Goal: Task Accomplishment & Management: Complete application form

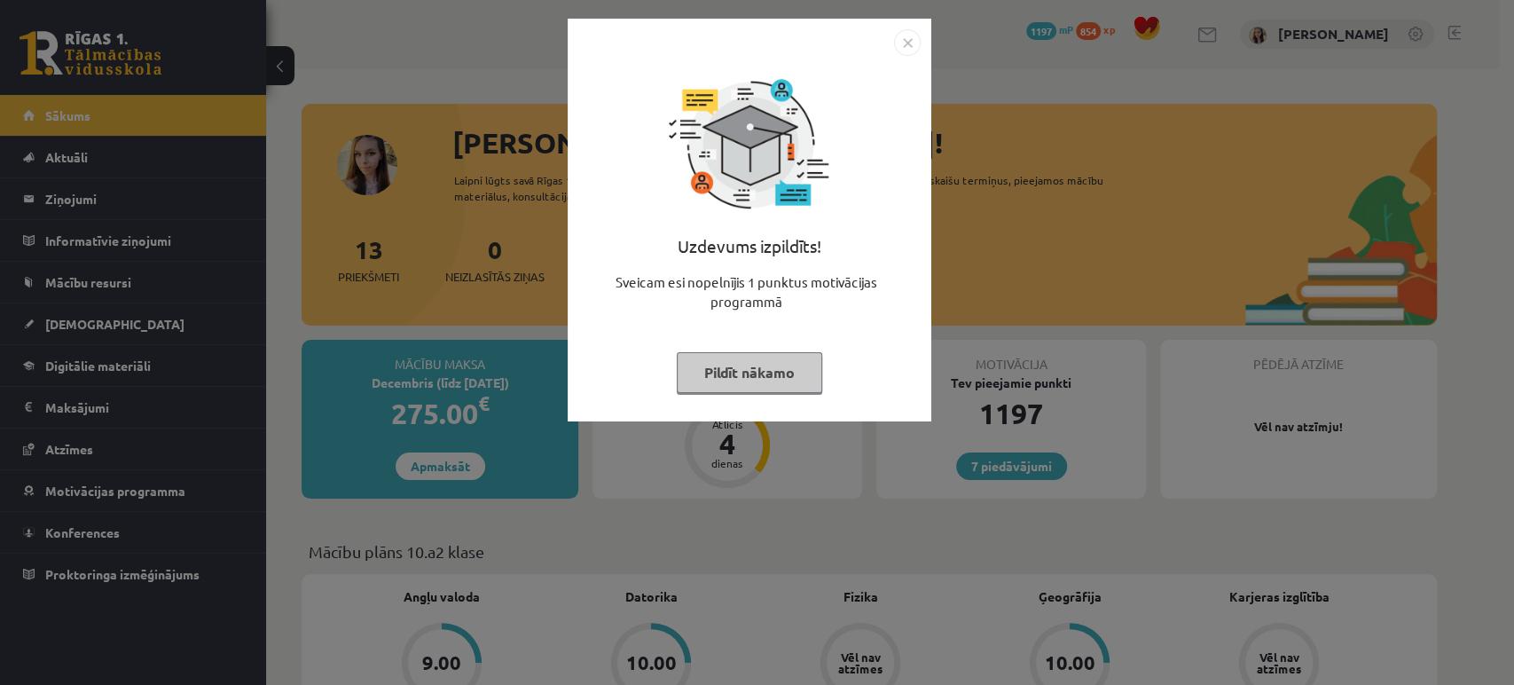
click at [759, 377] on button "Pildīt nākamo" at bounding box center [749, 372] width 145 height 41
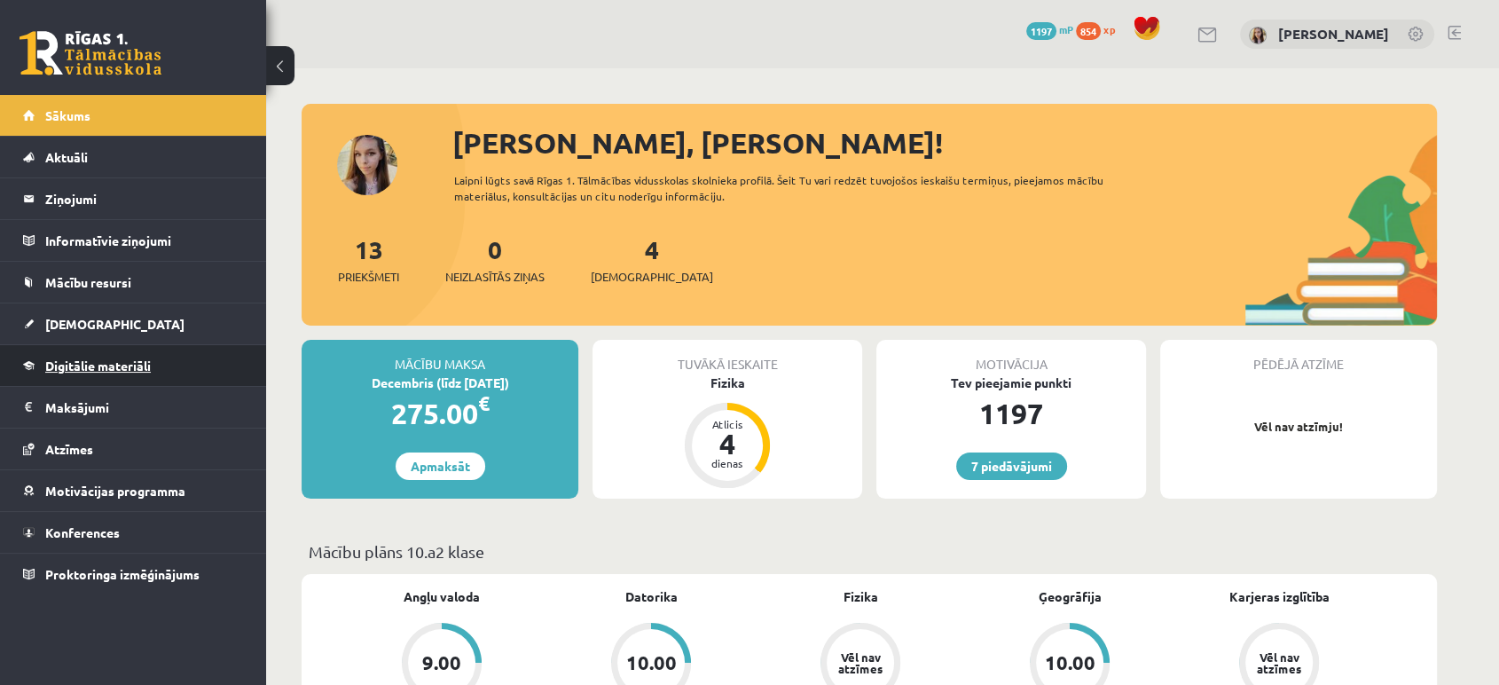
click at [101, 362] on span "Digitālie materiāli" at bounding box center [98, 365] width 106 height 16
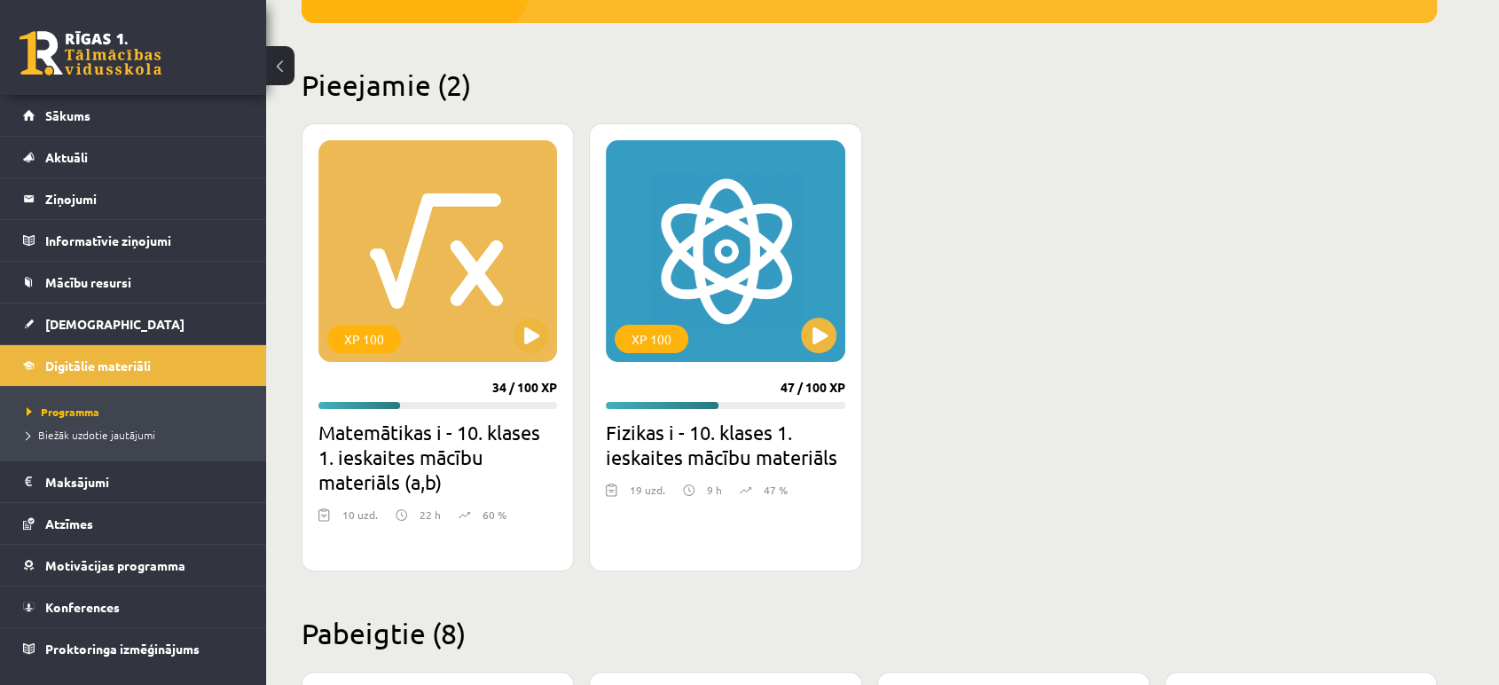
scroll to position [385, 0]
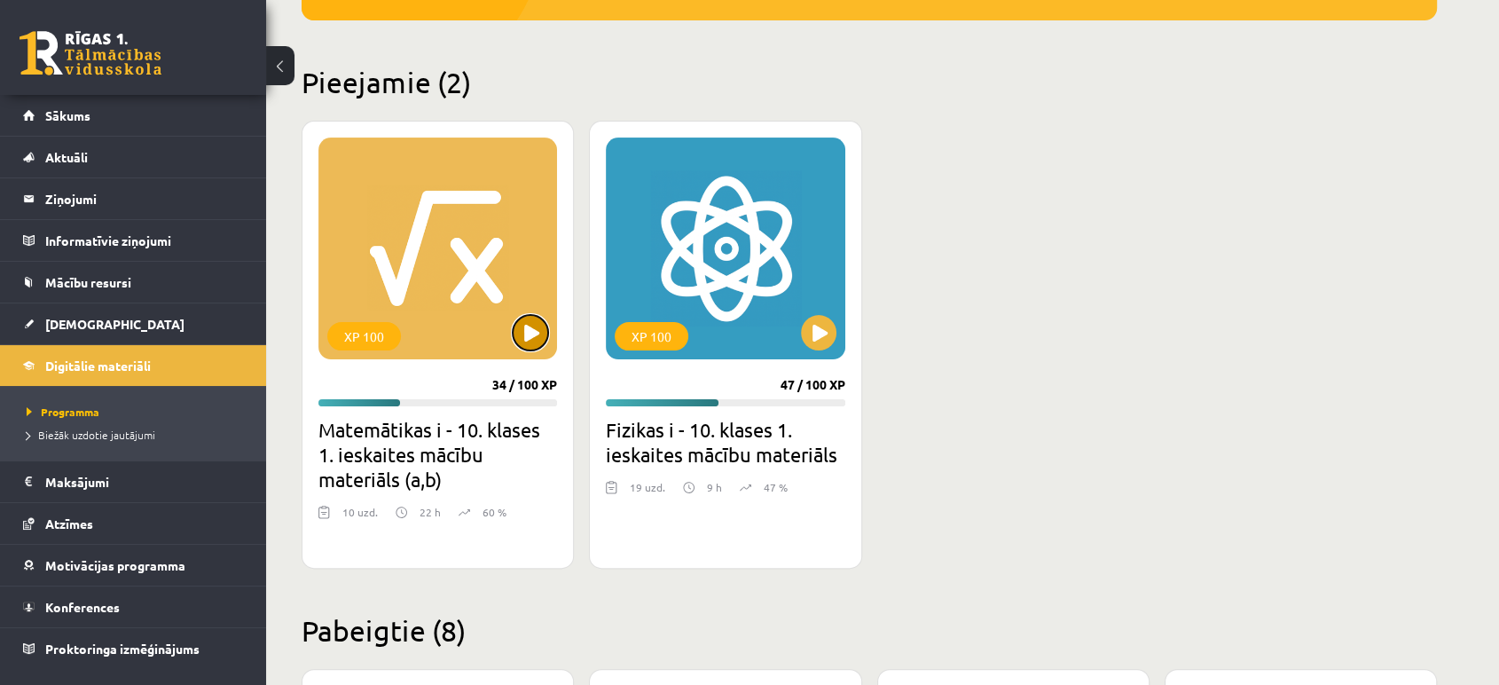
click at [532, 332] on button at bounding box center [530, 332] width 35 height 35
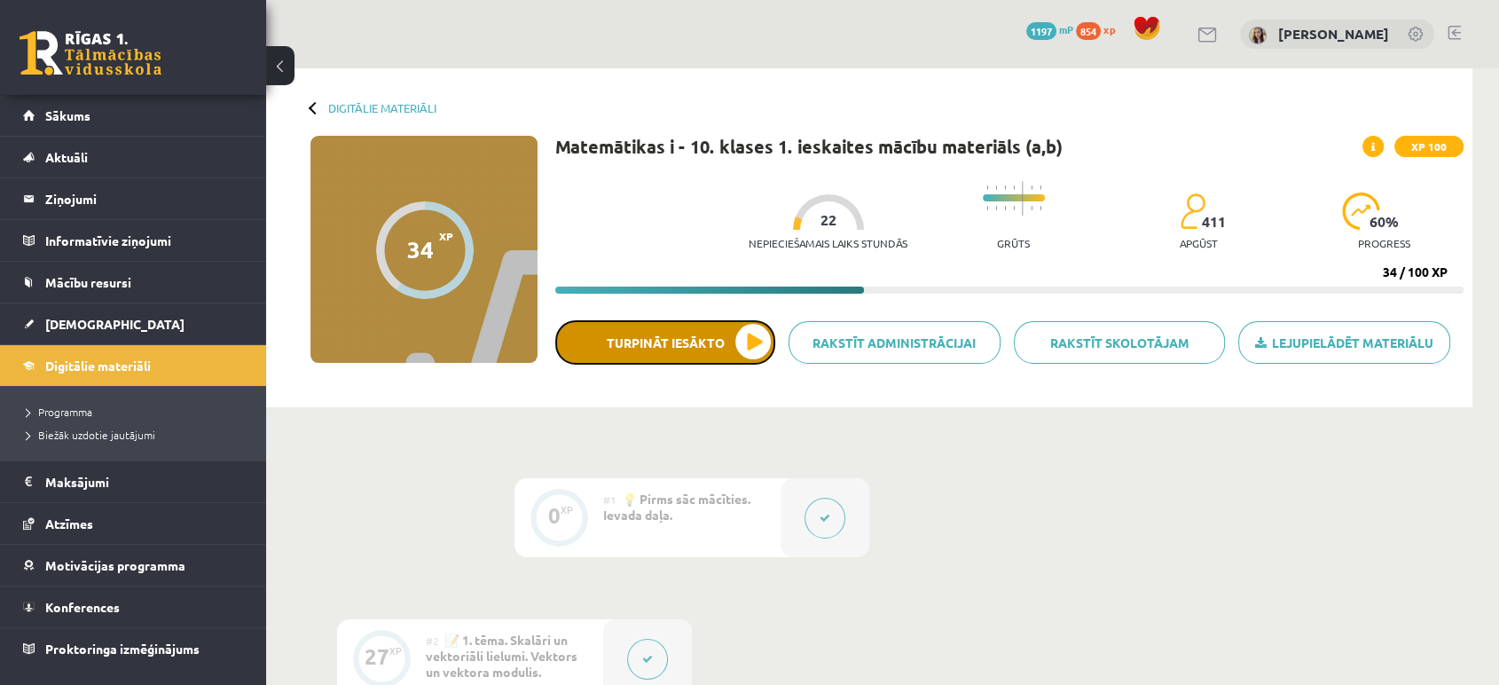
click at [659, 336] on button "Turpināt iesākto" at bounding box center [665, 342] width 220 height 44
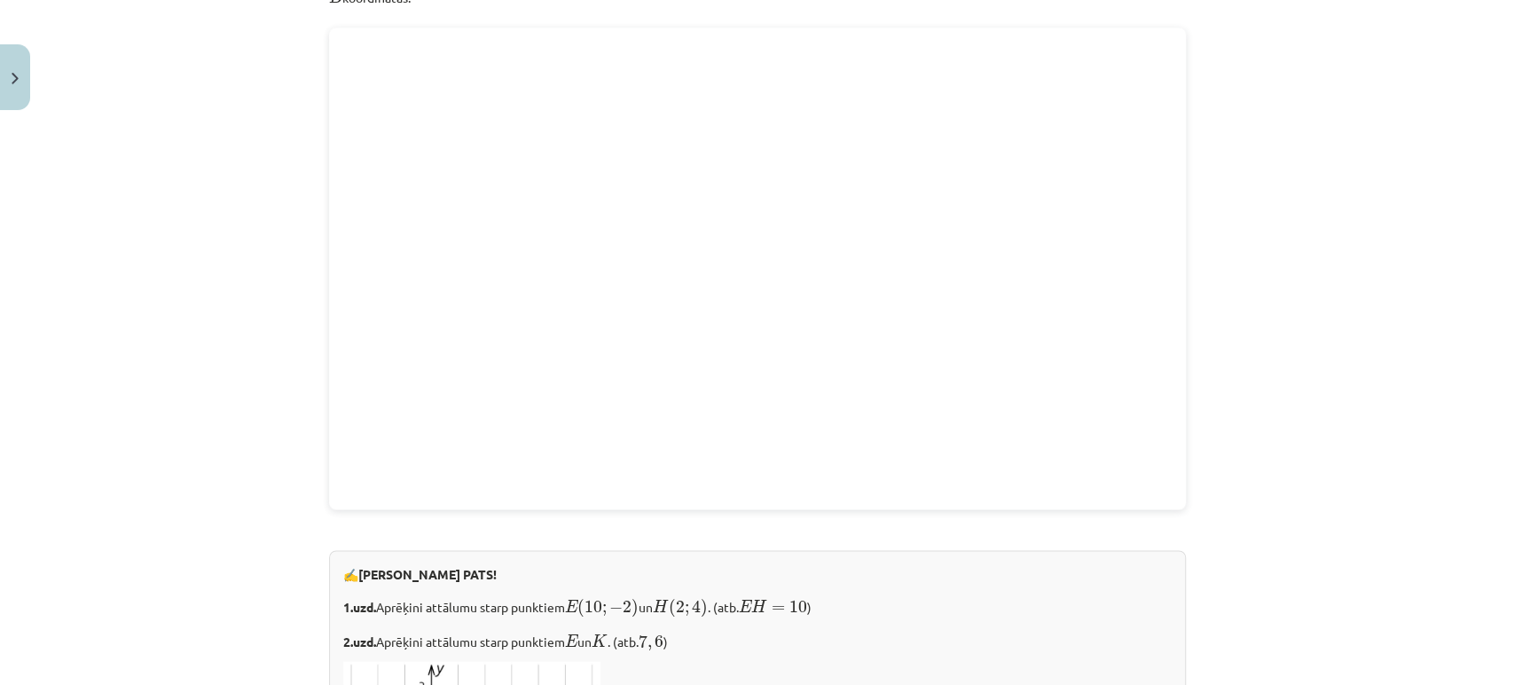
scroll to position [1761, 0]
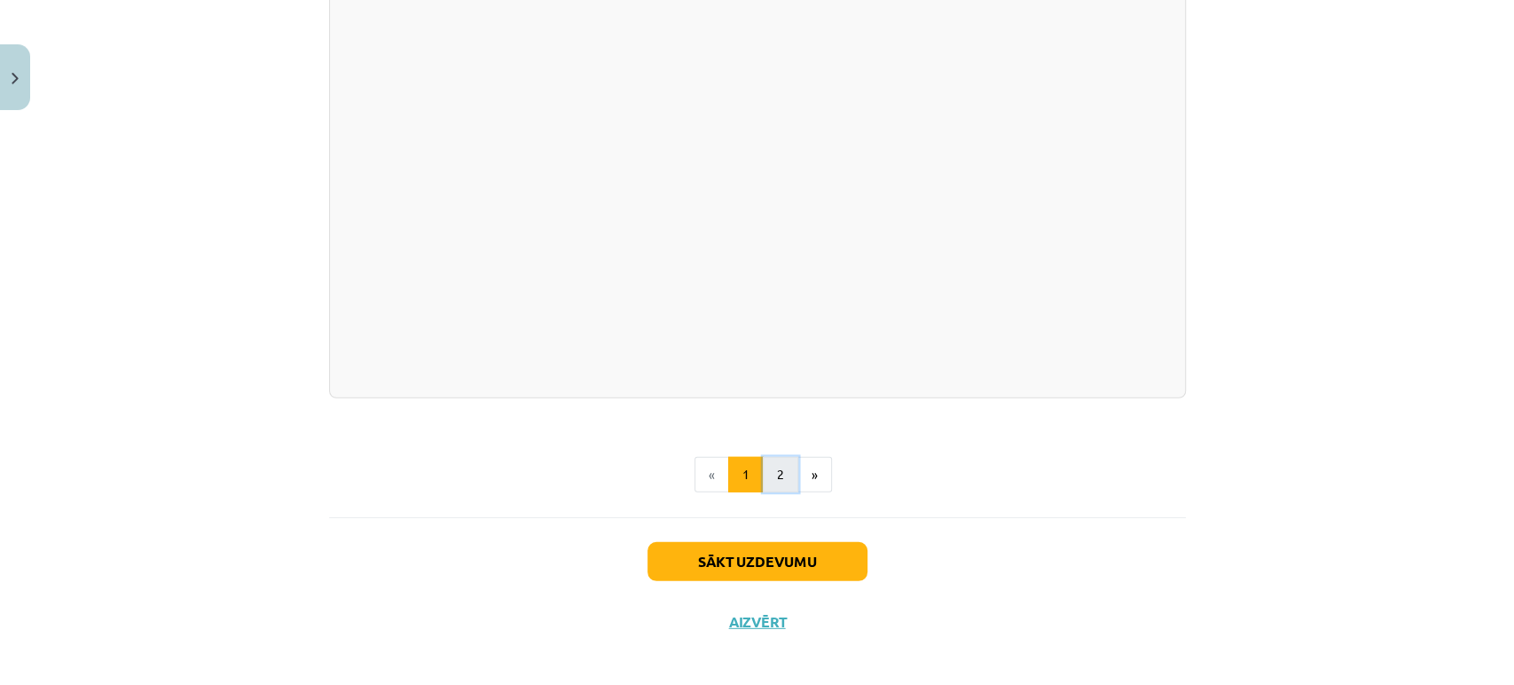
click at [765, 465] on button "2" at bounding box center [780, 474] width 35 height 35
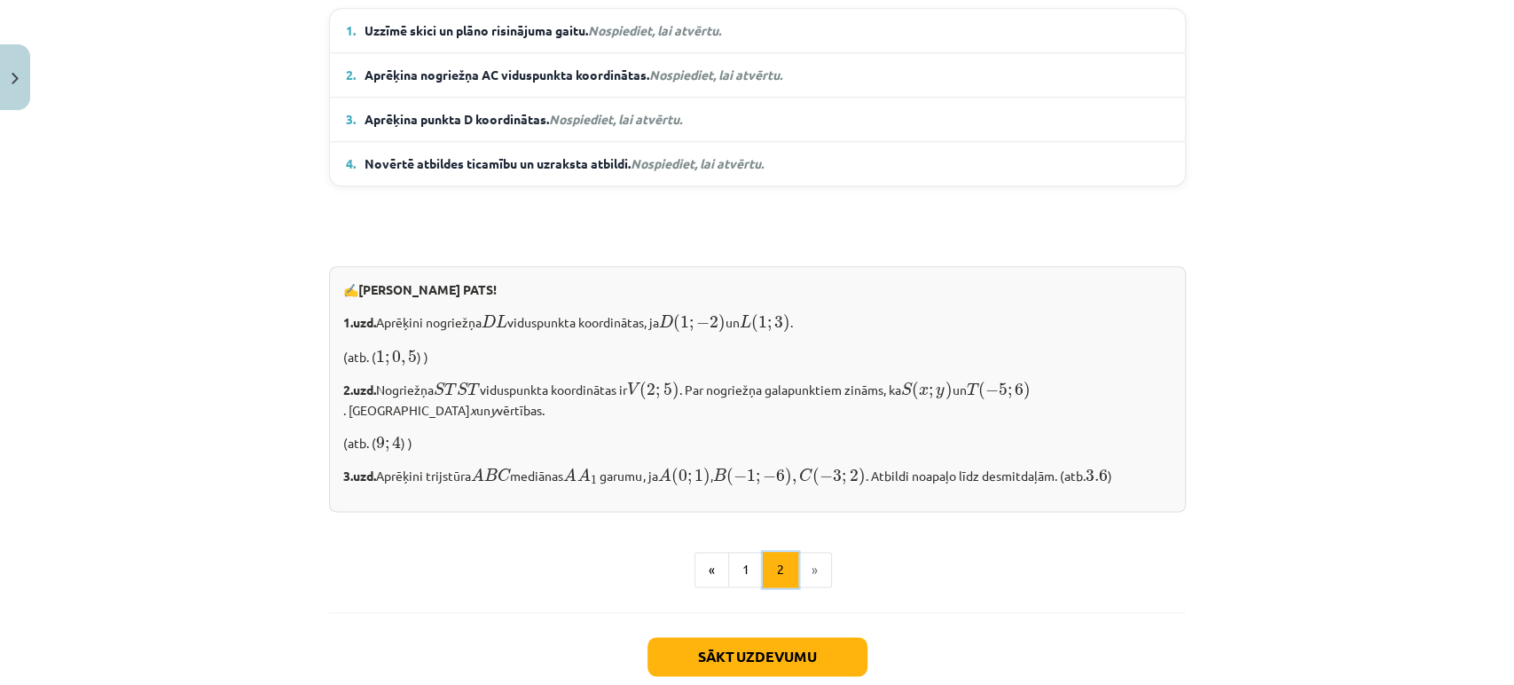
scroll to position [1439, 0]
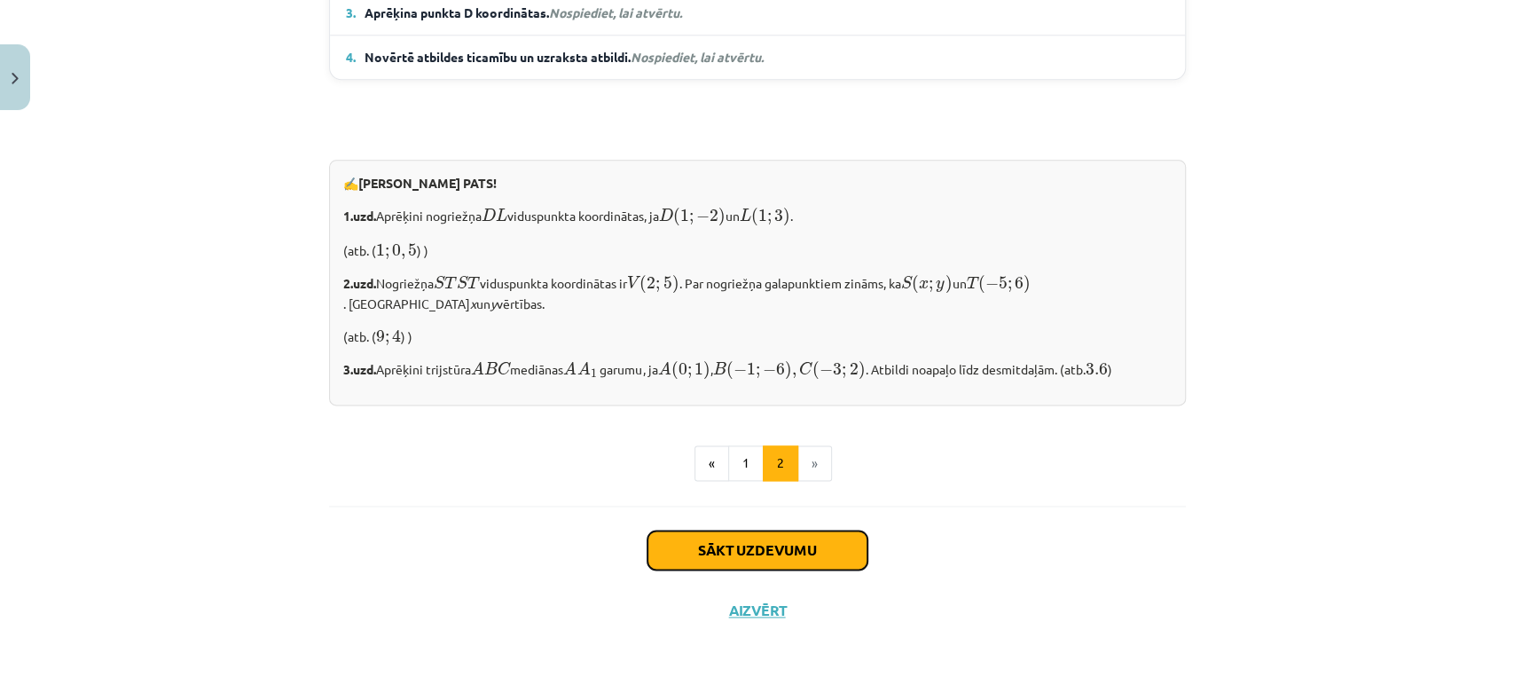
click at [790, 559] on button "Sākt uzdevumu" at bounding box center [757, 549] width 220 height 39
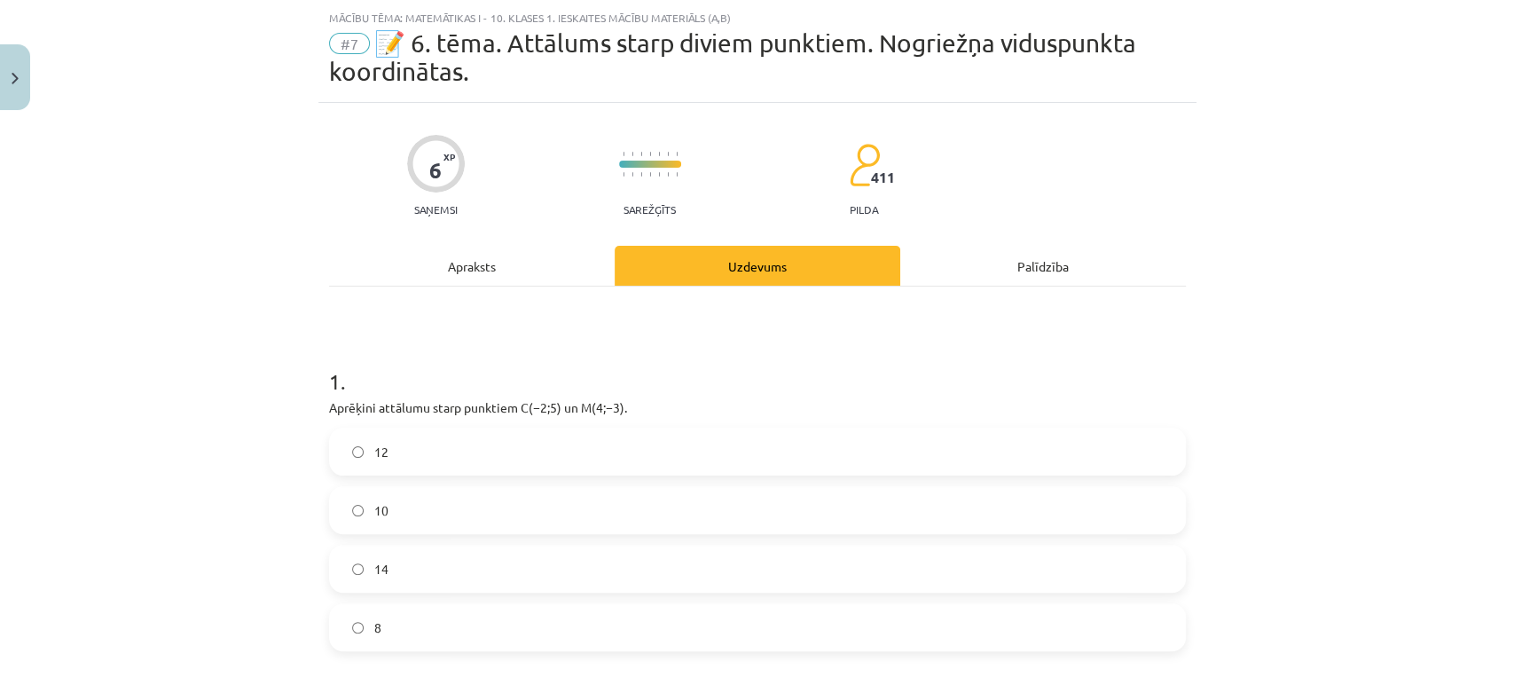
scroll to position [184, 0]
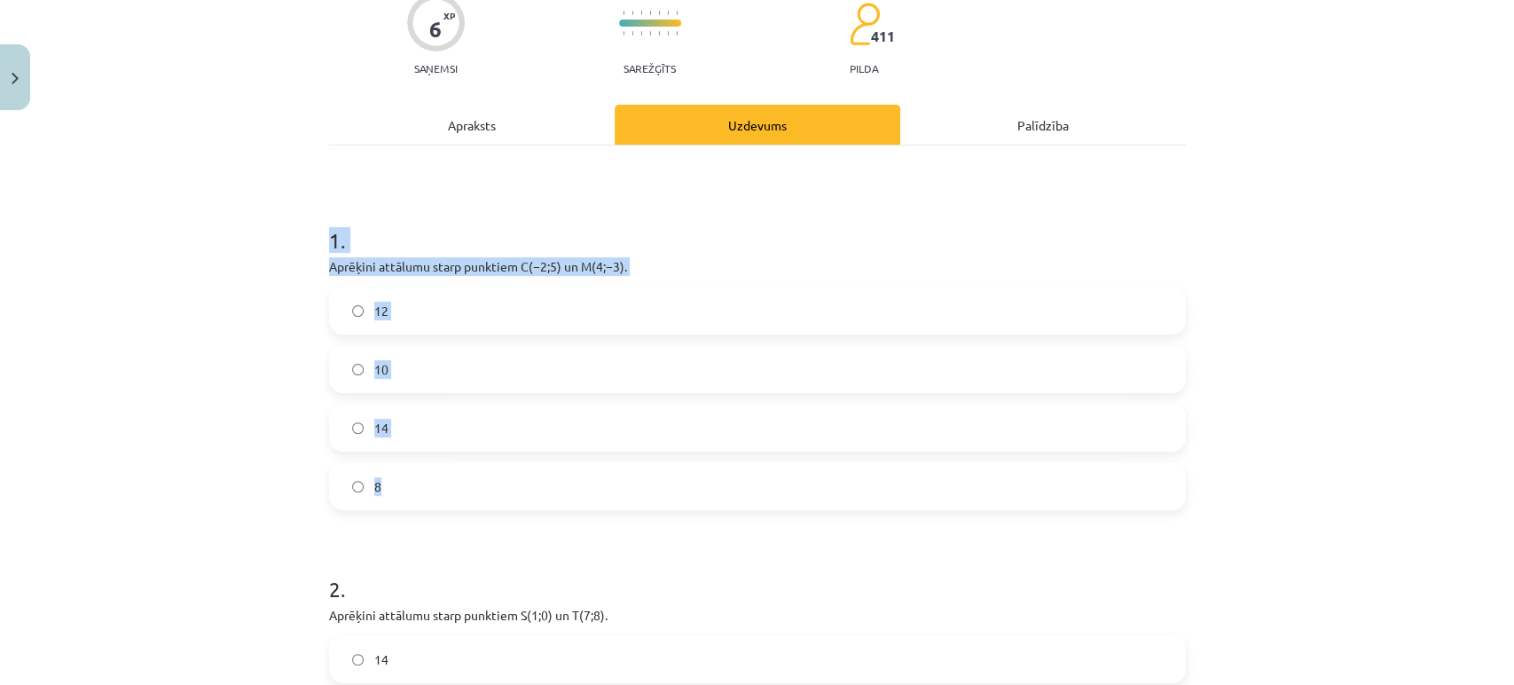
drag, startPoint x: 385, startPoint y: 484, endPoint x: 306, endPoint y: 247, distance: 250.5
click at [306, 247] on div "Mācību tēma: Matemātikas i - 10. klases 1. ieskaites mācību materiāls (a,b) #7 …" at bounding box center [757, 342] width 1514 height 685
copy div "1 . Aprēķini attālumu starp punktiem ﻿C(−2;5)﻿ un ﻿M(4;−3)﻿. 12 10 14 8"
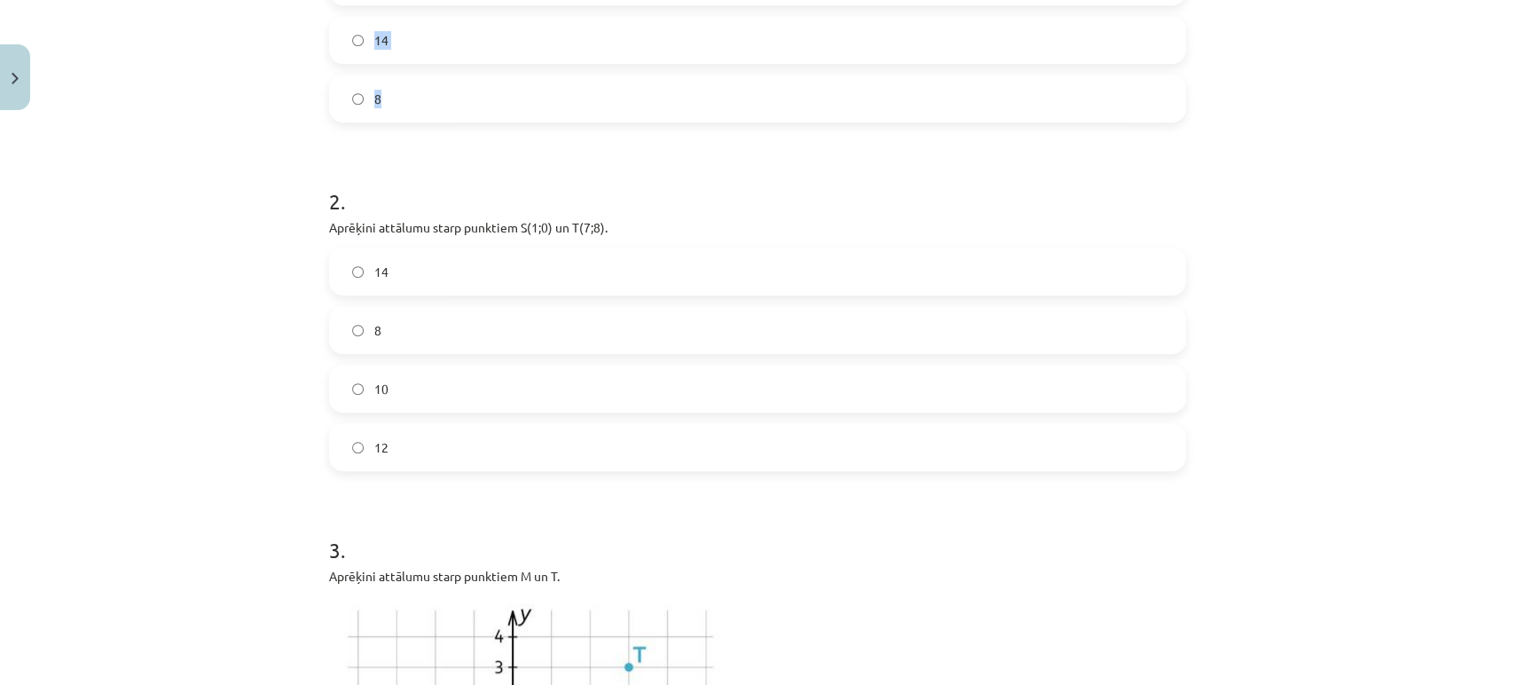
scroll to position [573, 0]
drag, startPoint x: 390, startPoint y: 443, endPoint x: 305, endPoint y: 234, distance: 225.2
click at [305, 234] on div "Mācību tēma: Matemātikas i - 10. klases 1. ieskaites mācību materiāls (a,b) #7 …" at bounding box center [757, 342] width 1514 height 685
copy div "Aprēķini attālumu starp punktiem ﻿S(1;0)﻿ un ﻿T(7;8). 14 8 10 12"
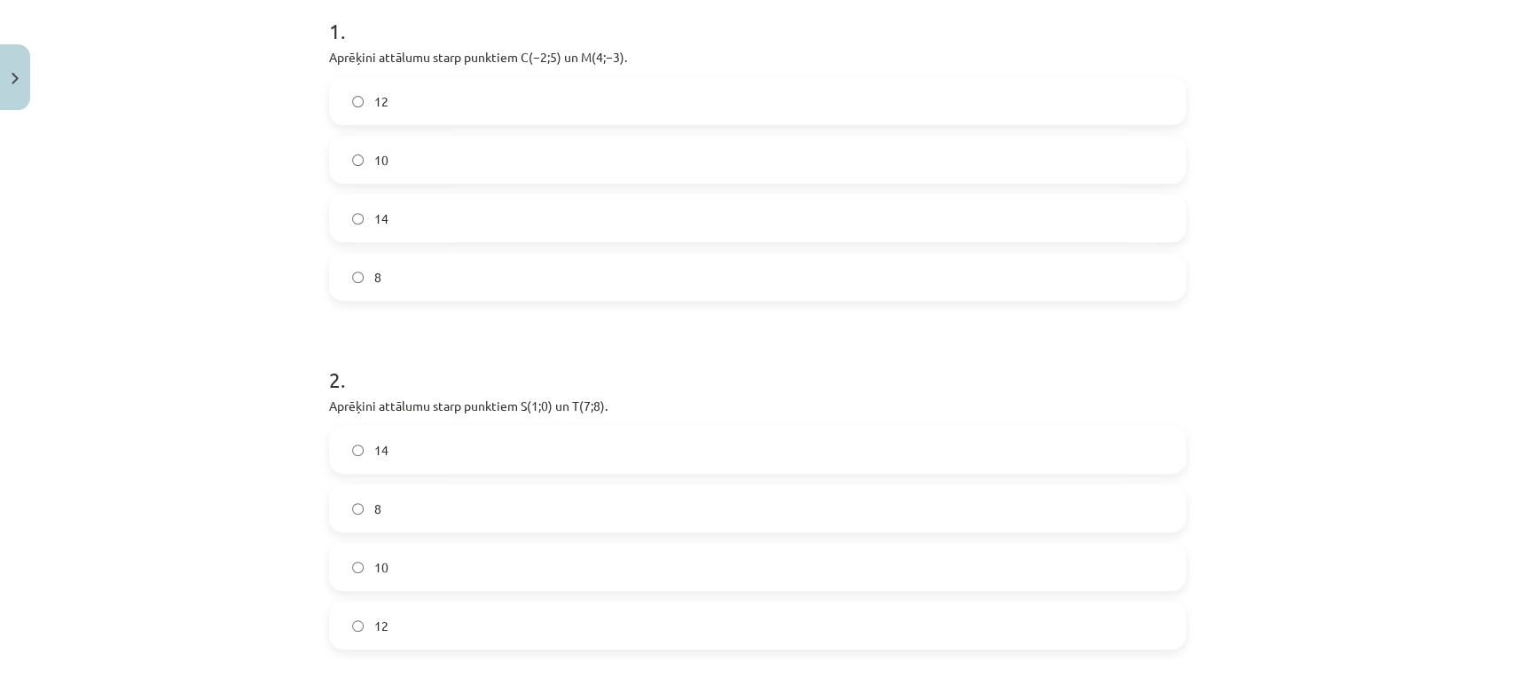
click at [346, 166] on label "10" at bounding box center [757, 159] width 853 height 44
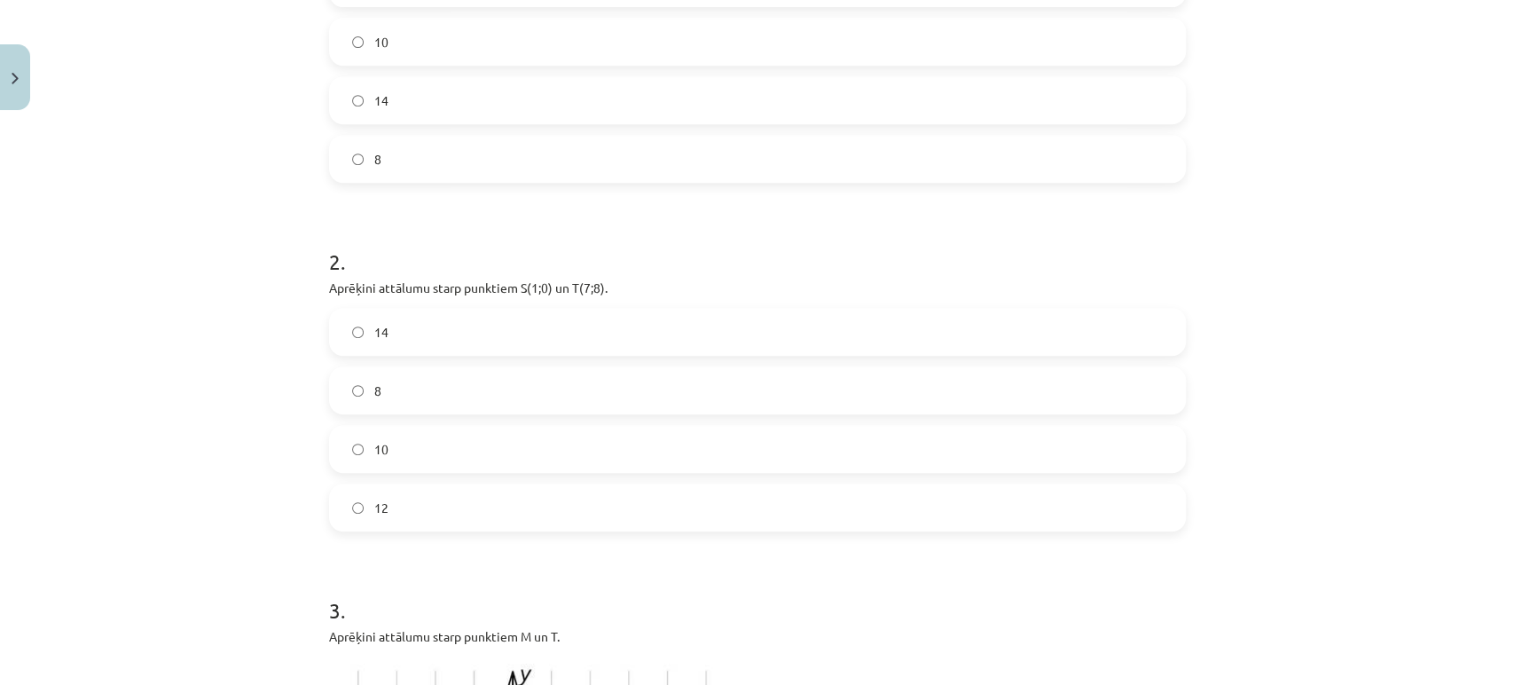
click at [349, 455] on label "10" at bounding box center [757, 449] width 853 height 44
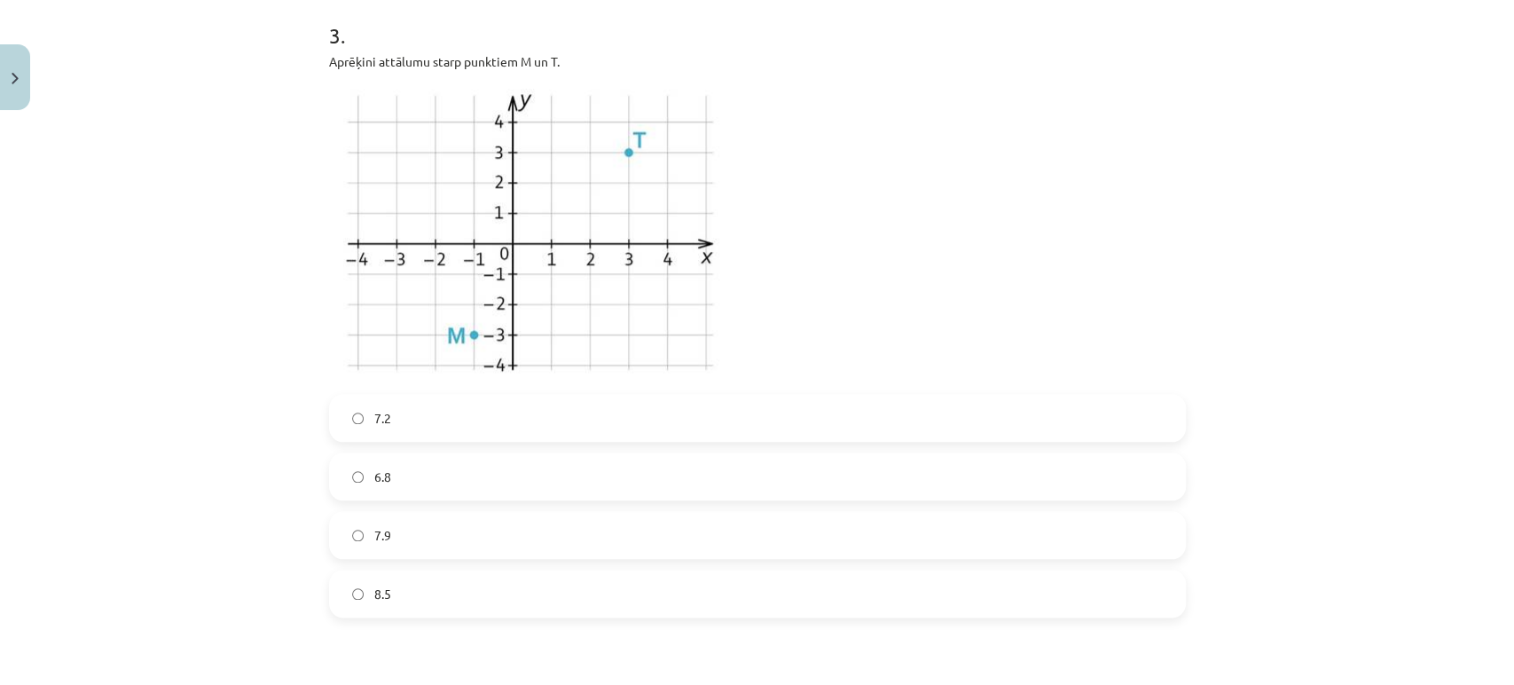
scroll to position [1087, 0]
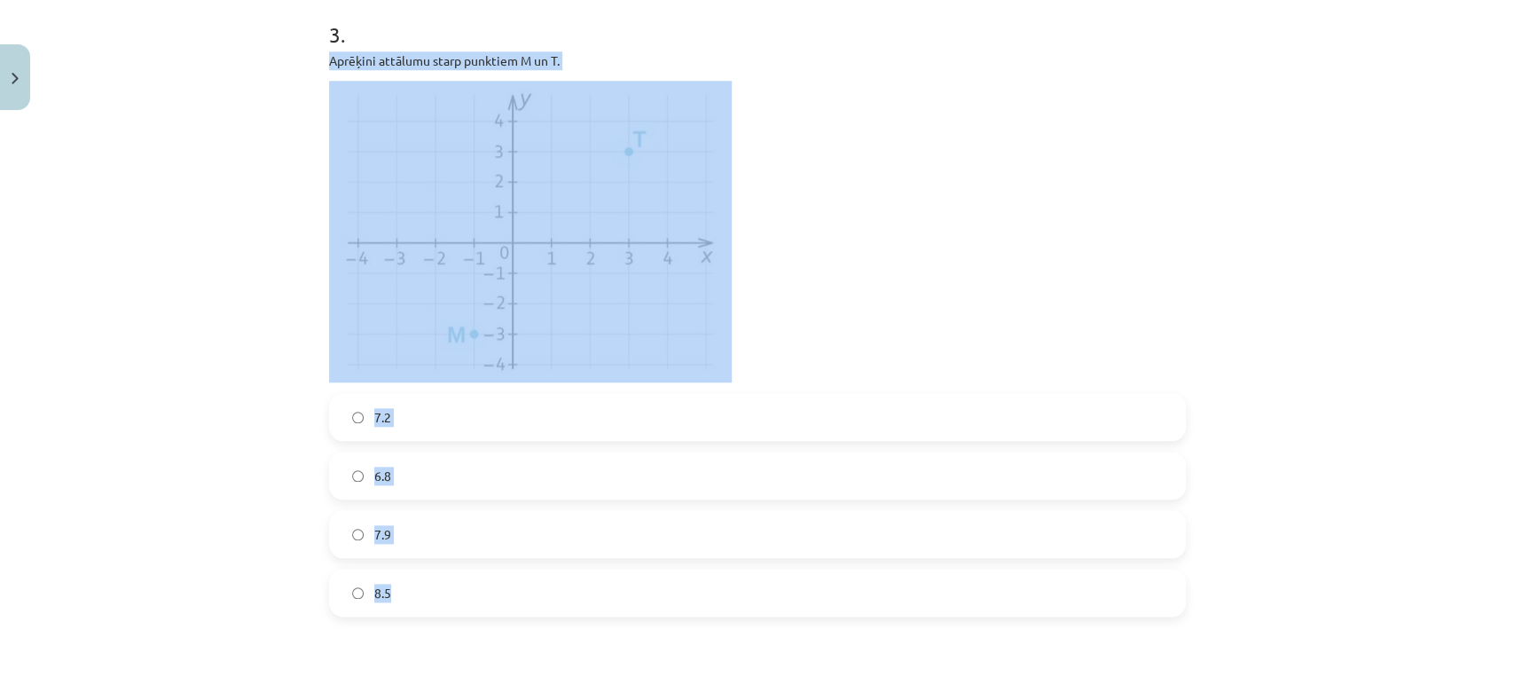
drag, startPoint x: 323, startPoint y: 55, endPoint x: 539, endPoint y: 596, distance: 582.7
click at [539, 596] on div "3 . Aprēķini attālumu starp punktiem M un T. 7.2 6.8 7.9 8.5" at bounding box center [757, 303] width 857 height 625
copy div "Aprēķini attālumu starp punktiem M un T. 7.2 6.8 7.9 8.5"
click at [242, 316] on div "Mācību tēma: Matemātikas i - 10. klases 1. ieskaites mācību materiāls (a,b) #7 …" at bounding box center [757, 342] width 1514 height 685
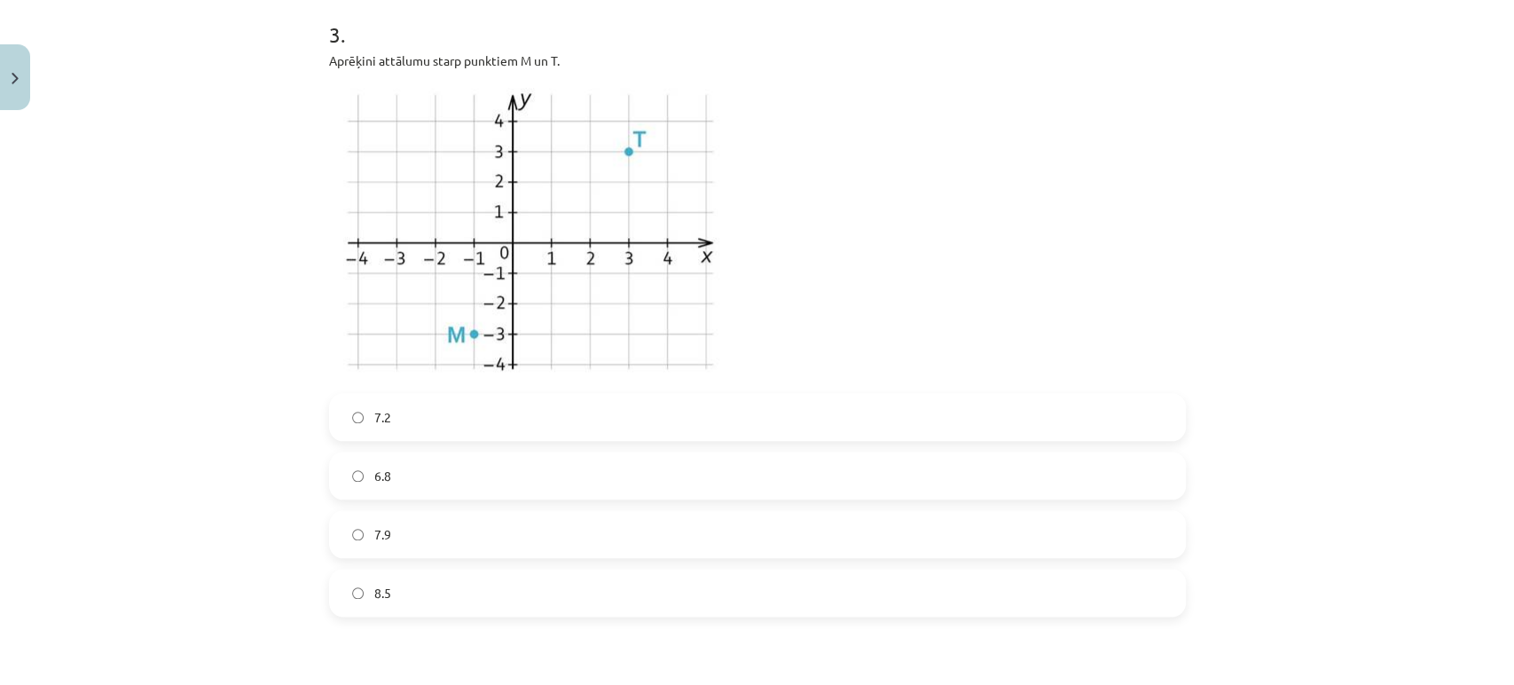
click at [346, 601] on label "8.5" at bounding box center [757, 592] width 853 height 44
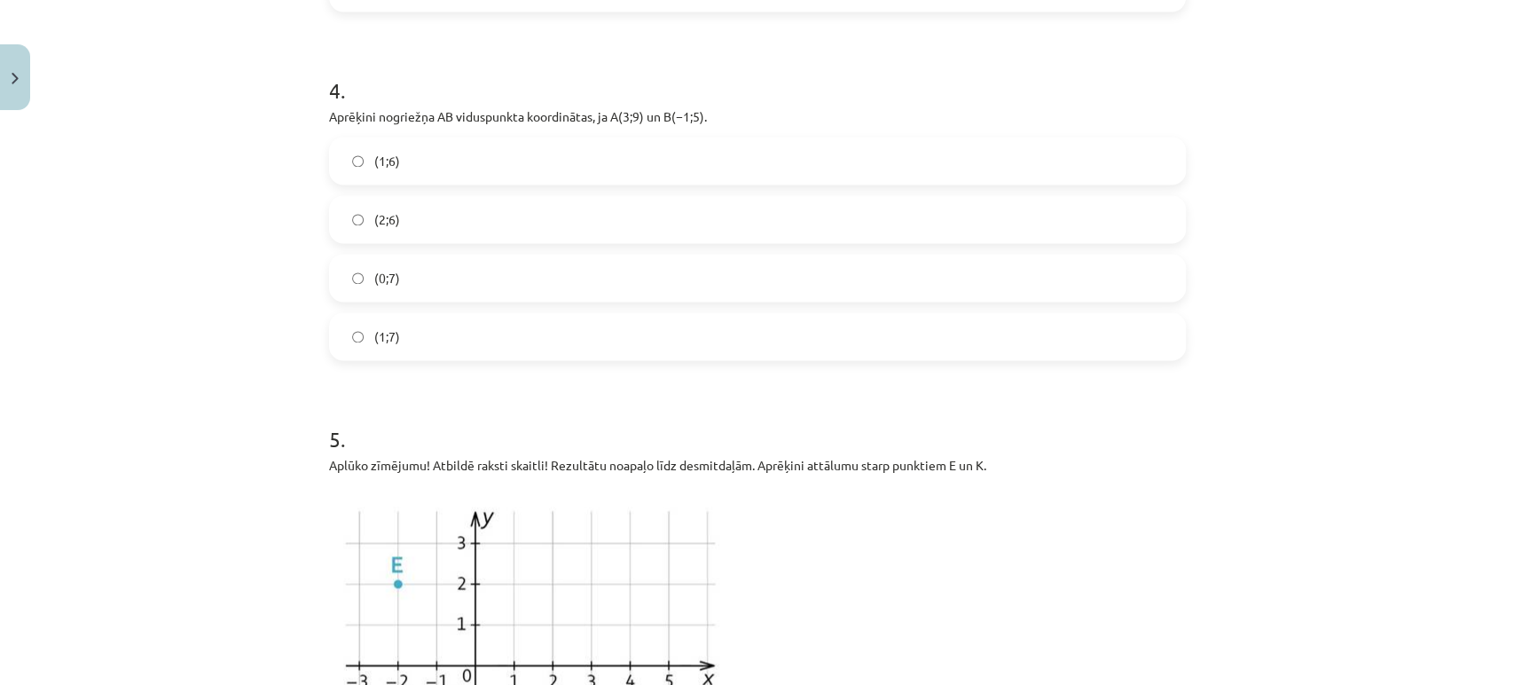
scroll to position [1695, 0]
drag, startPoint x: 428, startPoint y: 344, endPoint x: 304, endPoint y: 98, distance: 275.7
drag, startPoint x: 304, startPoint y: 98, endPoint x: 169, endPoint y: 215, distance: 179.2
click at [169, 215] on div "Mācību tēma: Matemātikas i - 10. klases 1. ieskaites mācību materiāls (a,b) #7 …" at bounding box center [757, 342] width 1514 height 685
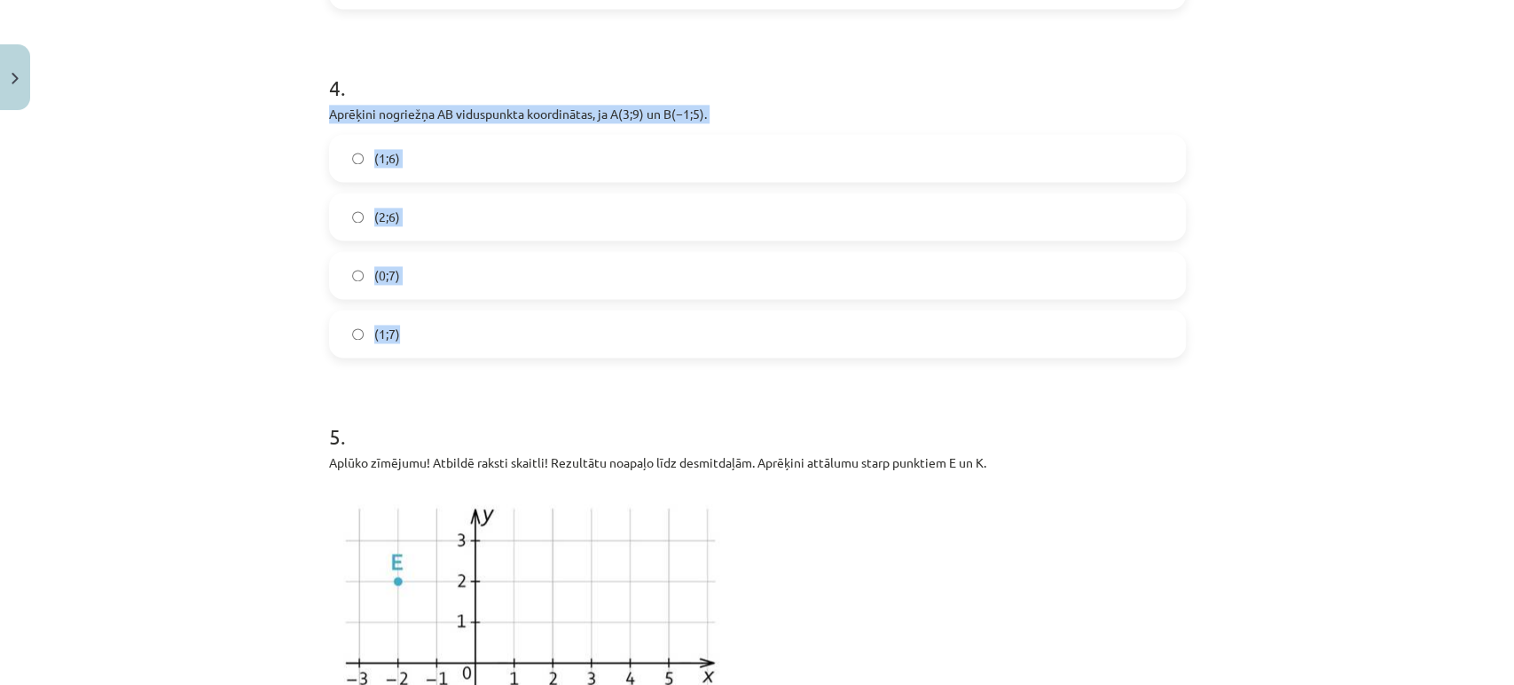
drag, startPoint x: 399, startPoint y: 328, endPoint x: 305, endPoint y: 100, distance: 246.6
click at [305, 100] on div "Mācību tēma: Matemātikas i - 10. klases 1. ieskaites mācību materiāls (a,b) #7 …" at bounding box center [757, 342] width 1514 height 685
copy div "Aprēķini nogriežņa ﻿AB viduspunkta koordinātas, ja ﻿A(3;9) un ﻿B(−1;5). (1;6) (…"
click at [349, 325] on label "(1;7)" at bounding box center [757, 333] width 853 height 44
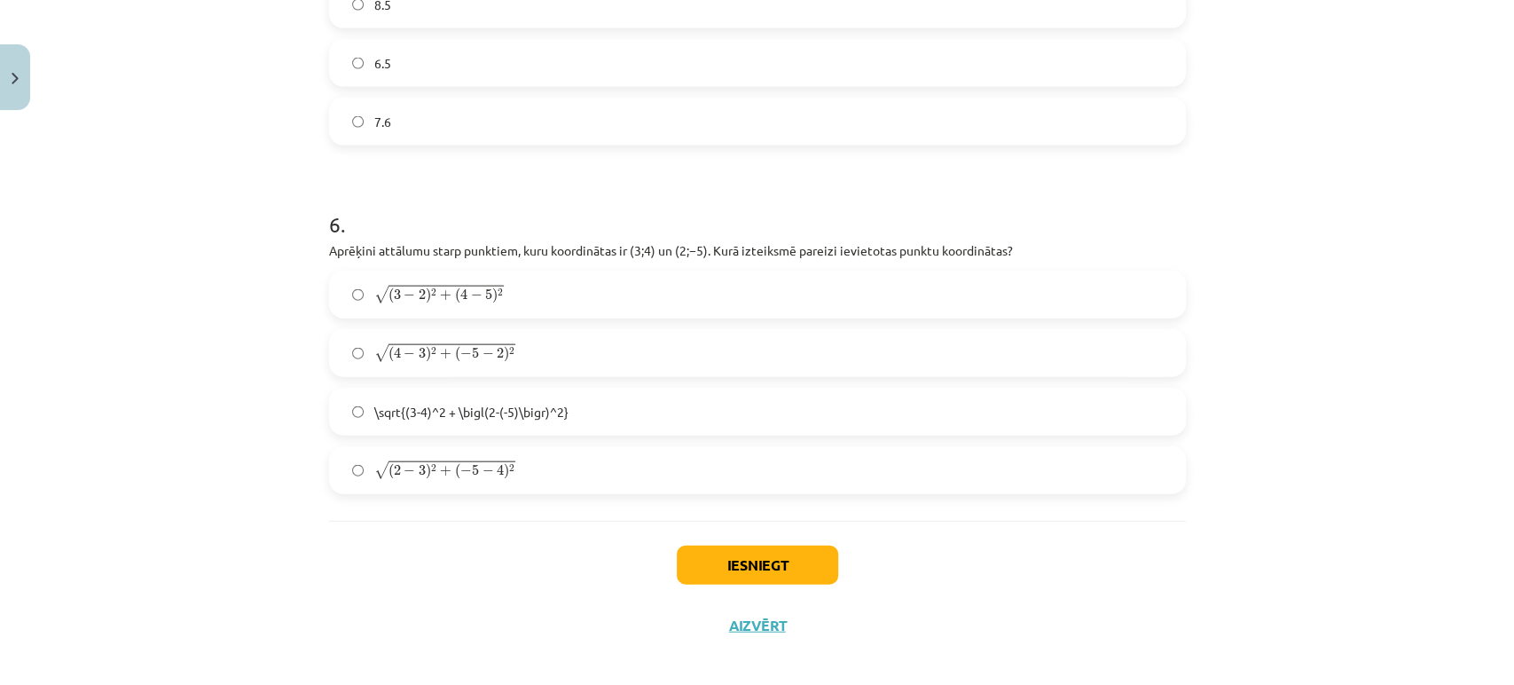
scroll to position [2582, 0]
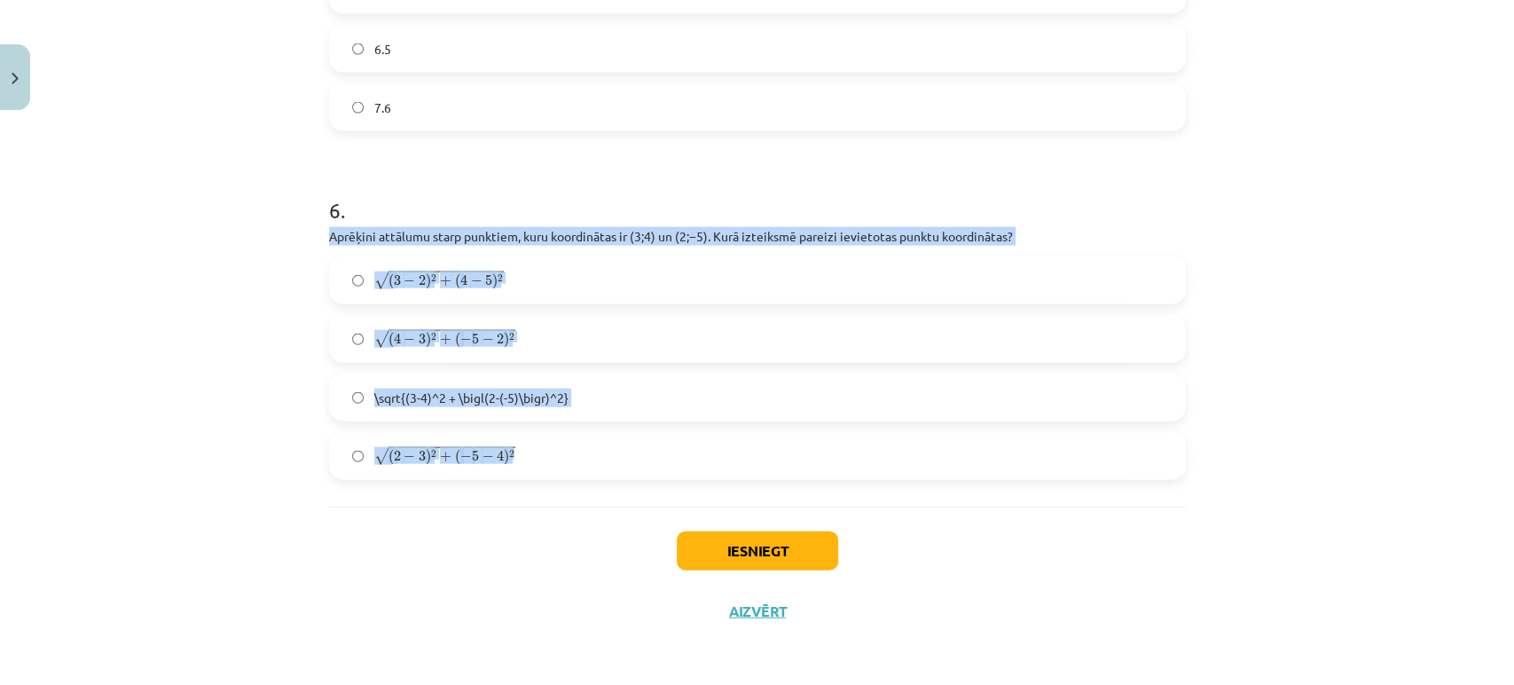
drag, startPoint x: 526, startPoint y: 465, endPoint x: 317, endPoint y: 239, distance: 307.5
copy div "Aprēķini attālumu starp punktiem, kuru koordinātas ir ﻿(3;4)﻿ un ﻿(2;−5). Kurā …"
click at [270, 444] on div "Mācību tēma: Matemātikas i - 10. klases 1. ieskaites mācību materiāls (a,b) #7 …" at bounding box center [757, 342] width 1514 height 685
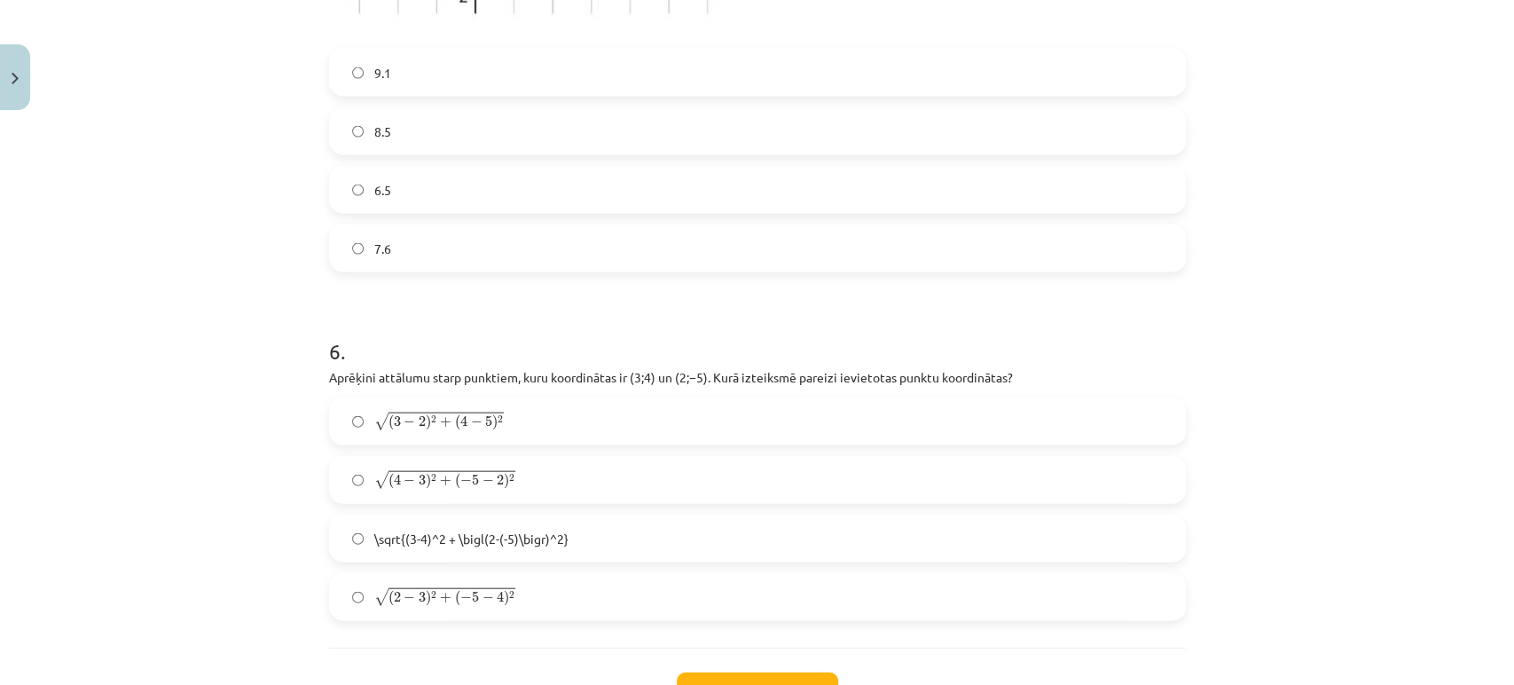
scroll to position [2440, 0]
click at [358, 116] on label "8.5" at bounding box center [757, 132] width 853 height 44
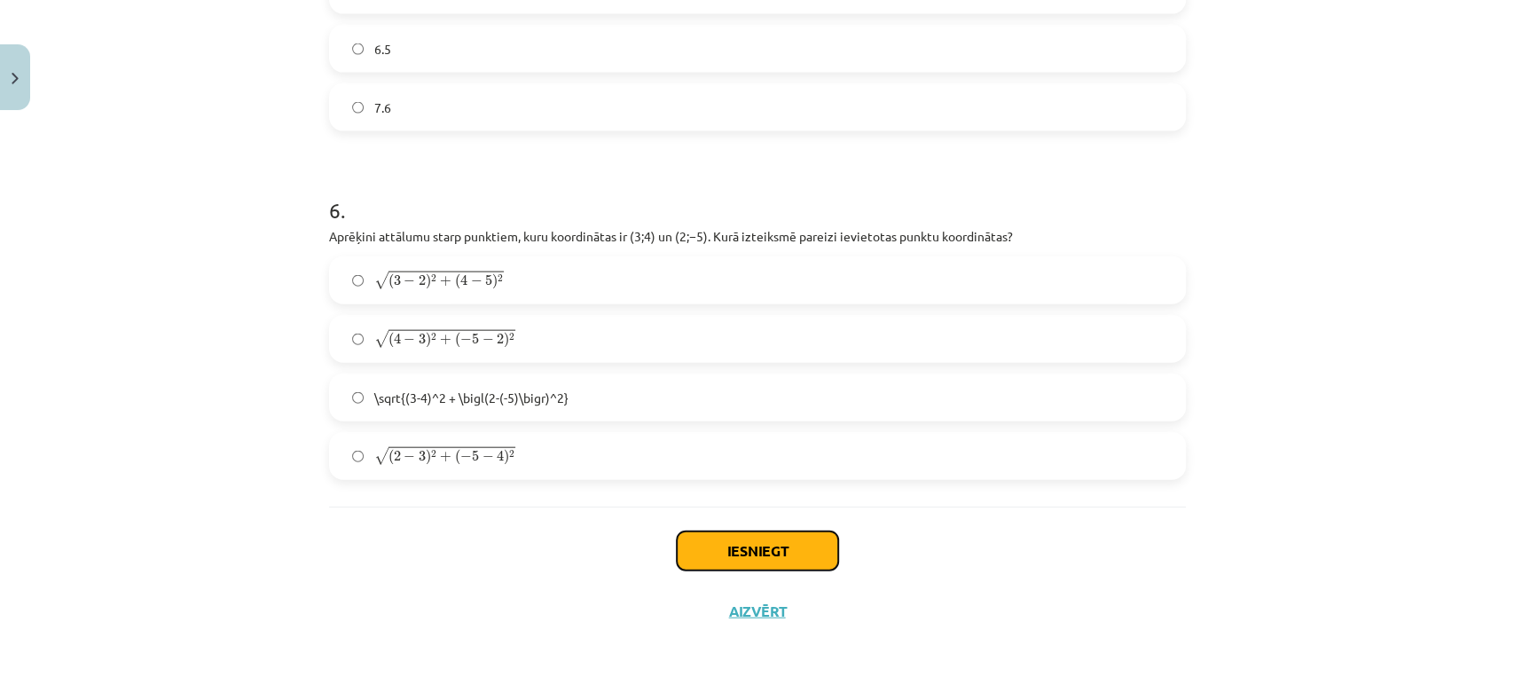
click at [721, 554] on button "Iesniegt" at bounding box center [757, 550] width 161 height 39
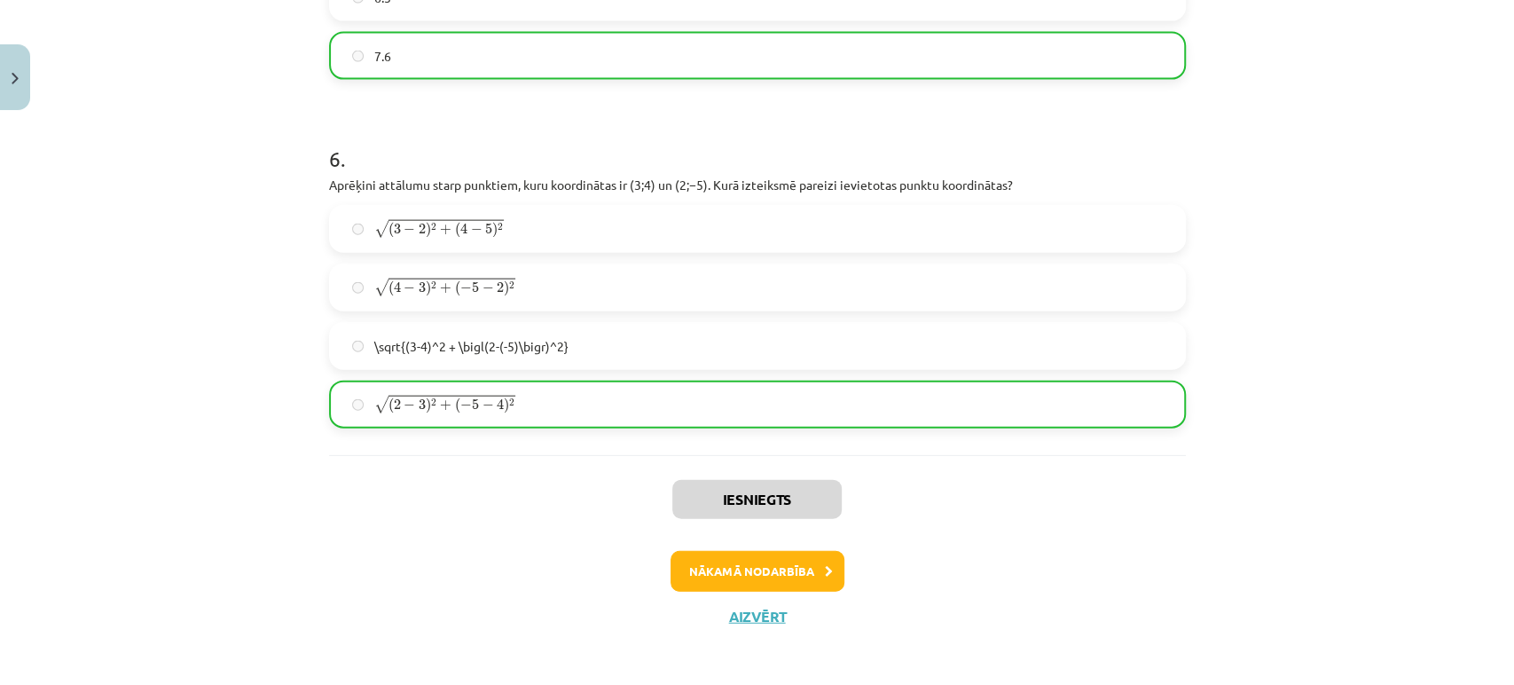
scroll to position [2638, 0]
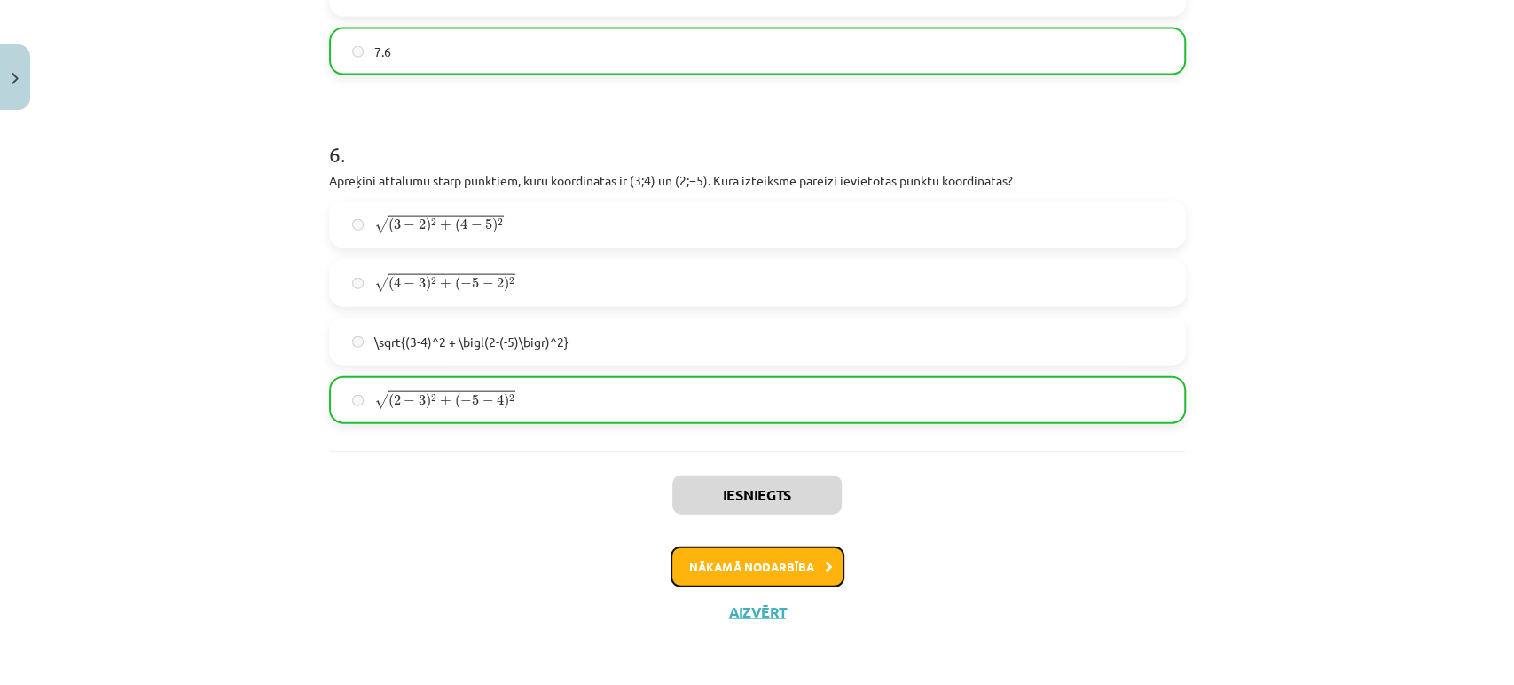
click at [680, 556] on button "Nākamā nodarbība" at bounding box center [758, 566] width 174 height 41
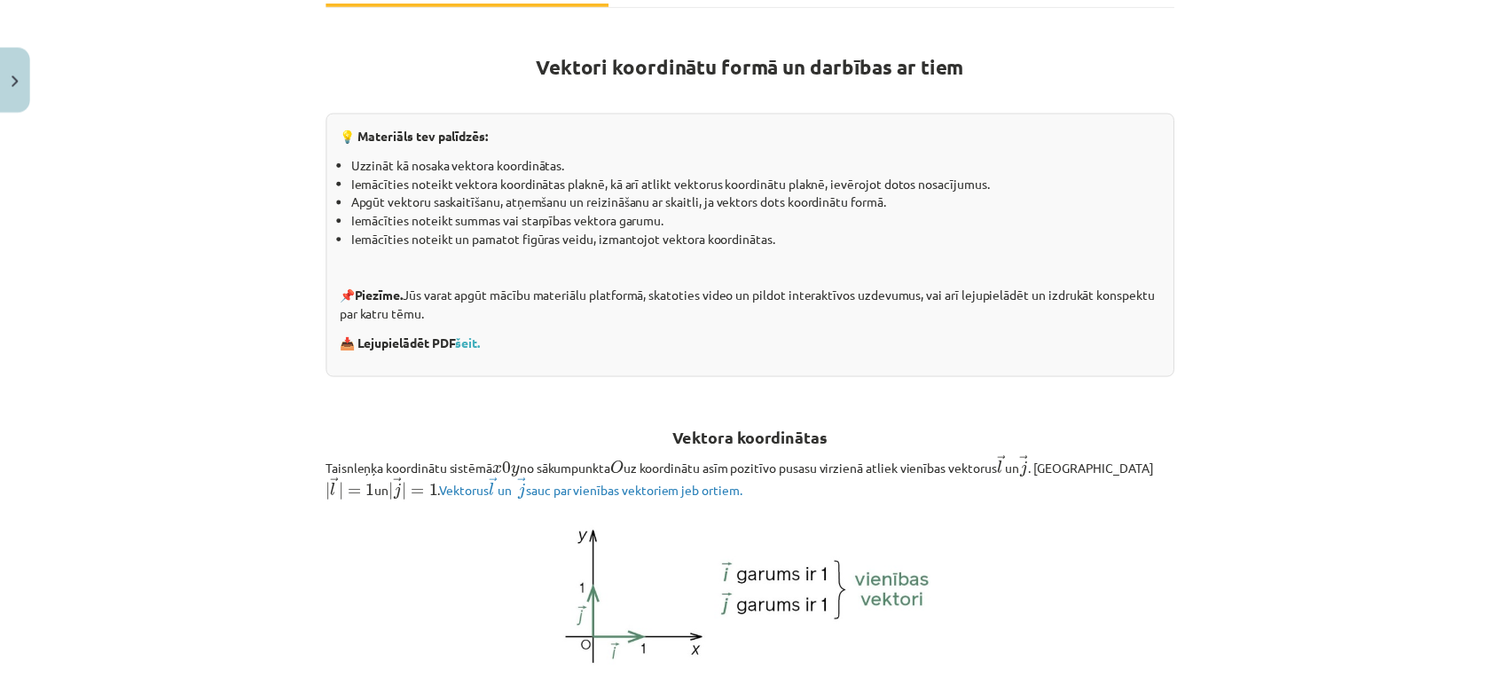
scroll to position [0, 0]
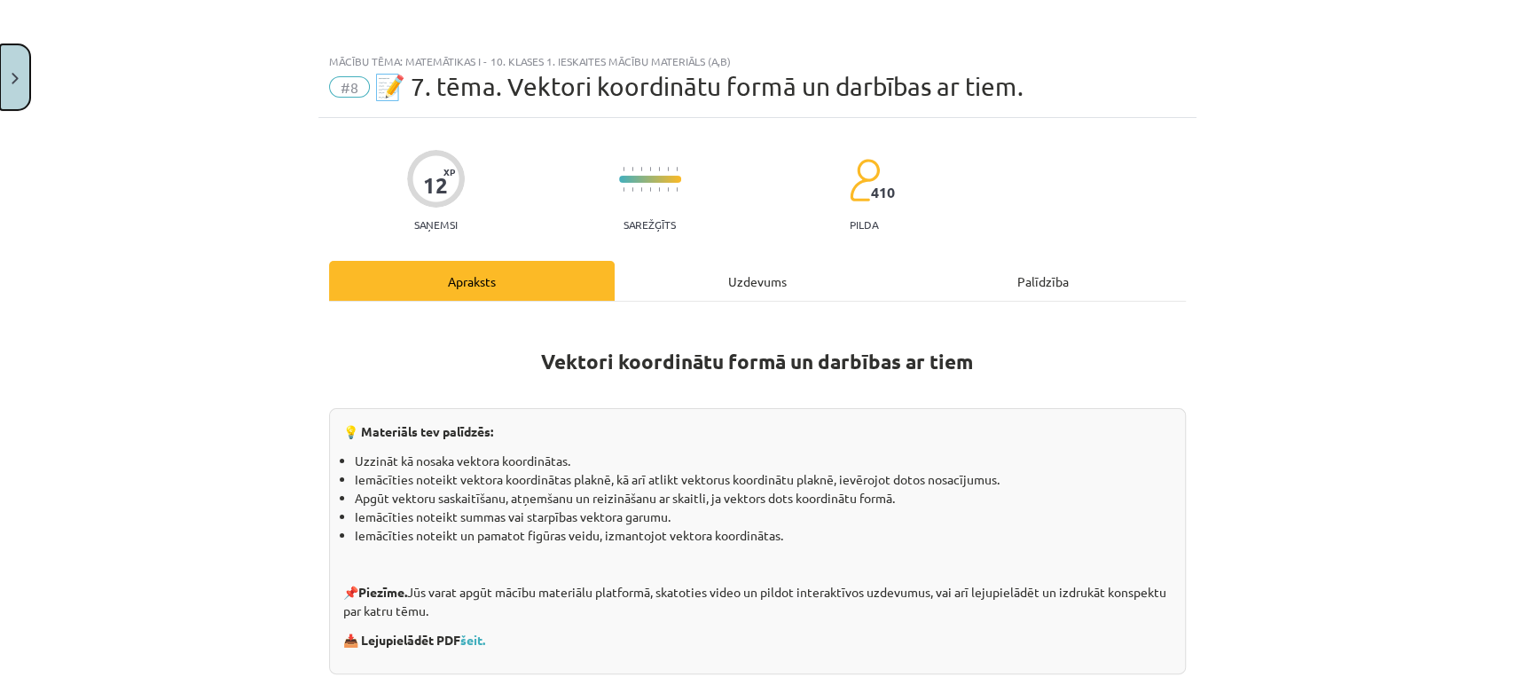
click at [0, 90] on button "Close" at bounding box center [15, 77] width 30 height 66
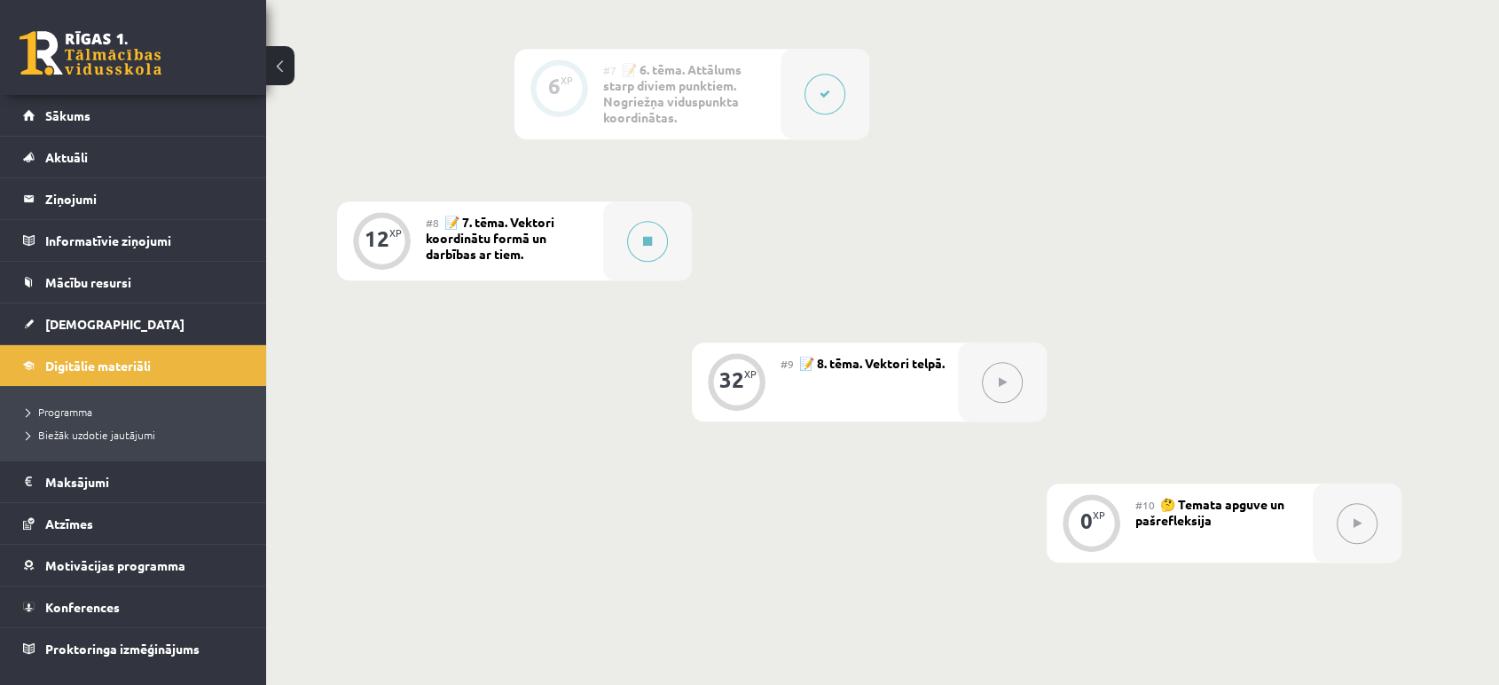
scroll to position [1358, 0]
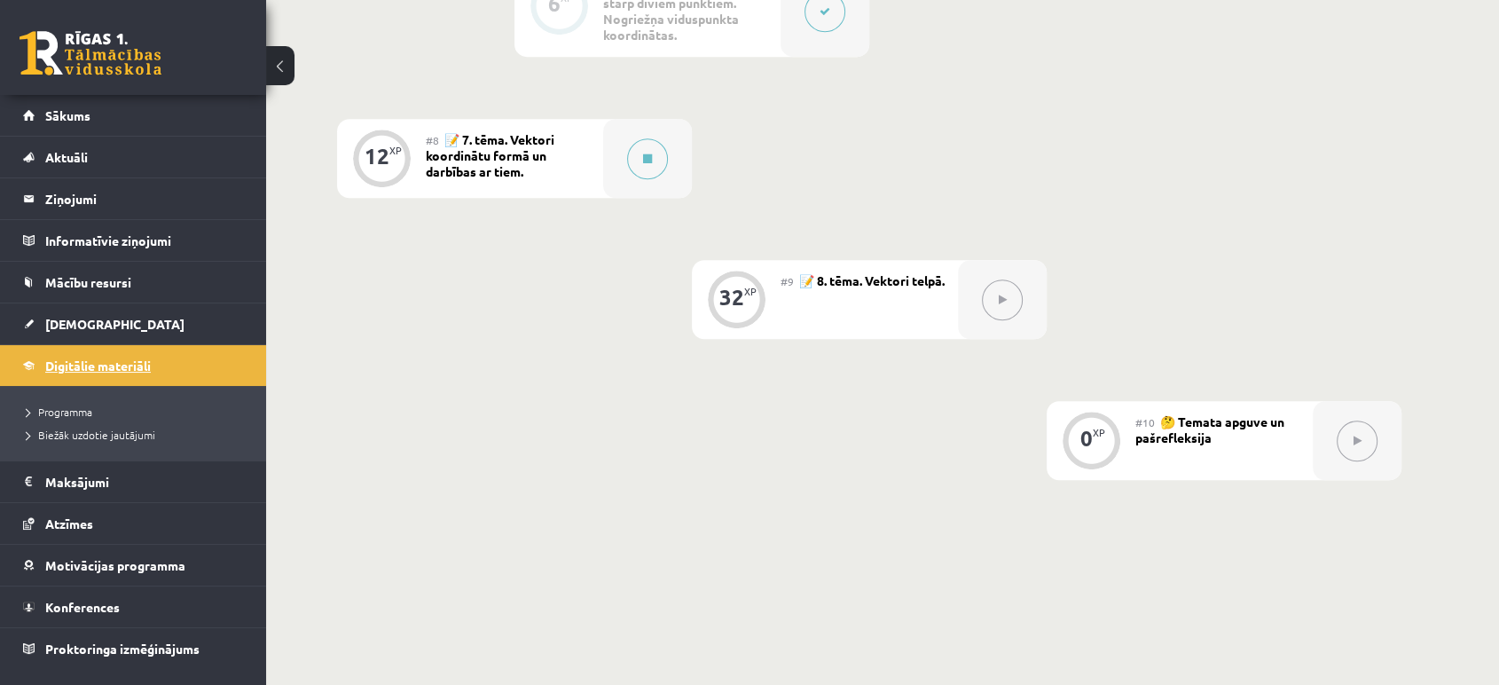
click at [104, 360] on span "Digitālie materiāli" at bounding box center [98, 365] width 106 height 16
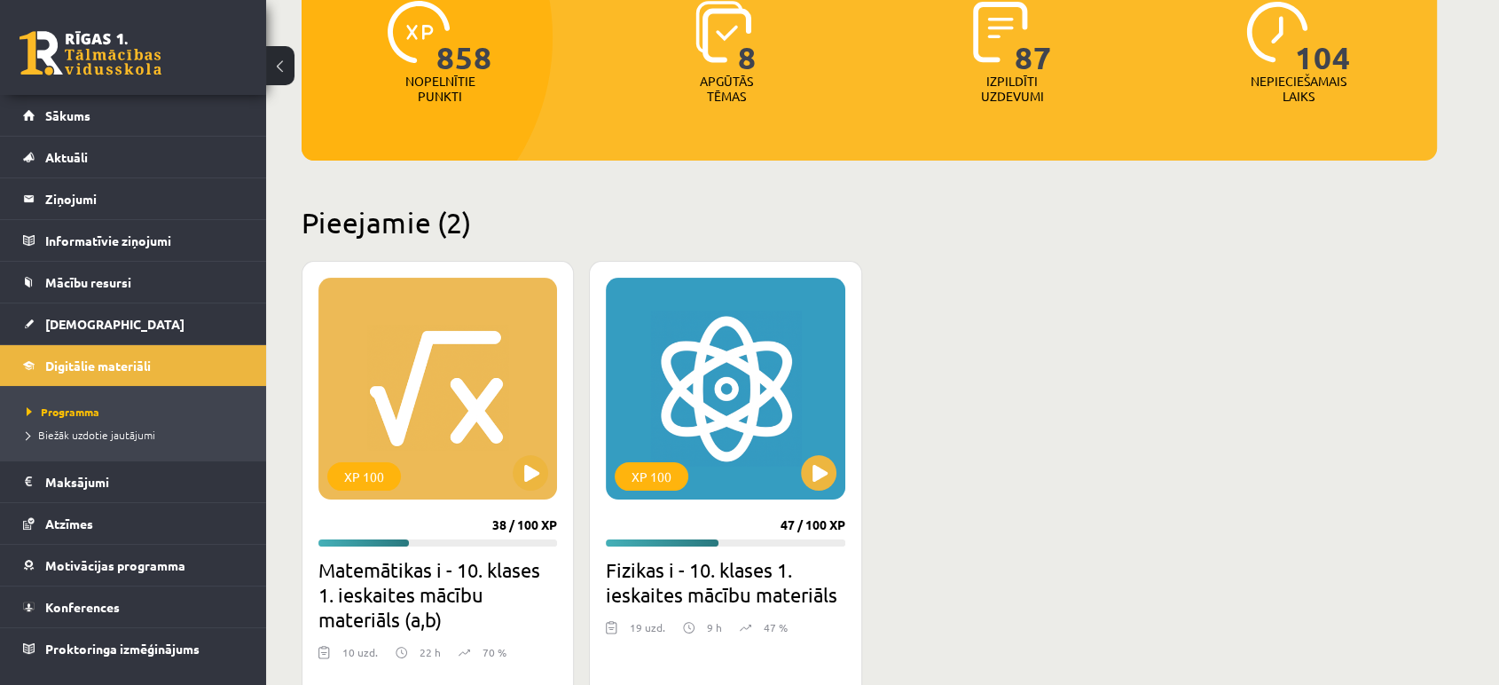
scroll to position [269, 0]
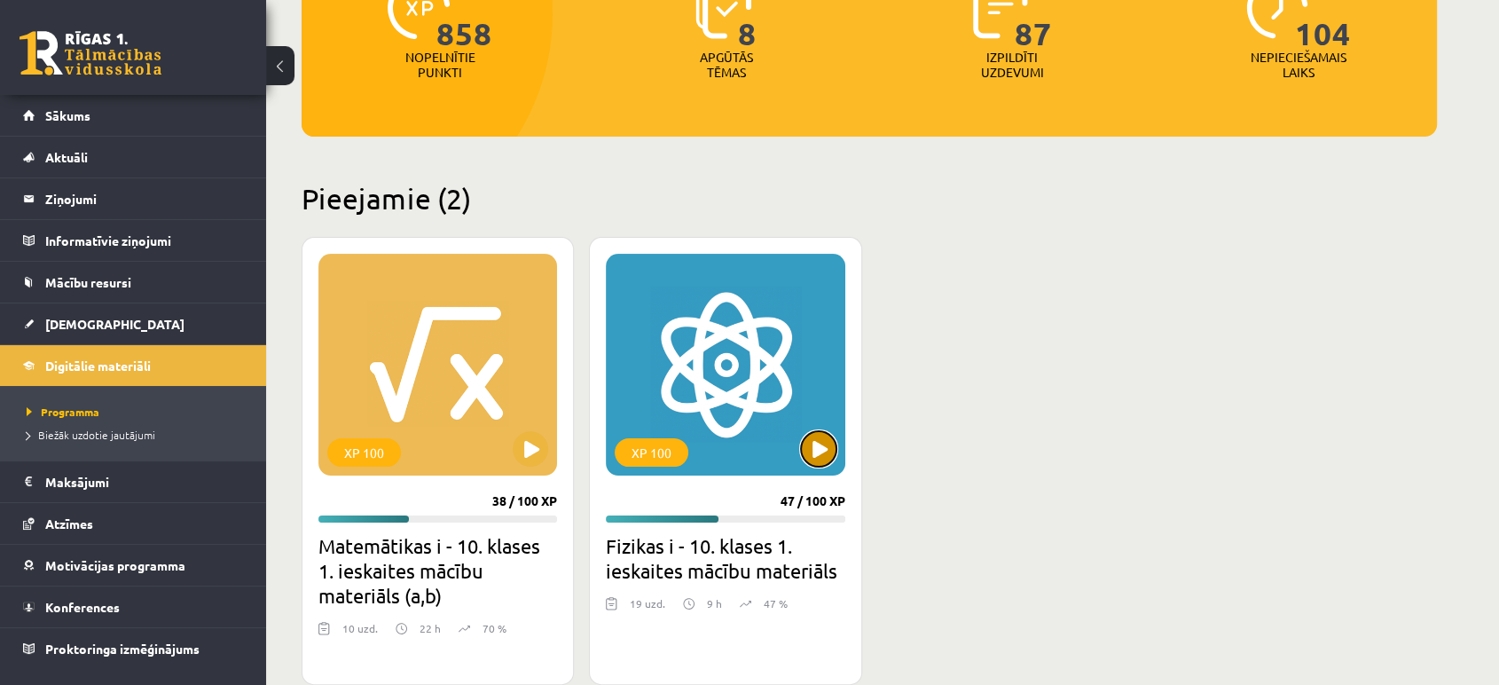
click at [823, 466] on button at bounding box center [818, 448] width 35 height 35
click at [766, 417] on div "XP 100" at bounding box center [725, 365] width 239 height 222
click at [735, 412] on div "XP 100" at bounding box center [725, 365] width 239 height 222
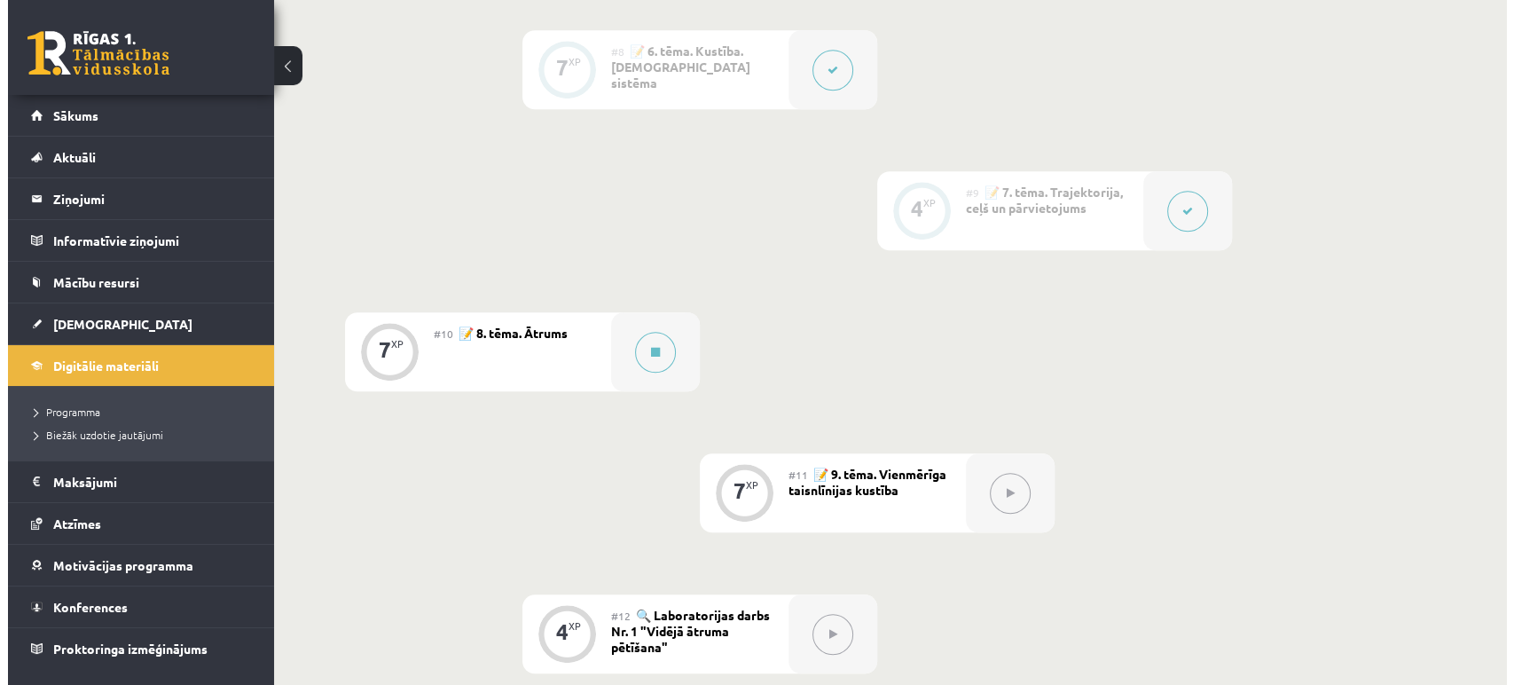
scroll to position [1437, 0]
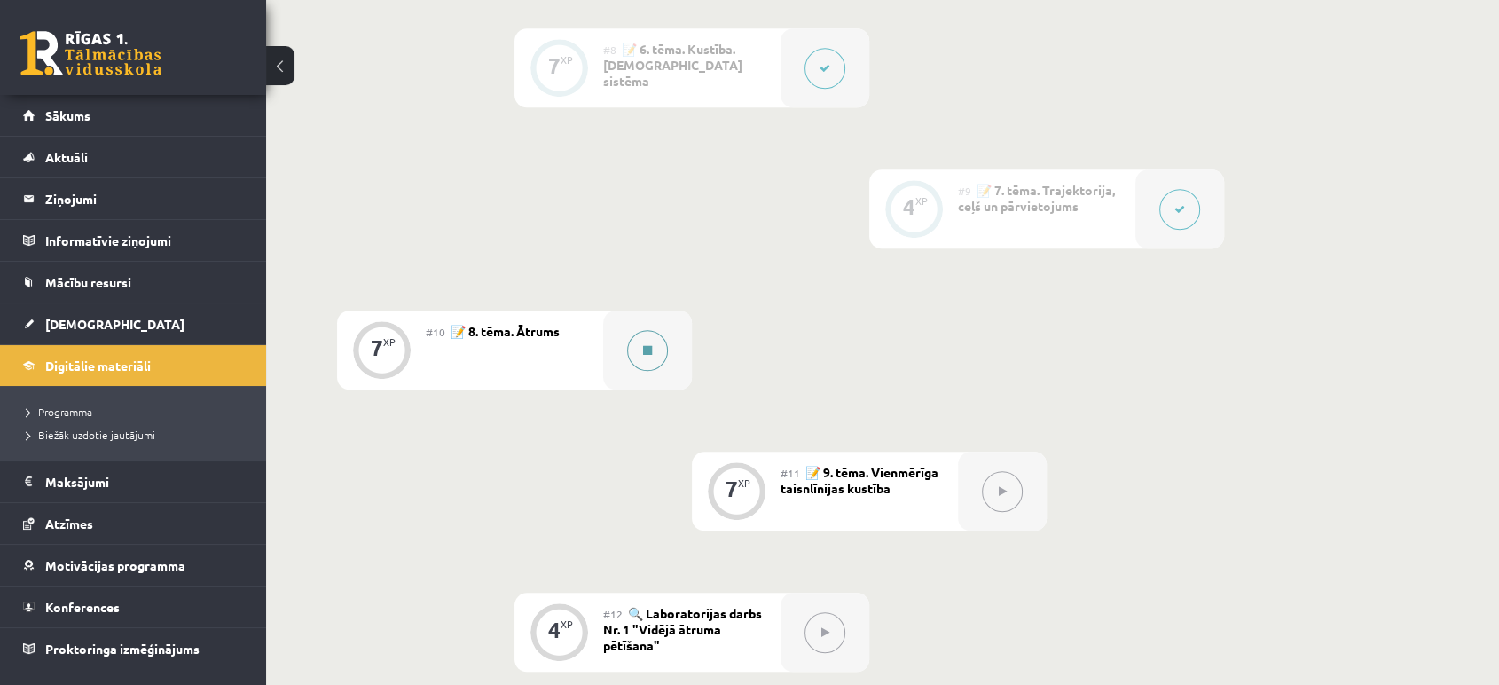
click at [649, 349] on icon at bounding box center [647, 350] width 9 height 11
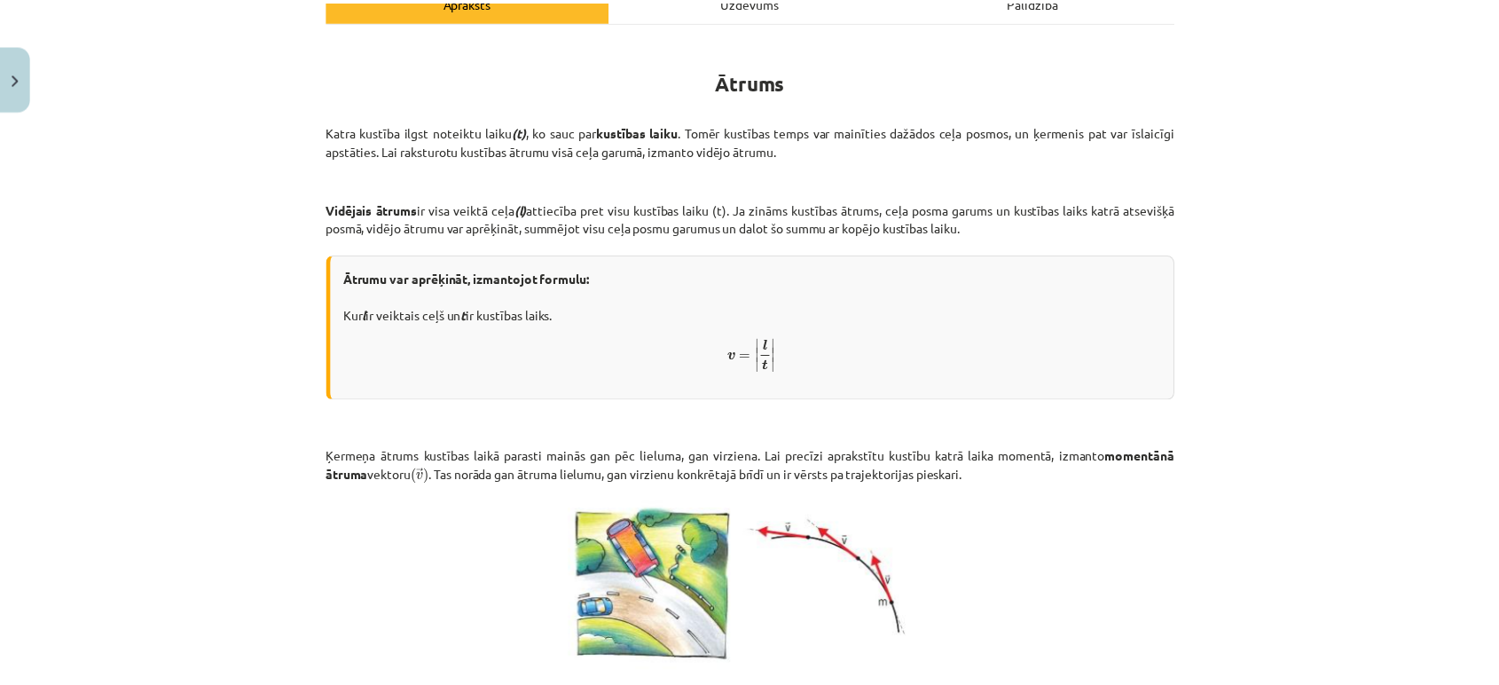
scroll to position [655, 0]
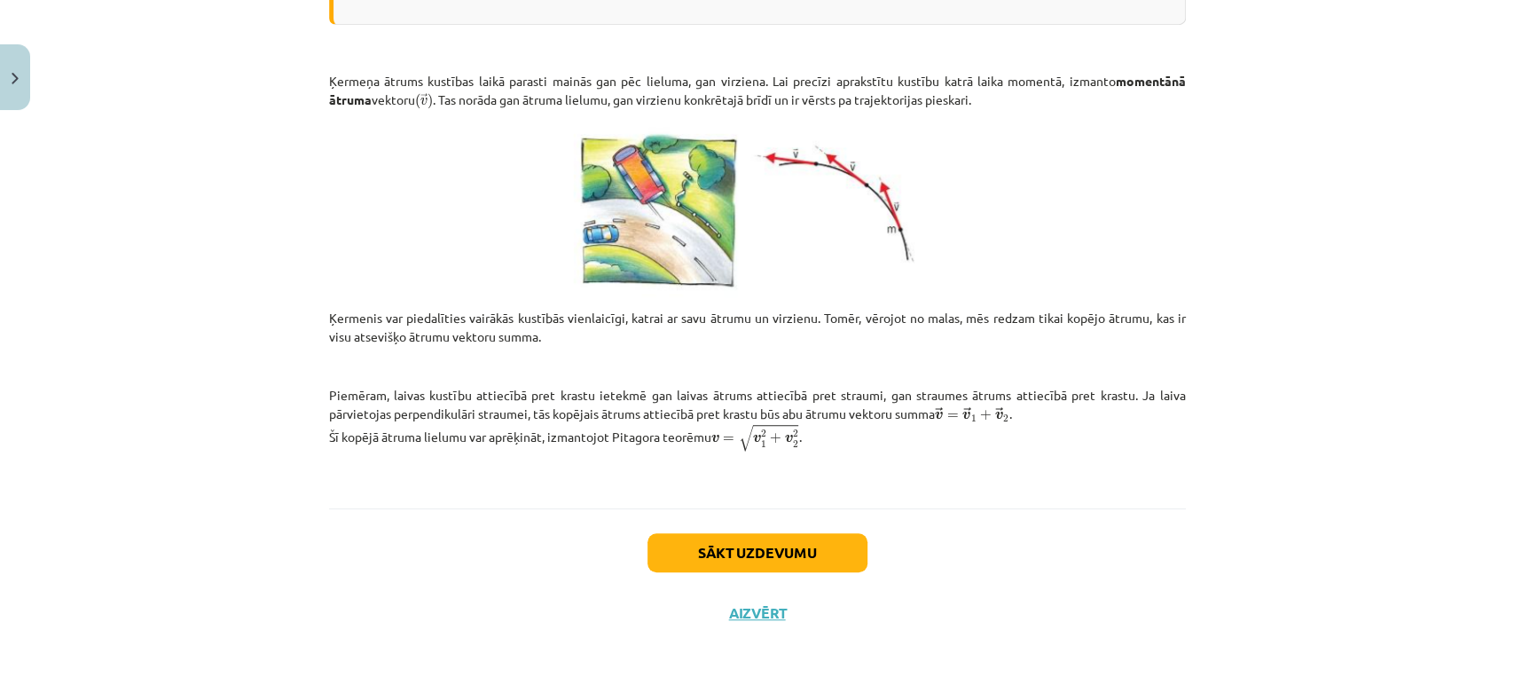
click at [728, 619] on div "Sākt uzdevumu Aizvērt" at bounding box center [757, 570] width 857 height 124
click at [738, 616] on button "Aizvērt" at bounding box center [757, 613] width 67 height 18
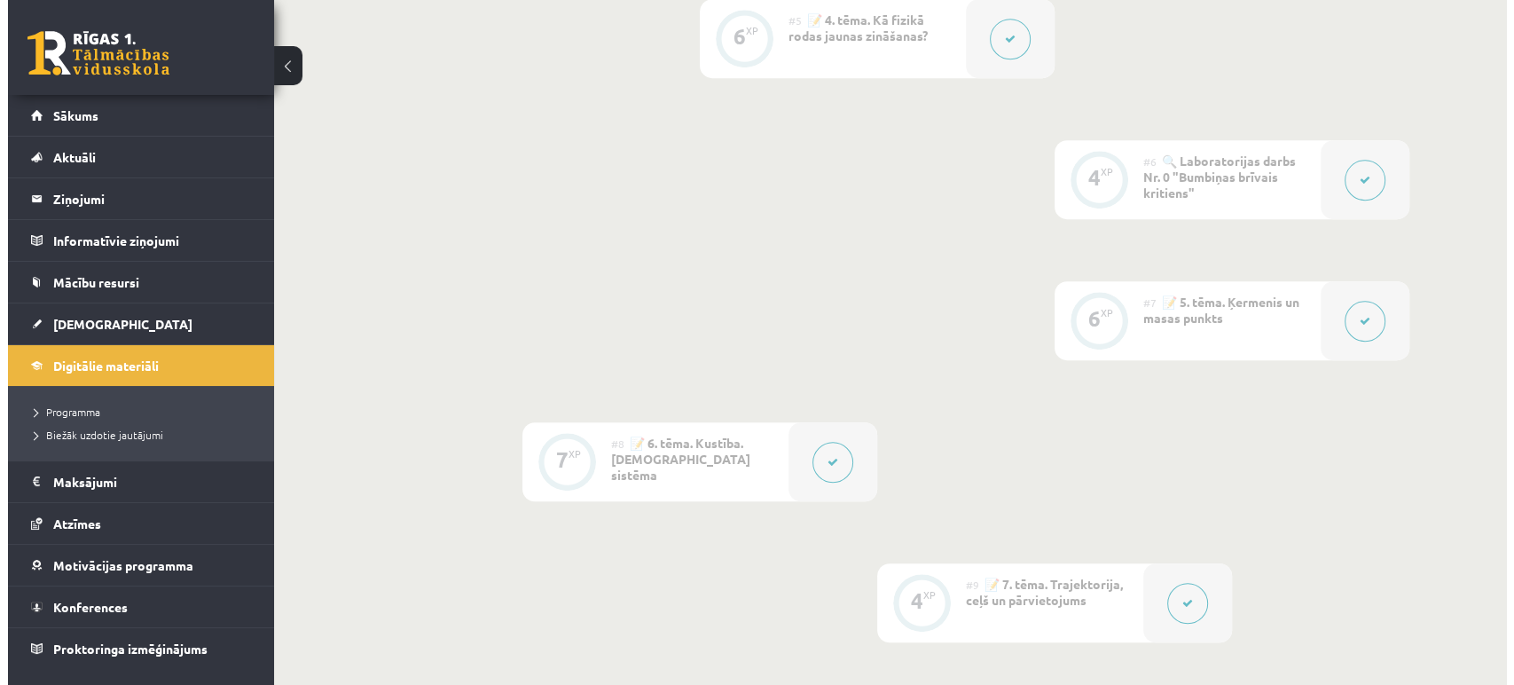
scroll to position [1043, 0]
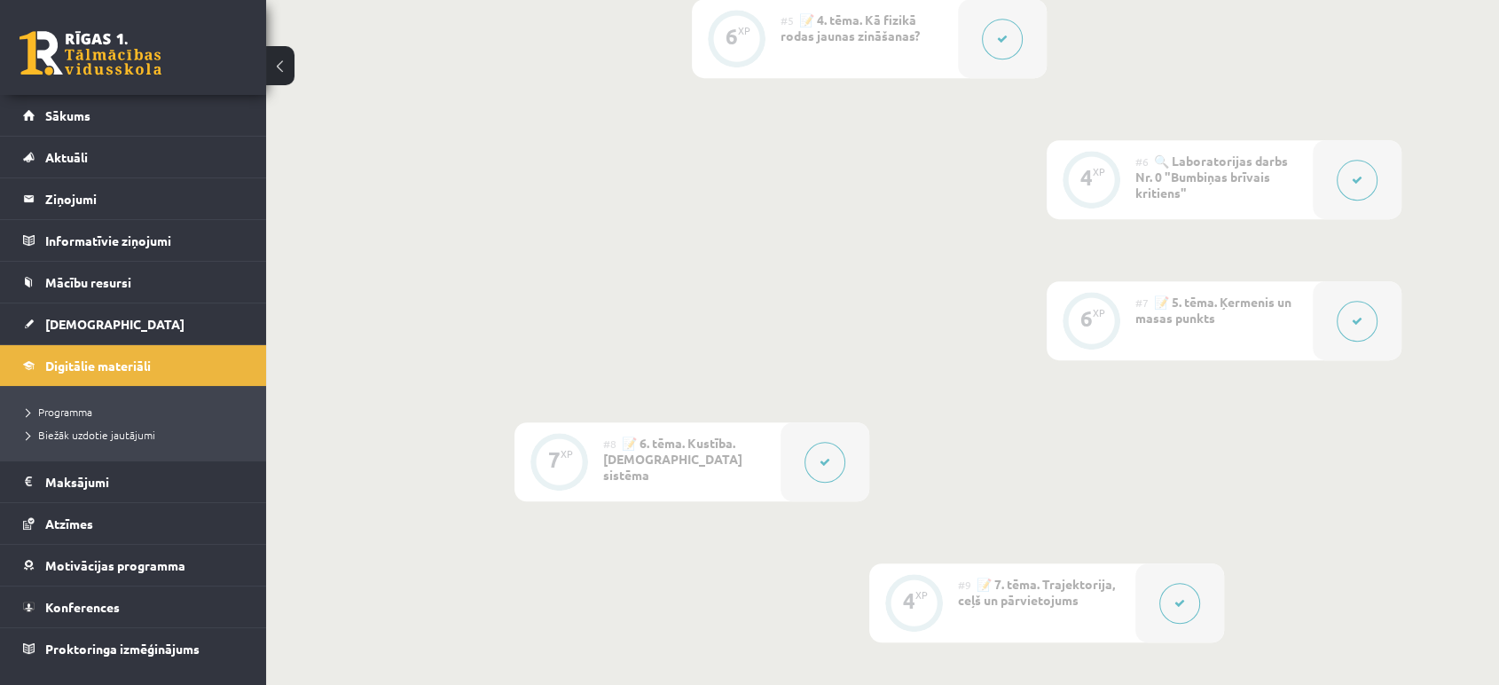
click at [1362, 332] on button at bounding box center [1357, 321] width 41 height 41
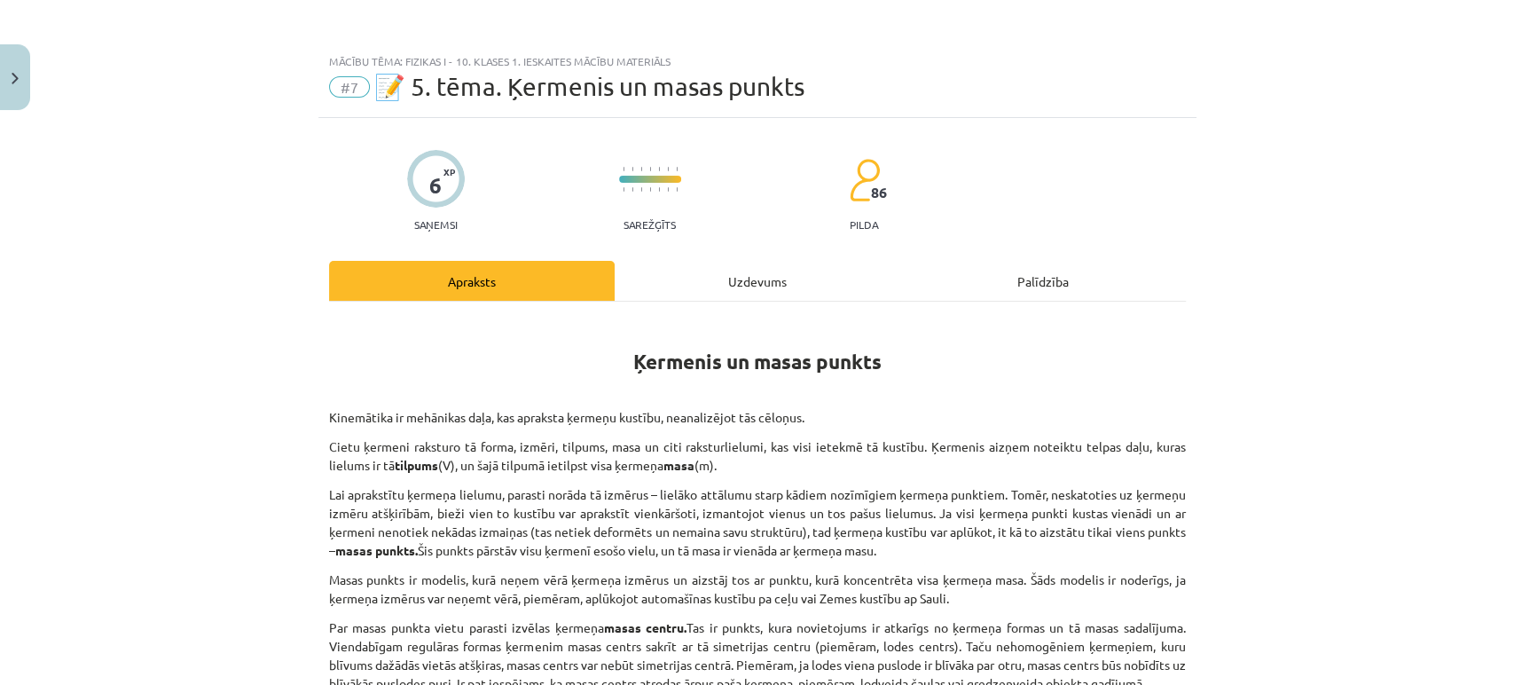
scroll to position [508, 0]
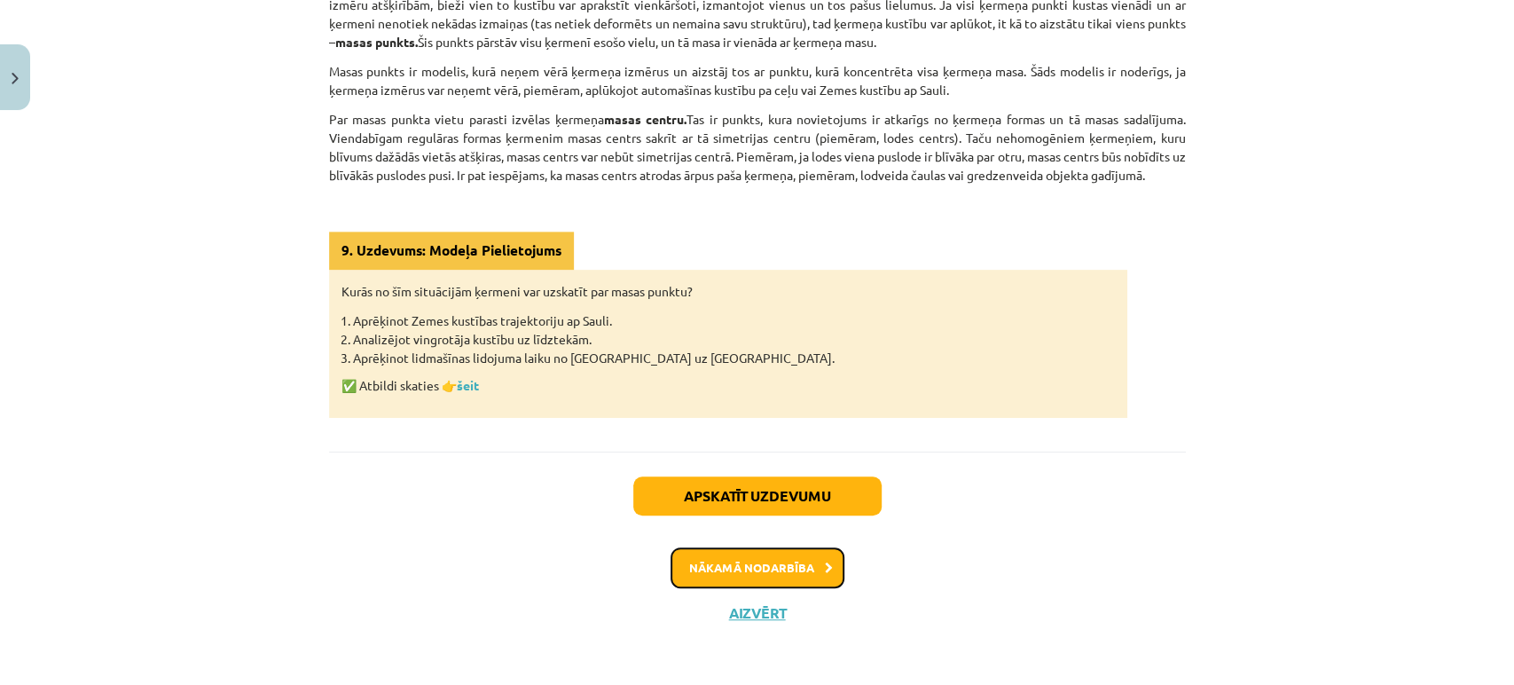
click at [794, 561] on button "Nākamā nodarbība" at bounding box center [758, 567] width 174 height 41
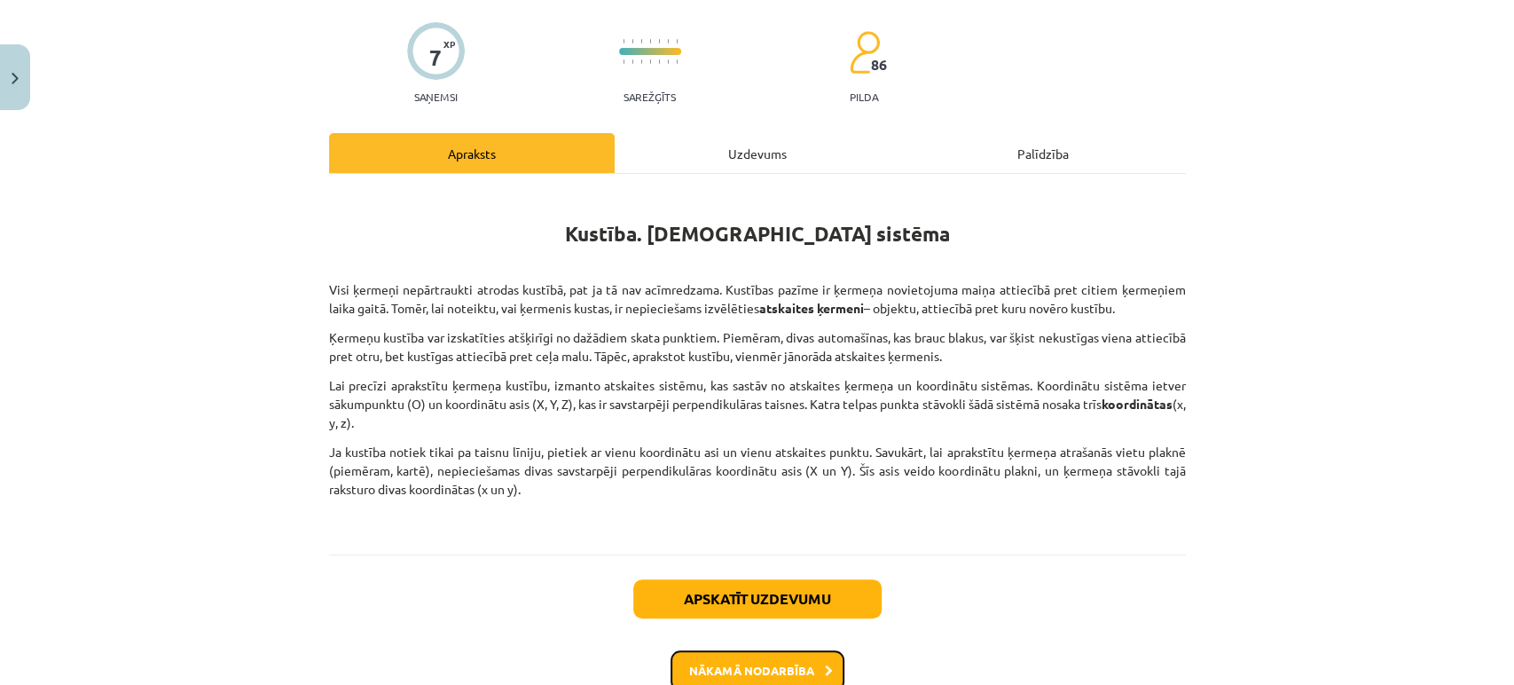
scroll to position [130, 0]
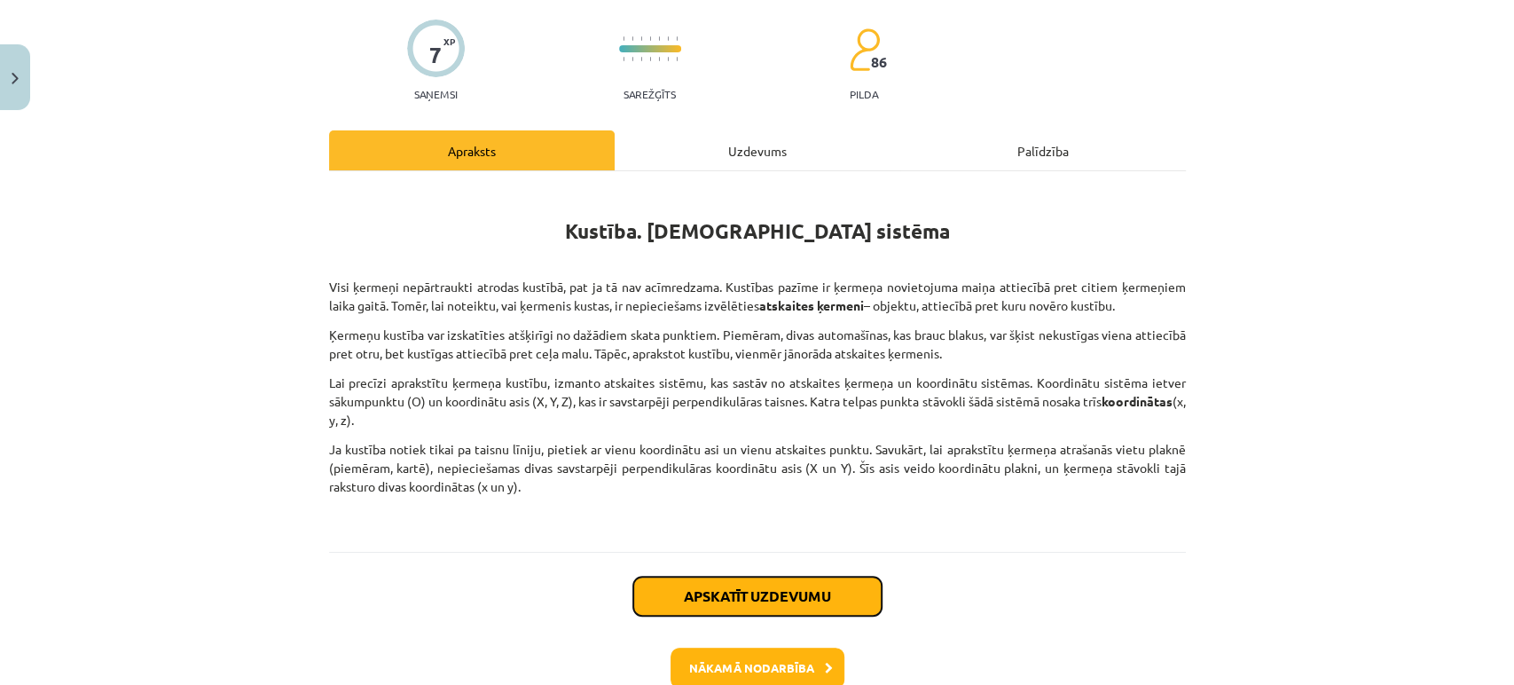
click at [720, 594] on button "Apskatīt uzdevumu" at bounding box center [757, 596] width 248 height 39
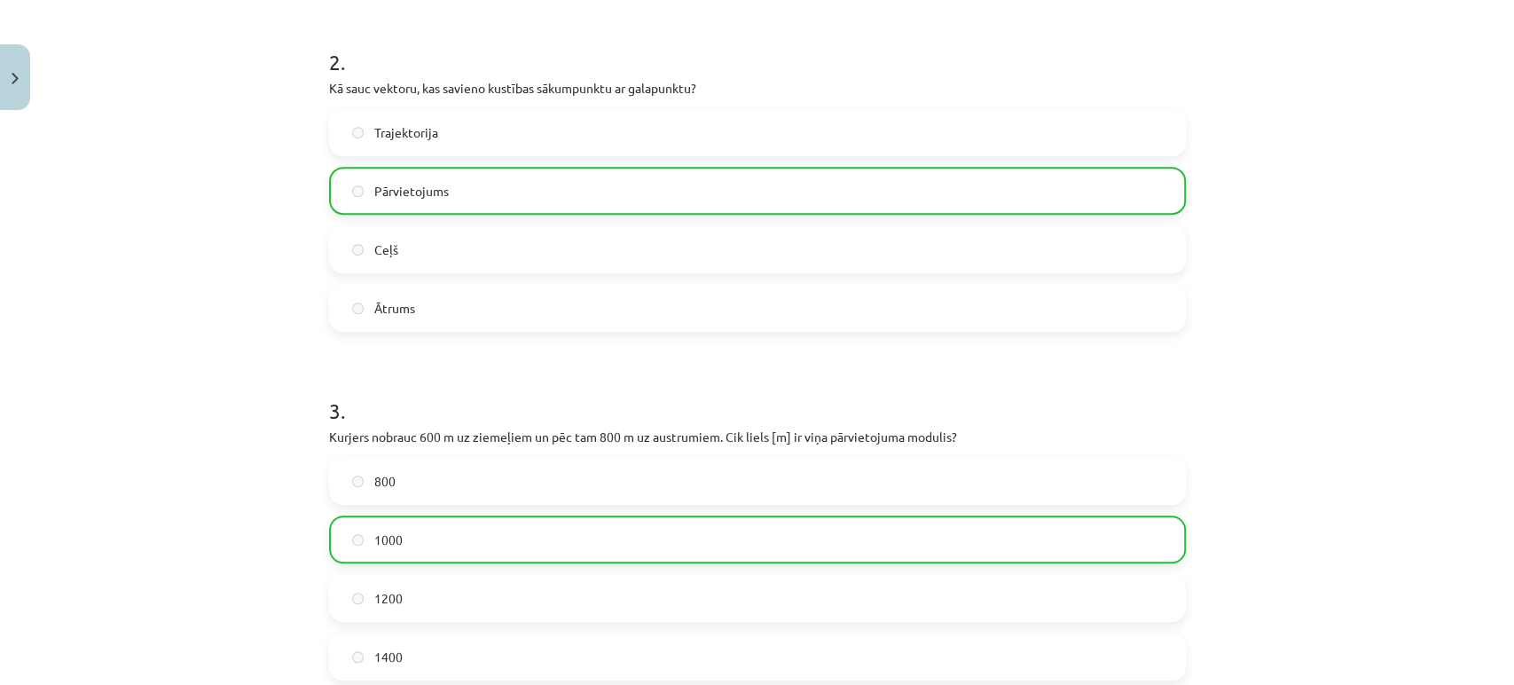
scroll to position [939, 0]
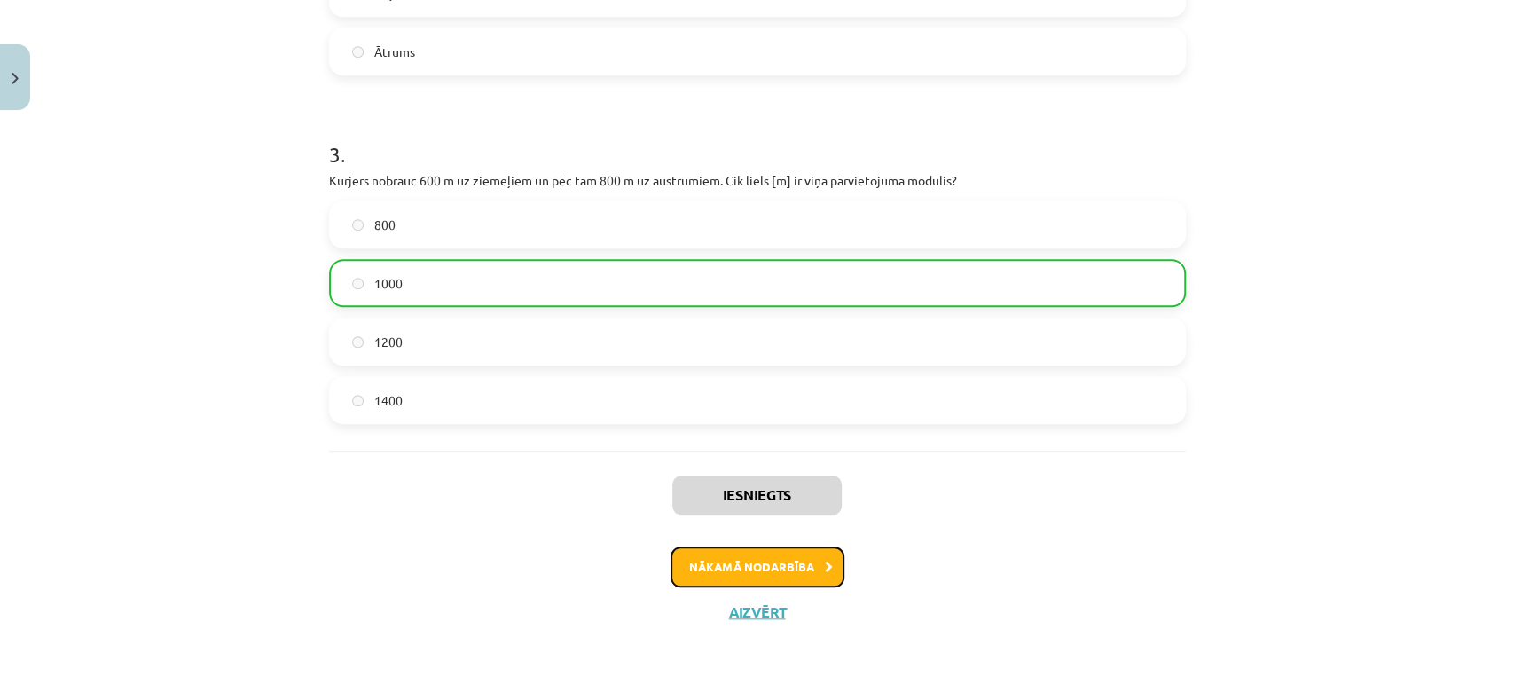
click at [757, 568] on button "Nākamā nodarbība" at bounding box center [758, 566] width 174 height 41
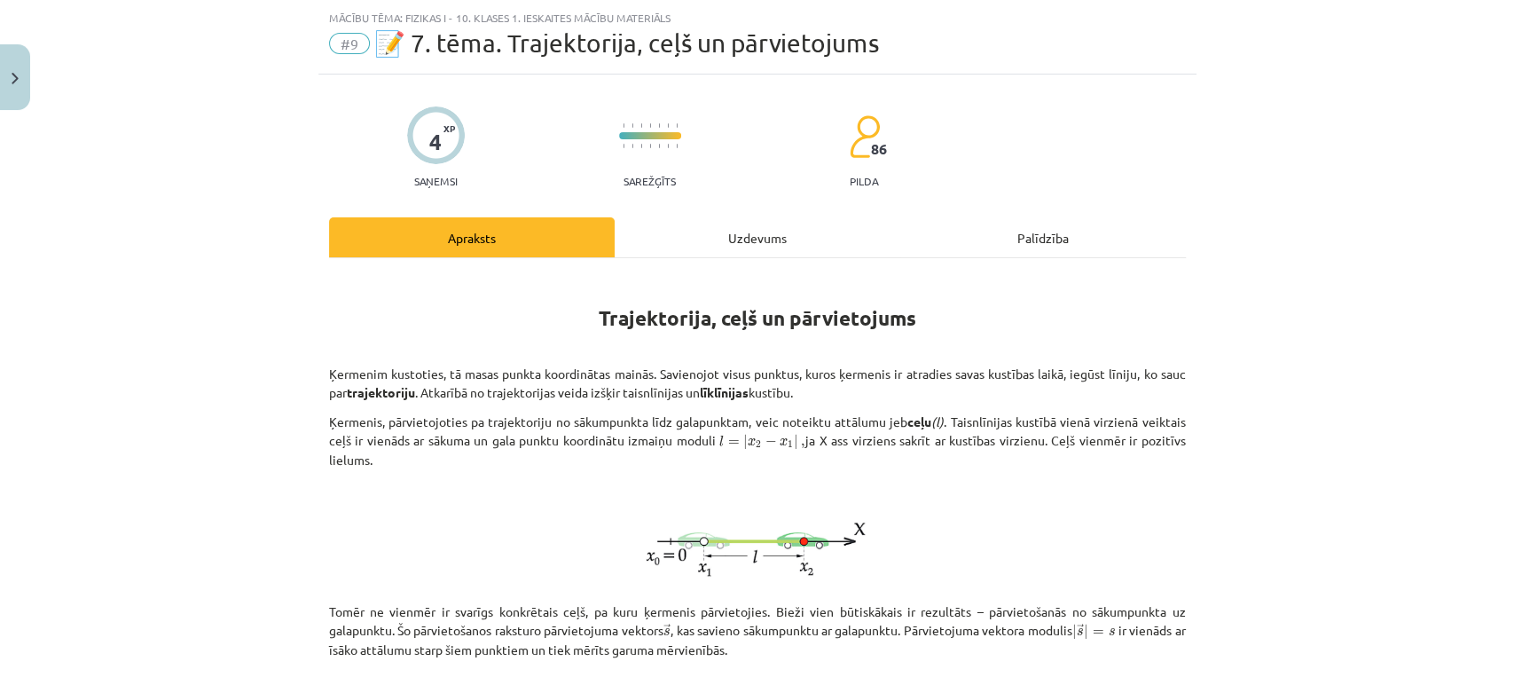
scroll to position [516, 0]
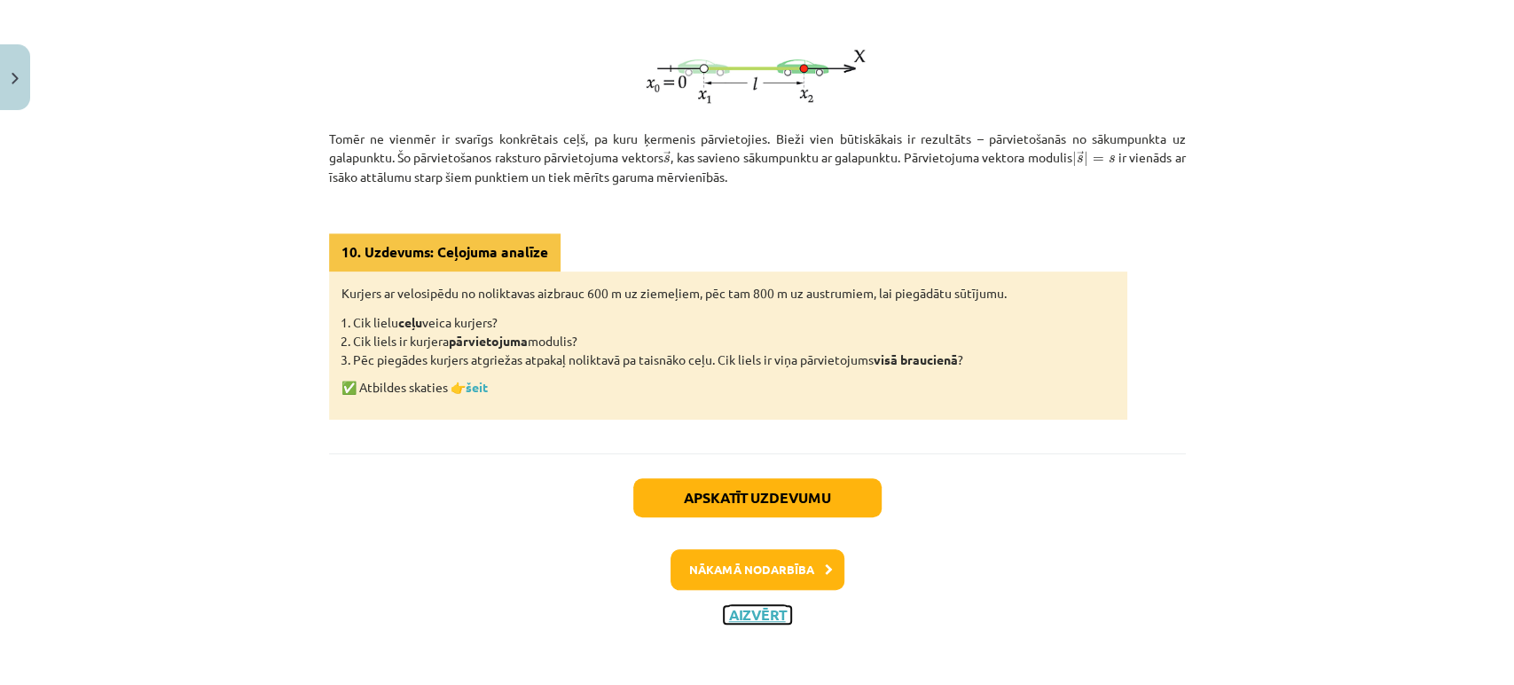
click at [740, 608] on button "Aizvērt" at bounding box center [757, 615] width 67 height 18
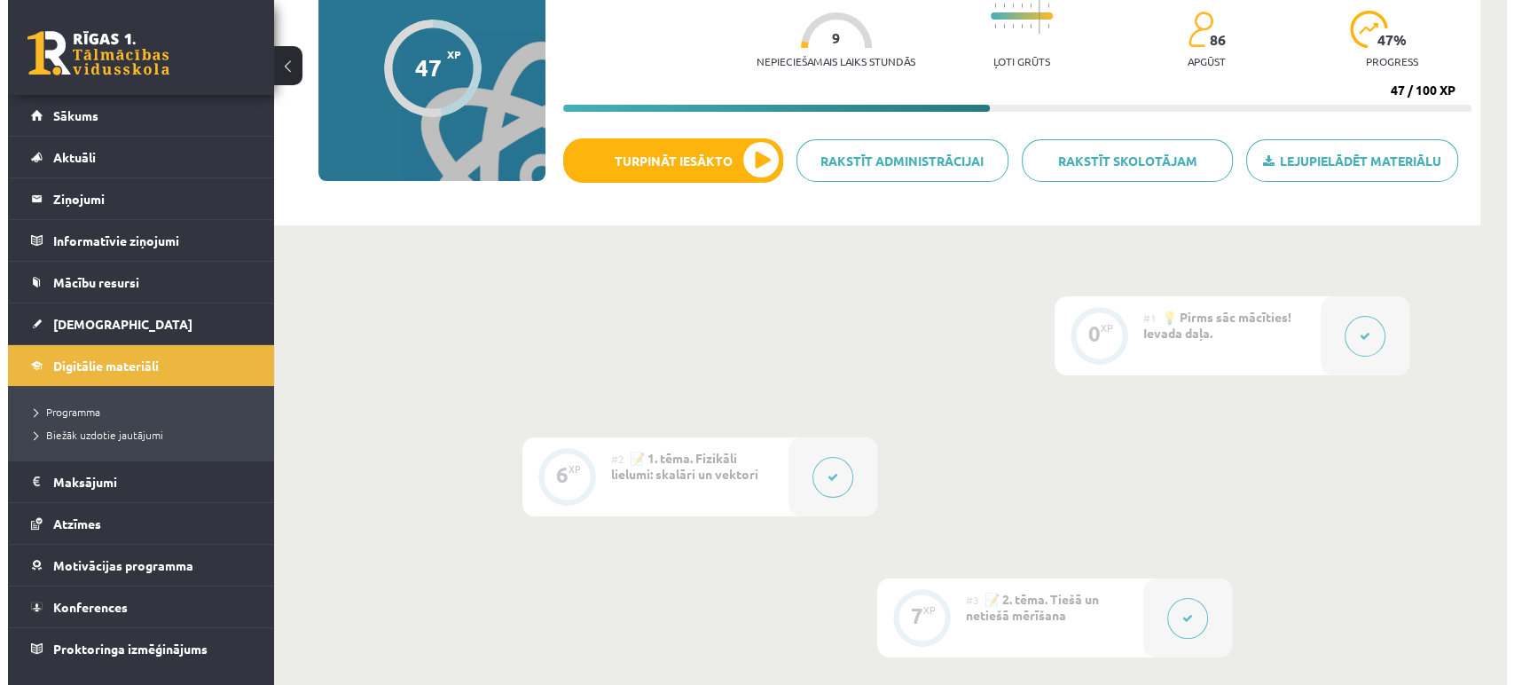
scroll to position [192, 0]
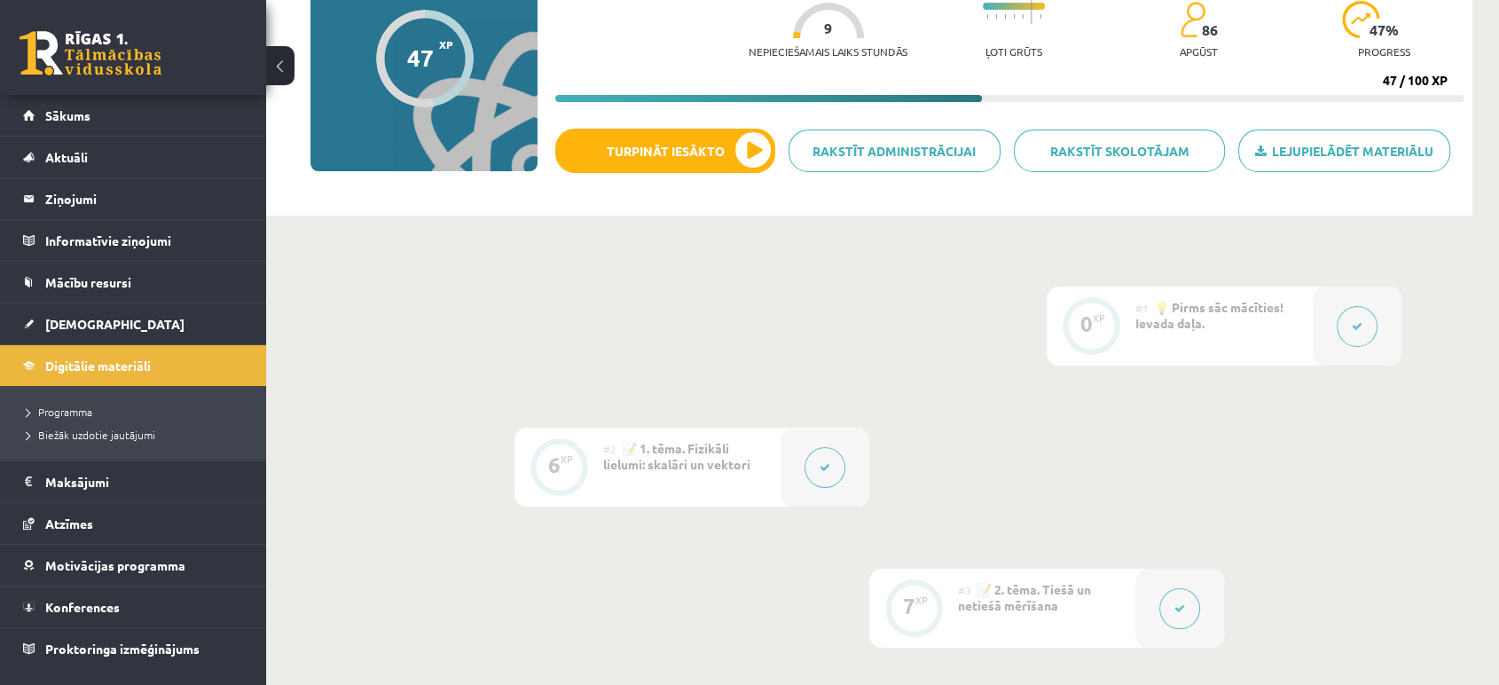
click at [822, 465] on icon at bounding box center [825, 467] width 11 height 11
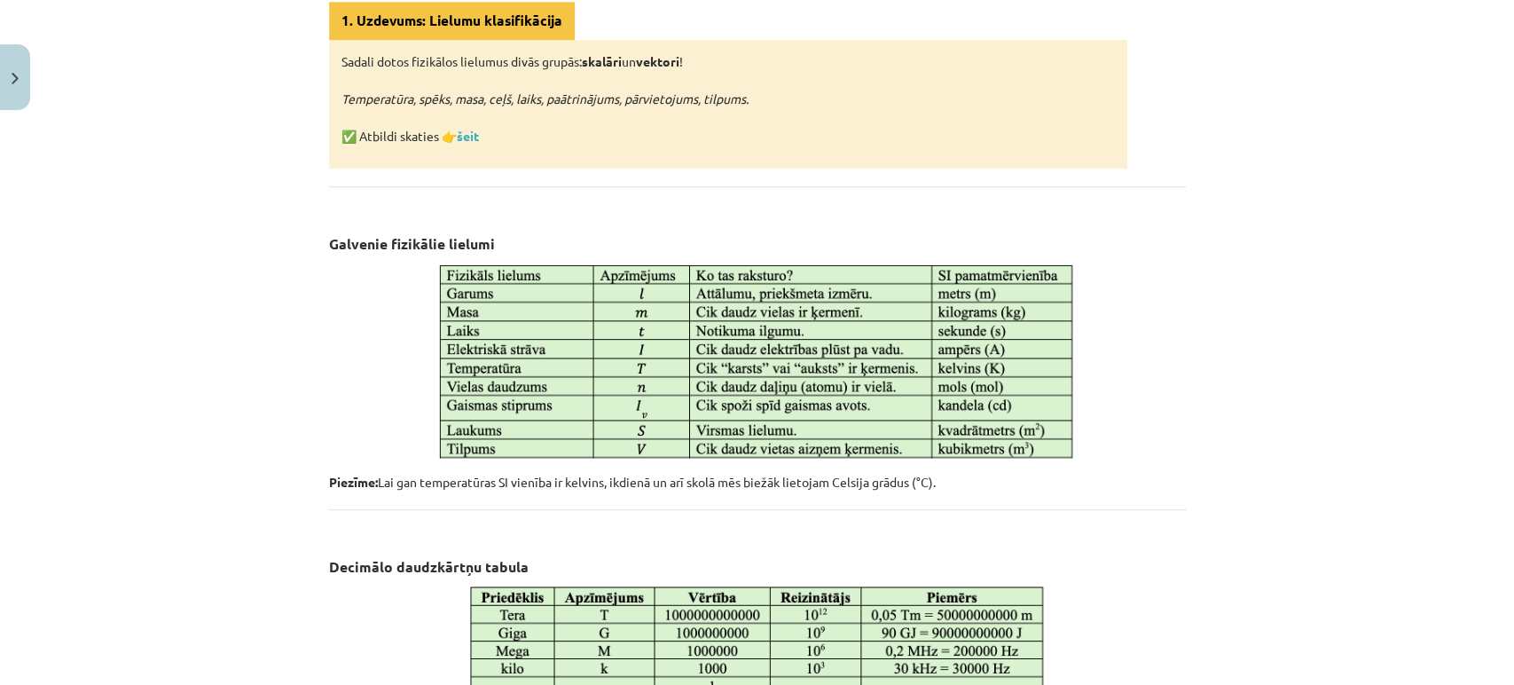
scroll to position [998, 0]
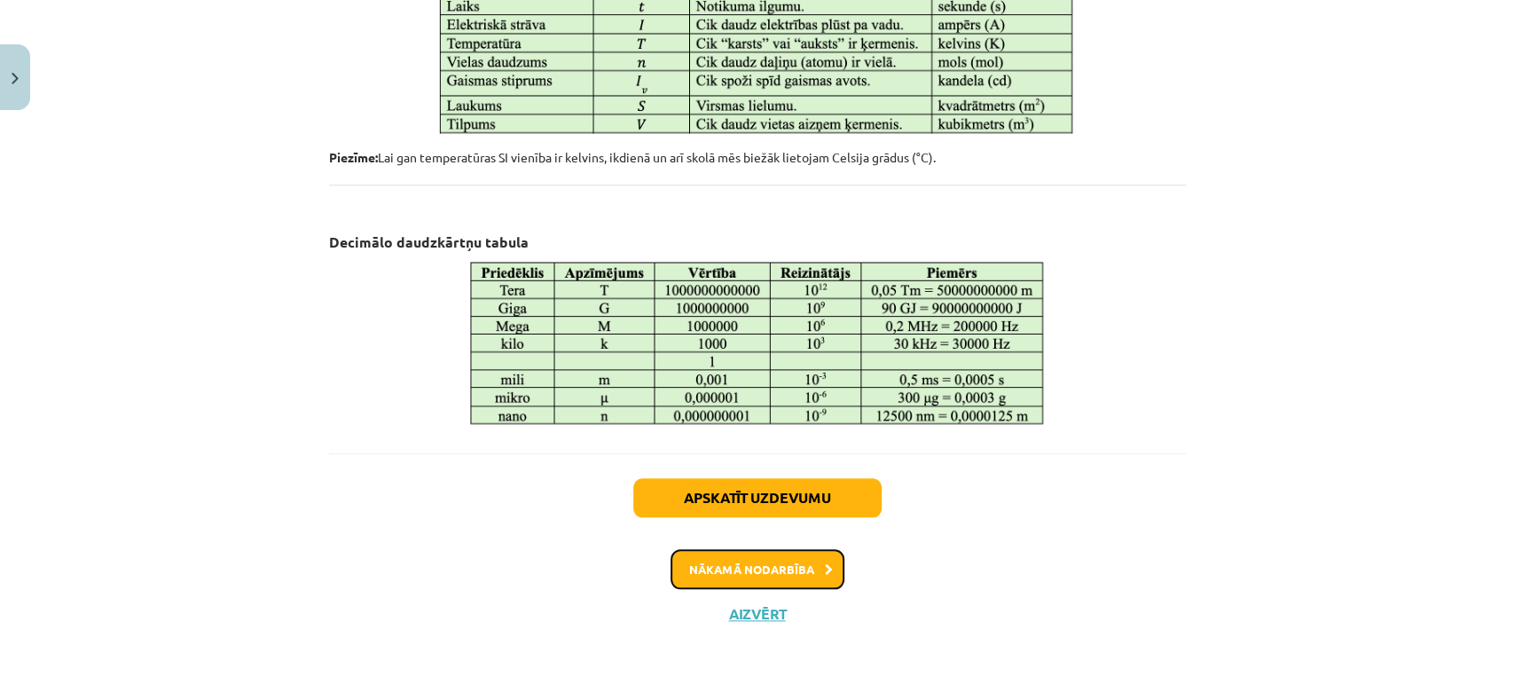
click at [754, 566] on button "Nākamā nodarbība" at bounding box center [758, 569] width 174 height 41
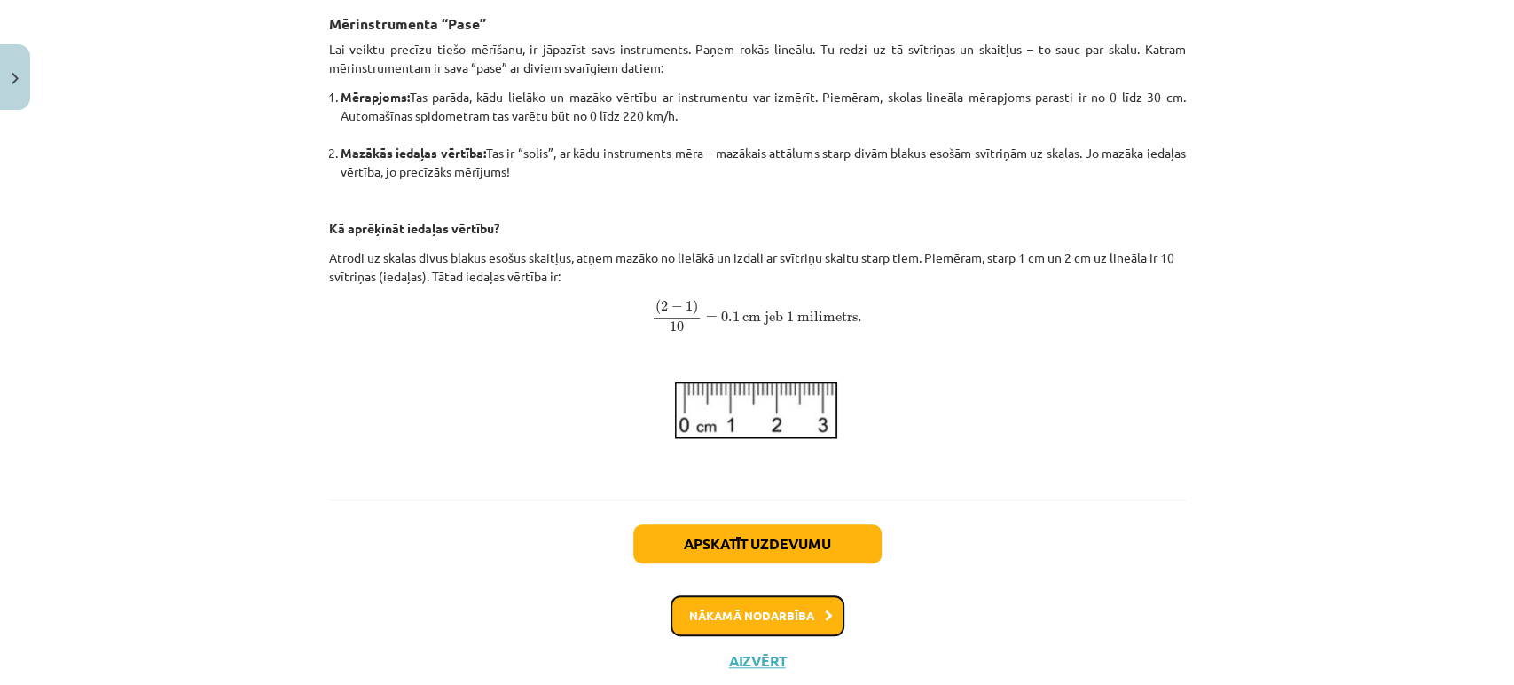
scroll to position [741, 0]
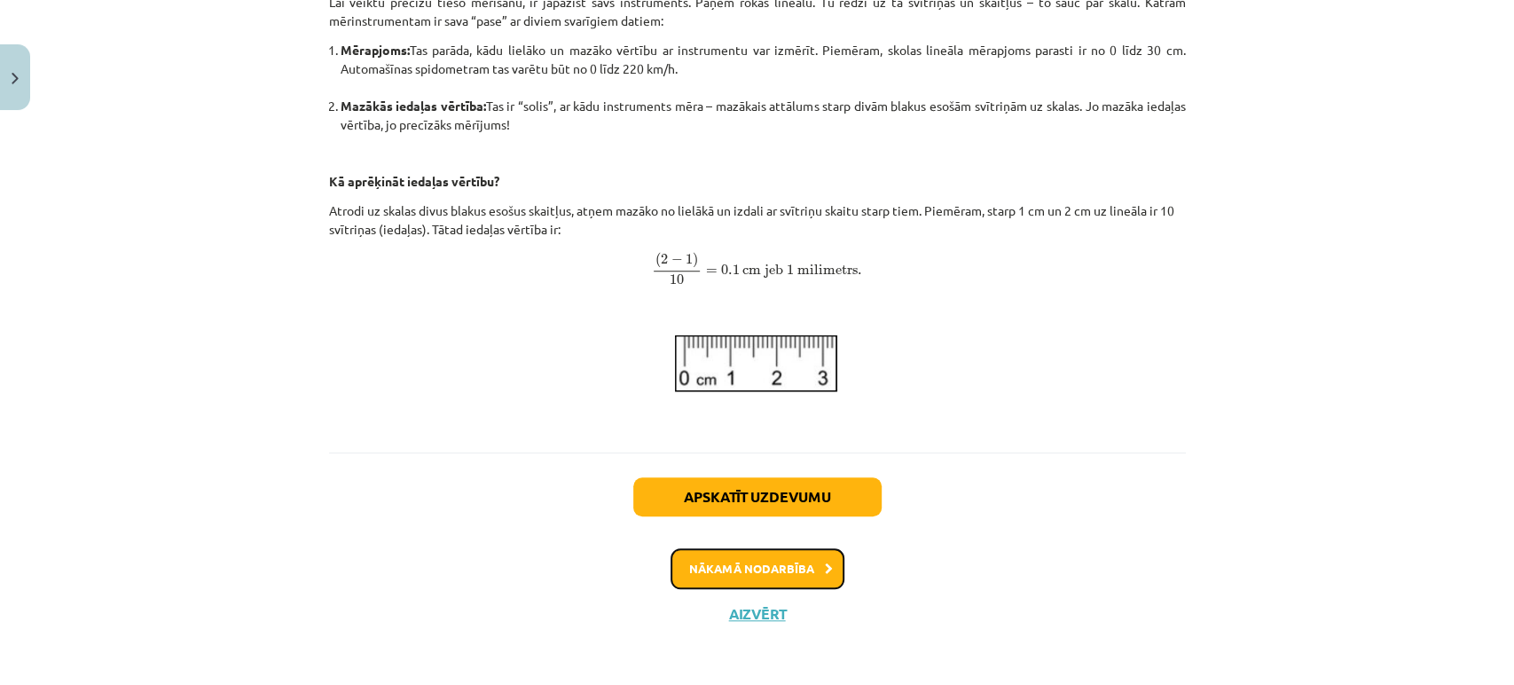
click at [685, 559] on button "Nākamā nodarbība" at bounding box center [758, 568] width 174 height 41
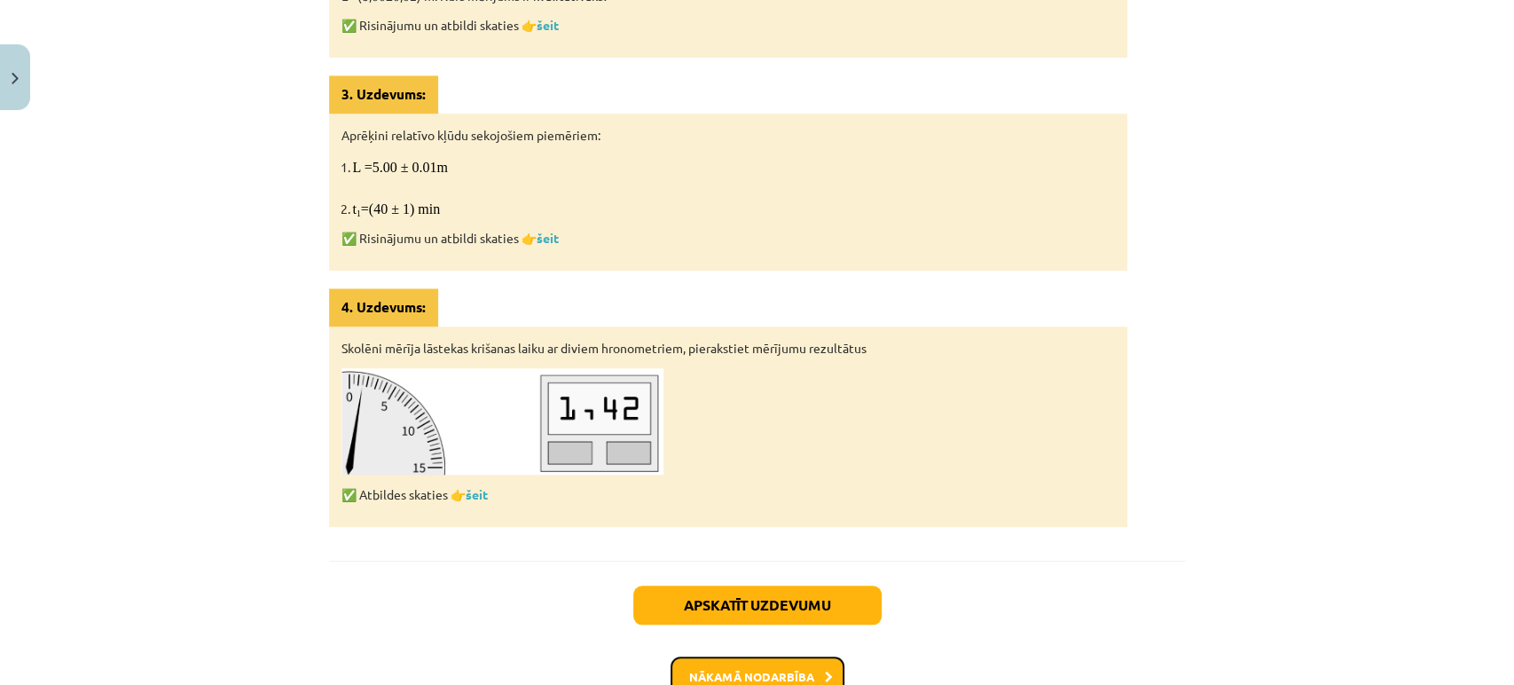
scroll to position [1096, 0]
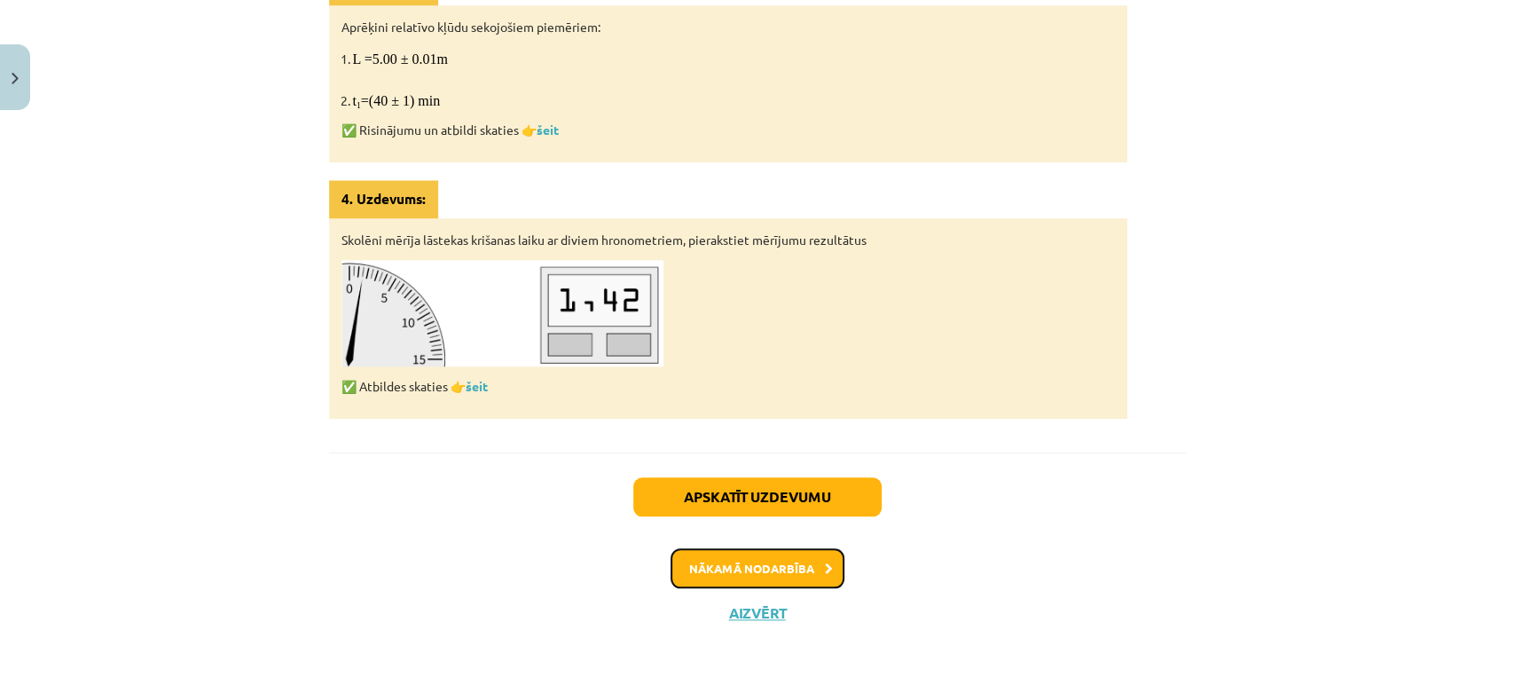
click at [737, 559] on button "Nākamā nodarbība" at bounding box center [758, 568] width 174 height 41
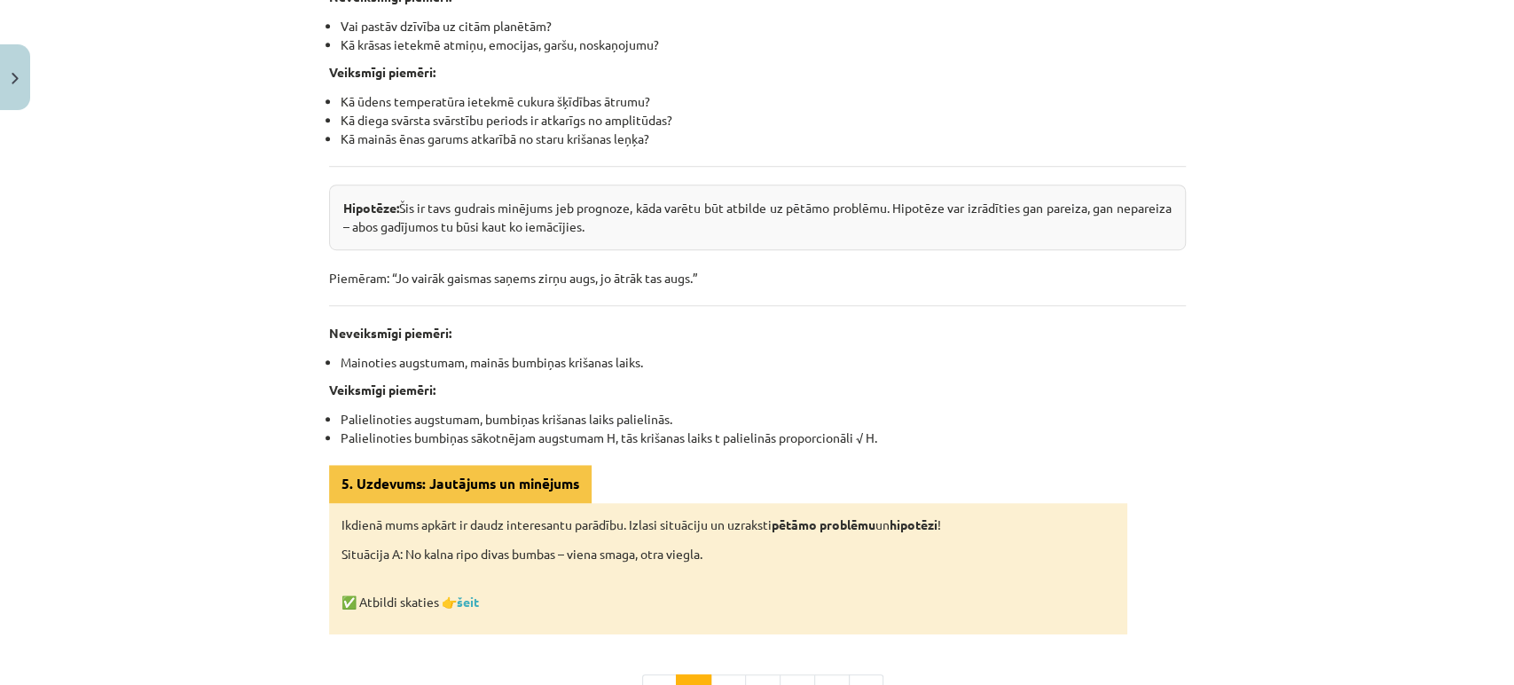
scroll to position [994, 0]
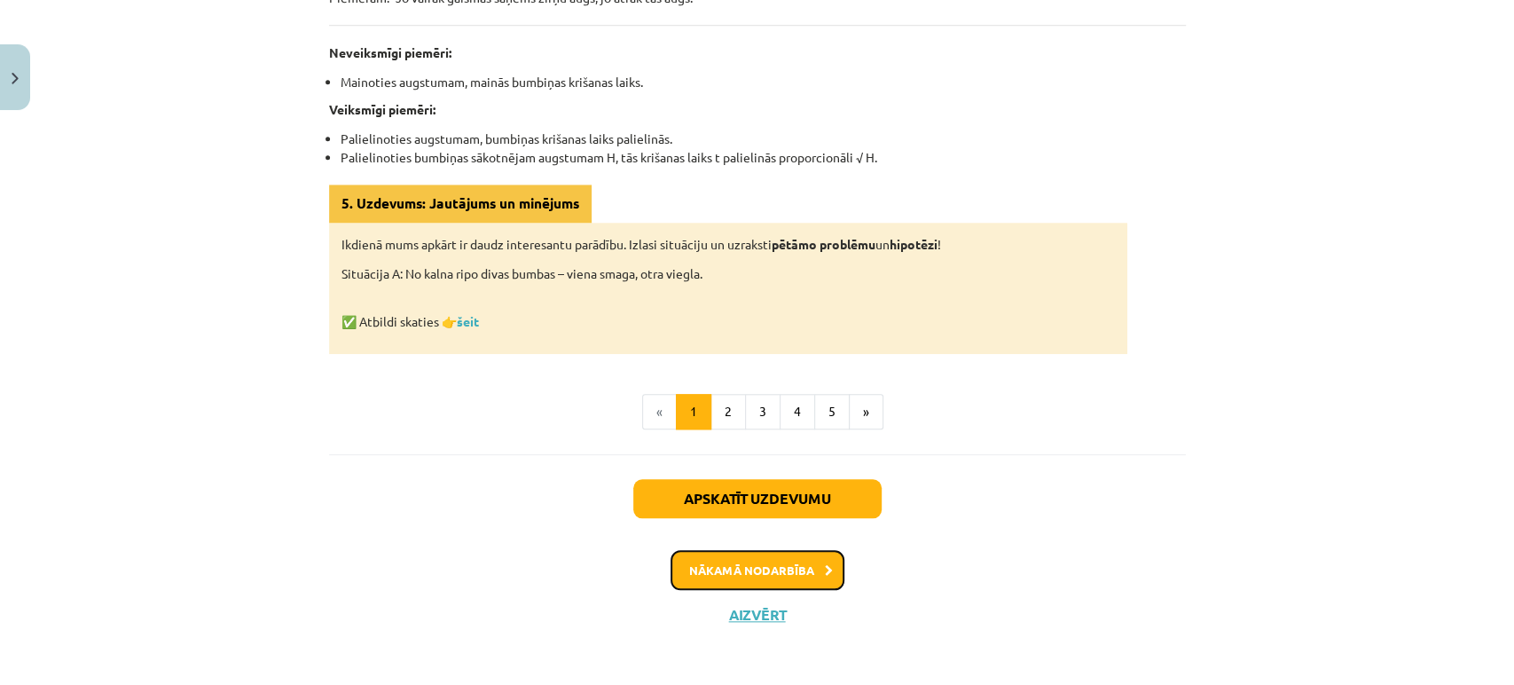
click at [768, 578] on button "Nākamā nodarbība" at bounding box center [758, 570] width 174 height 41
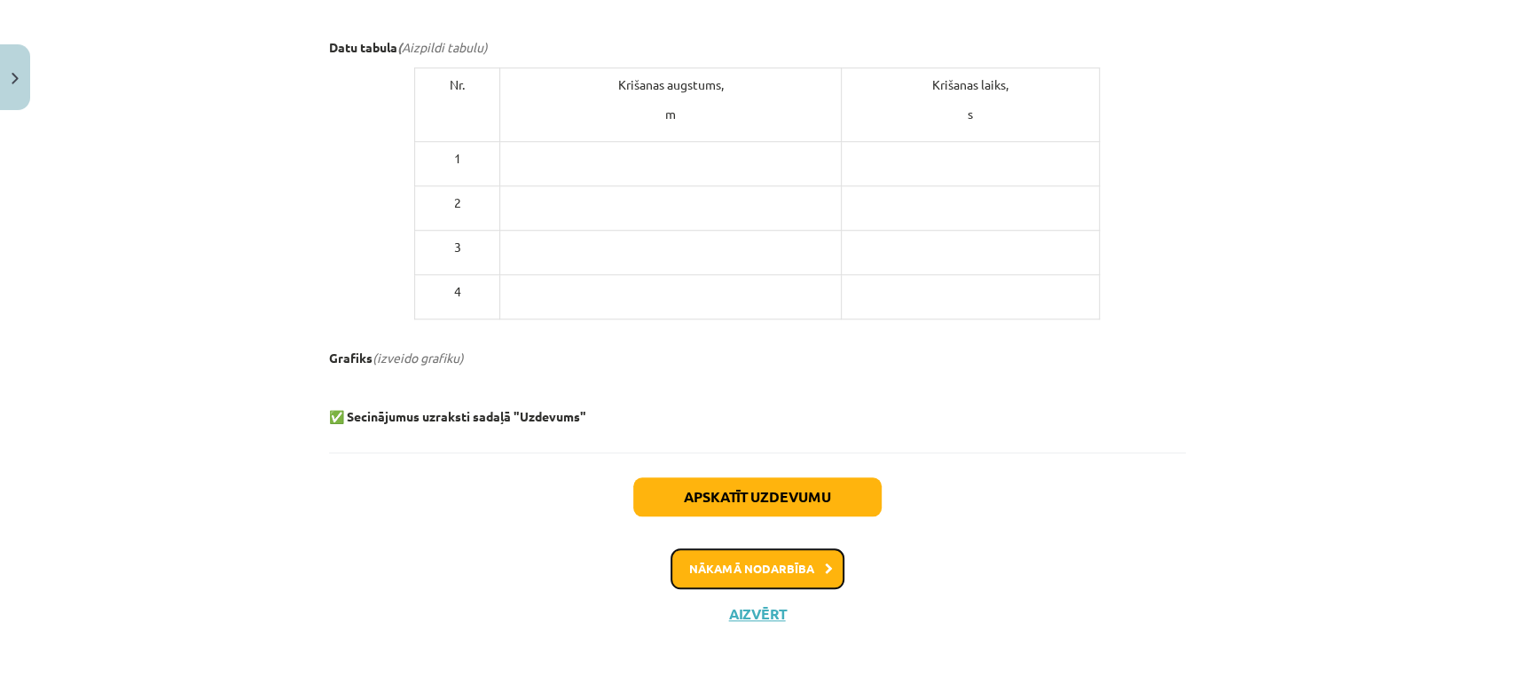
click at [734, 561] on button "Nākamā nodarbība" at bounding box center [758, 568] width 174 height 41
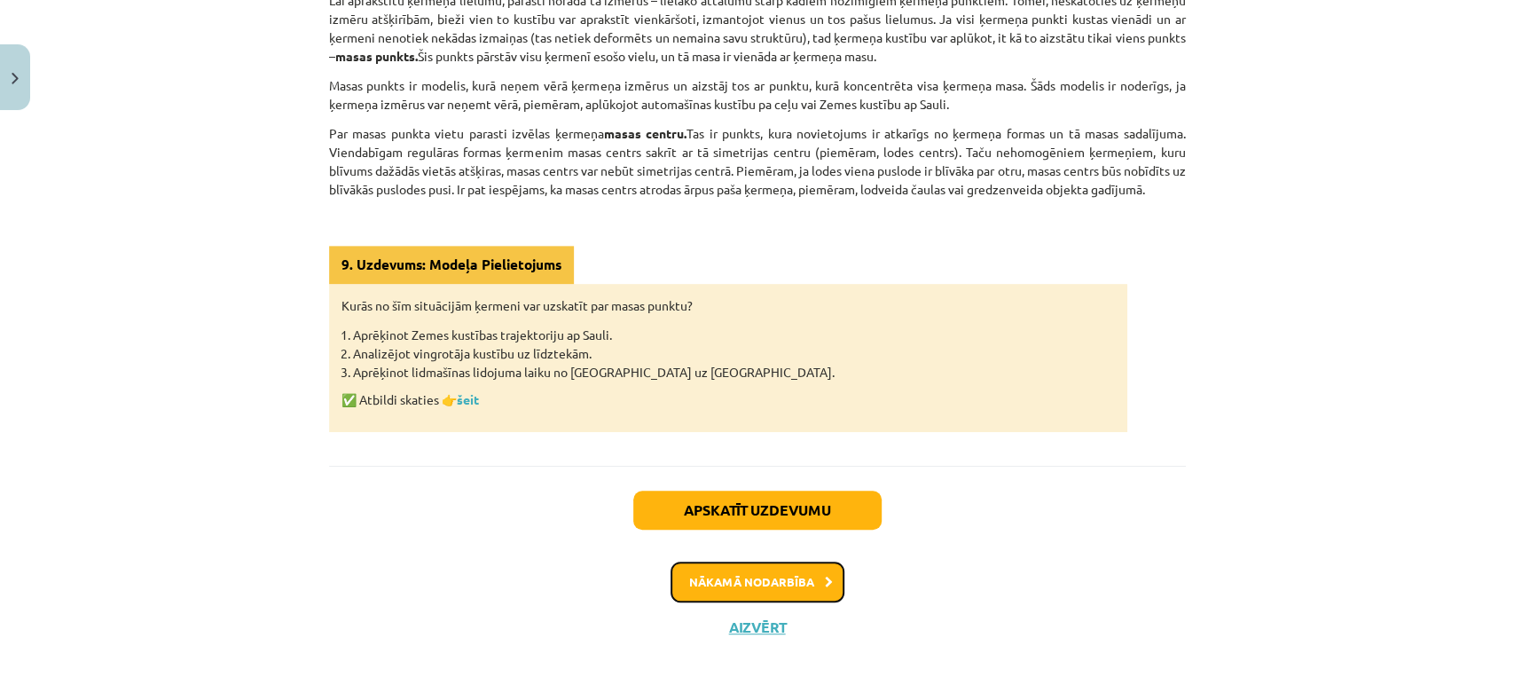
scroll to position [496, 0]
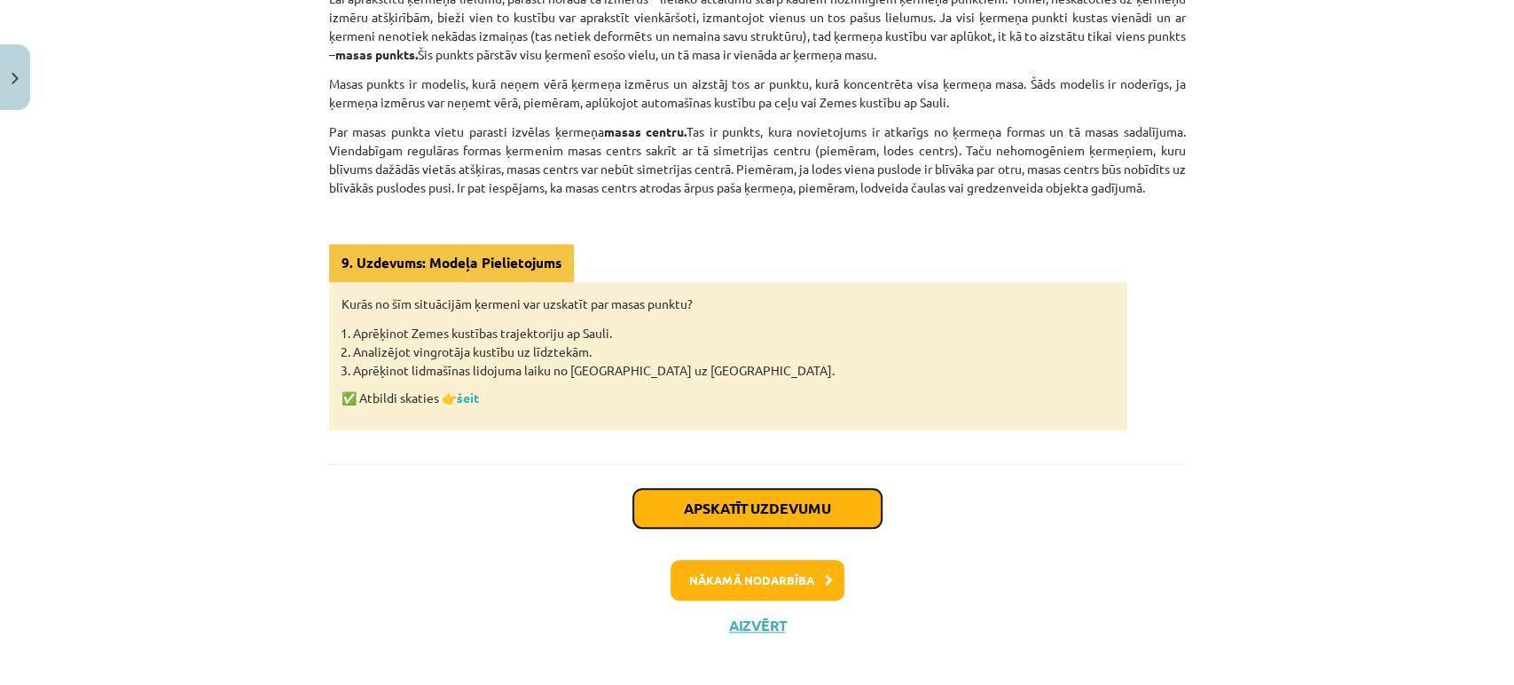
click at [717, 500] on button "Apskatīt uzdevumu" at bounding box center [757, 508] width 248 height 39
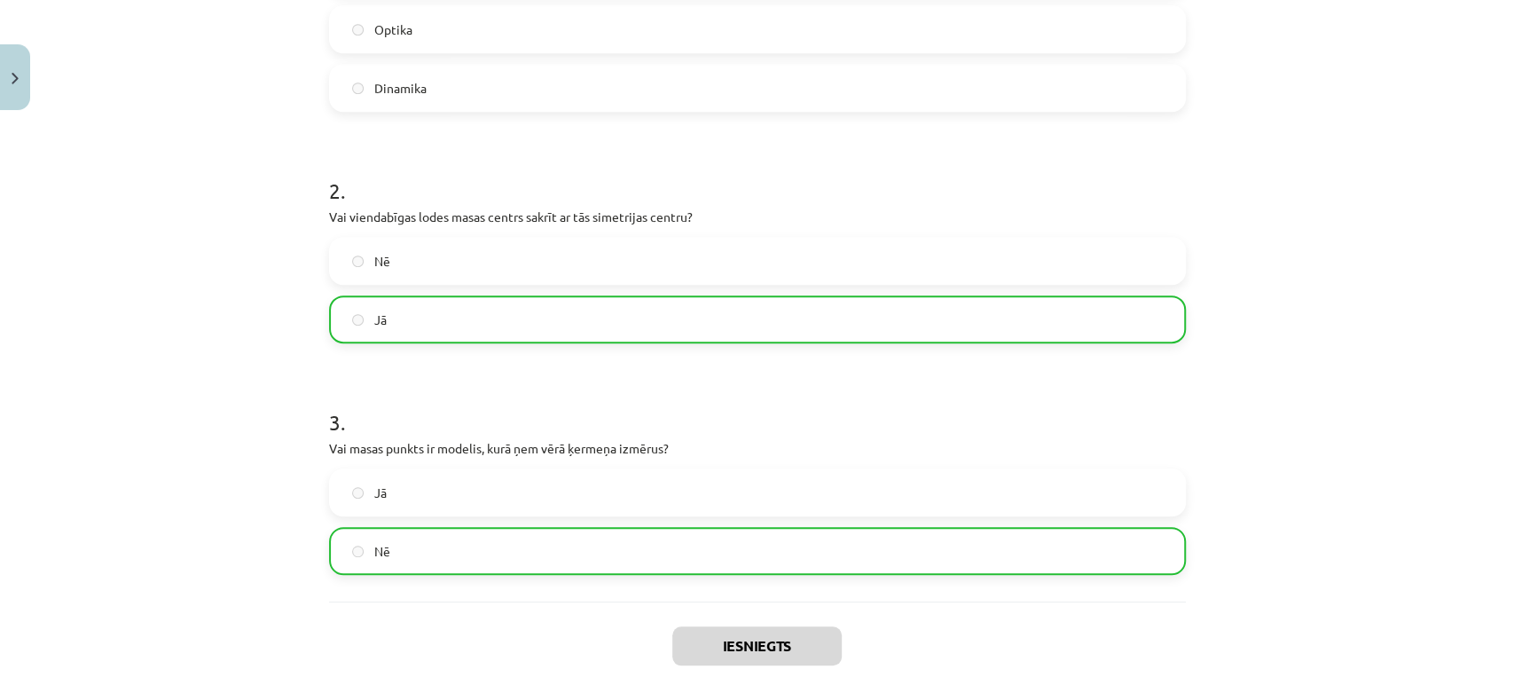
scroll to position [705, 0]
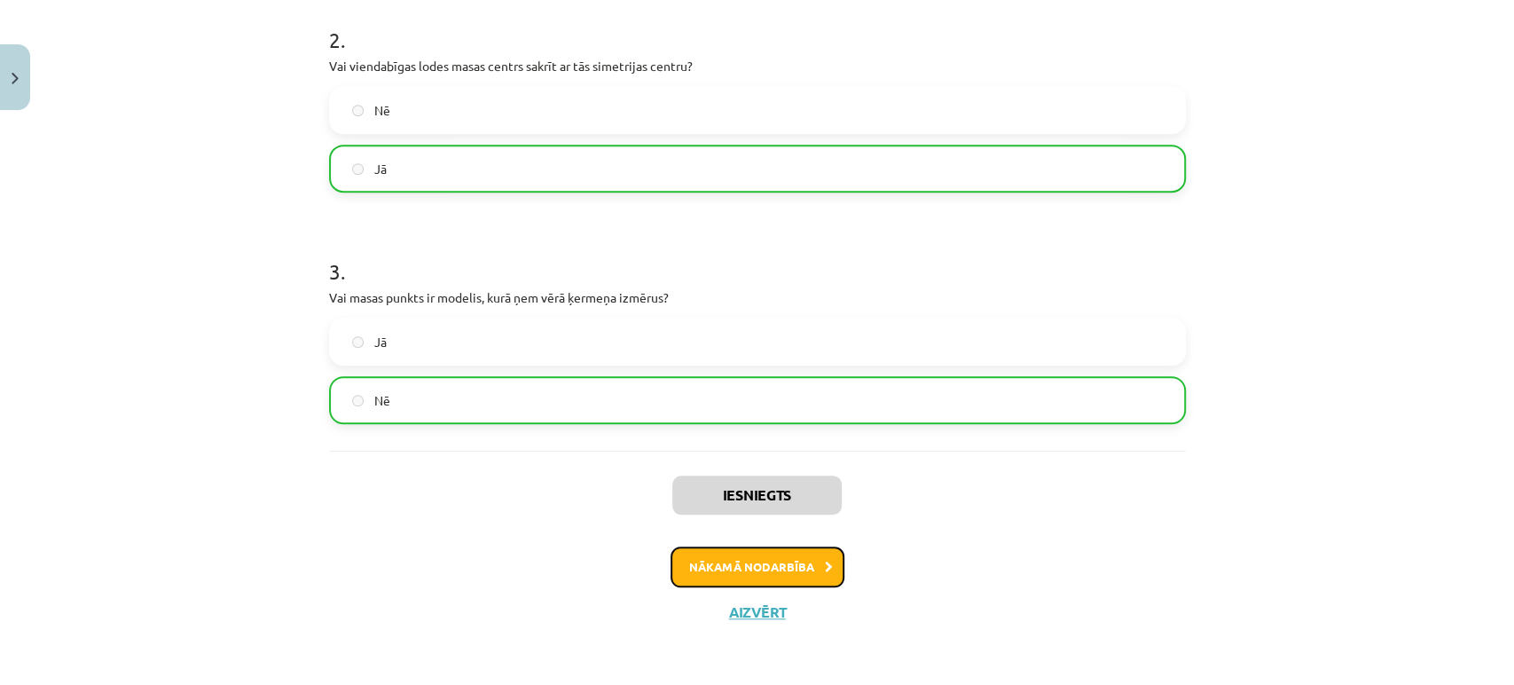
click at [755, 558] on button "Nākamā nodarbība" at bounding box center [758, 566] width 174 height 41
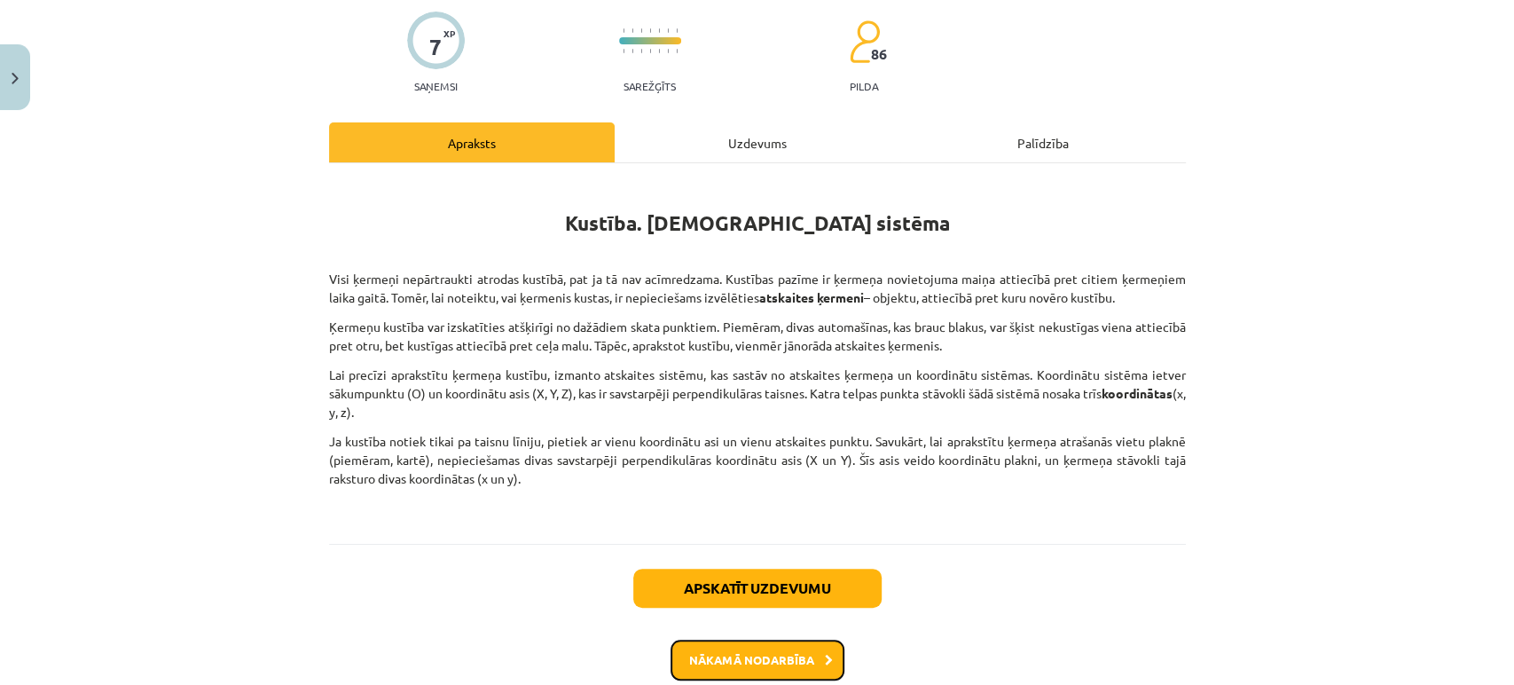
scroll to position [141, 0]
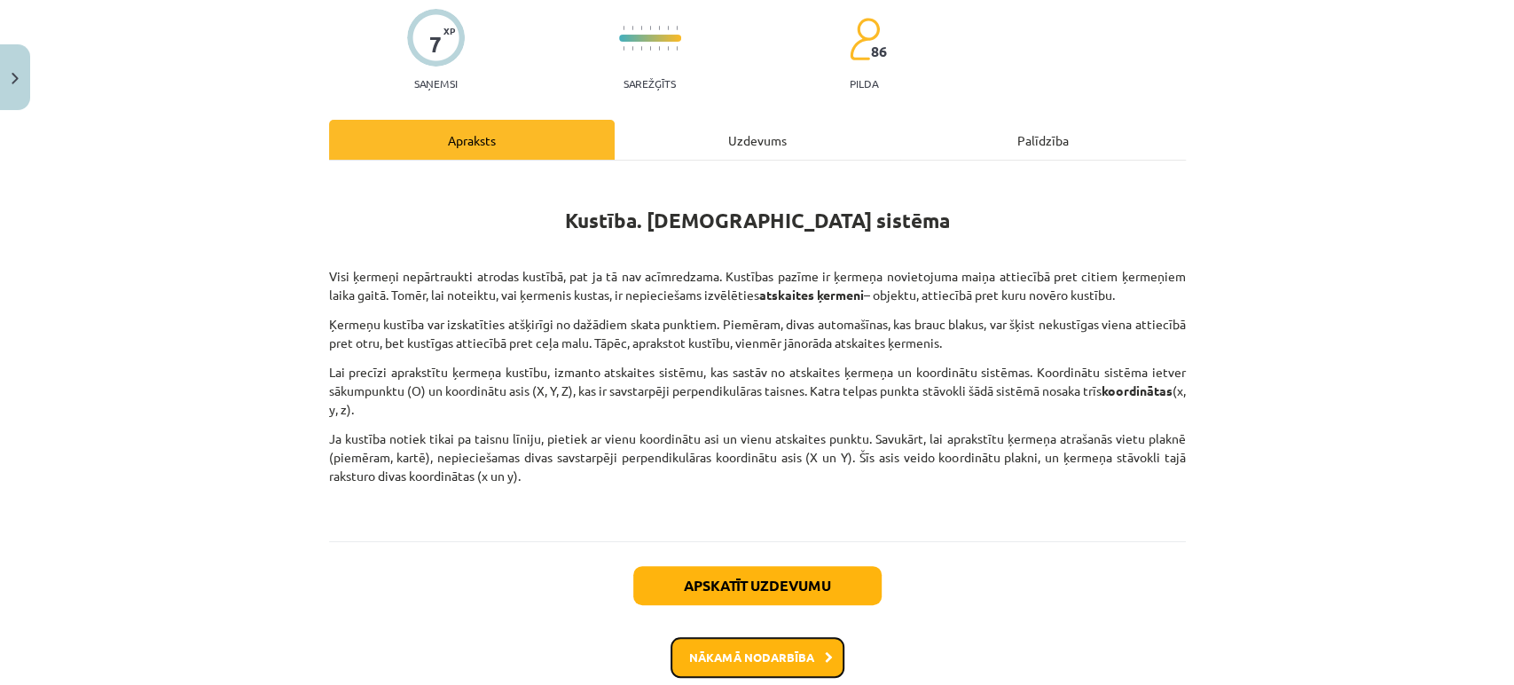
click at [710, 660] on button "Nākamā nodarbība" at bounding box center [758, 657] width 174 height 41
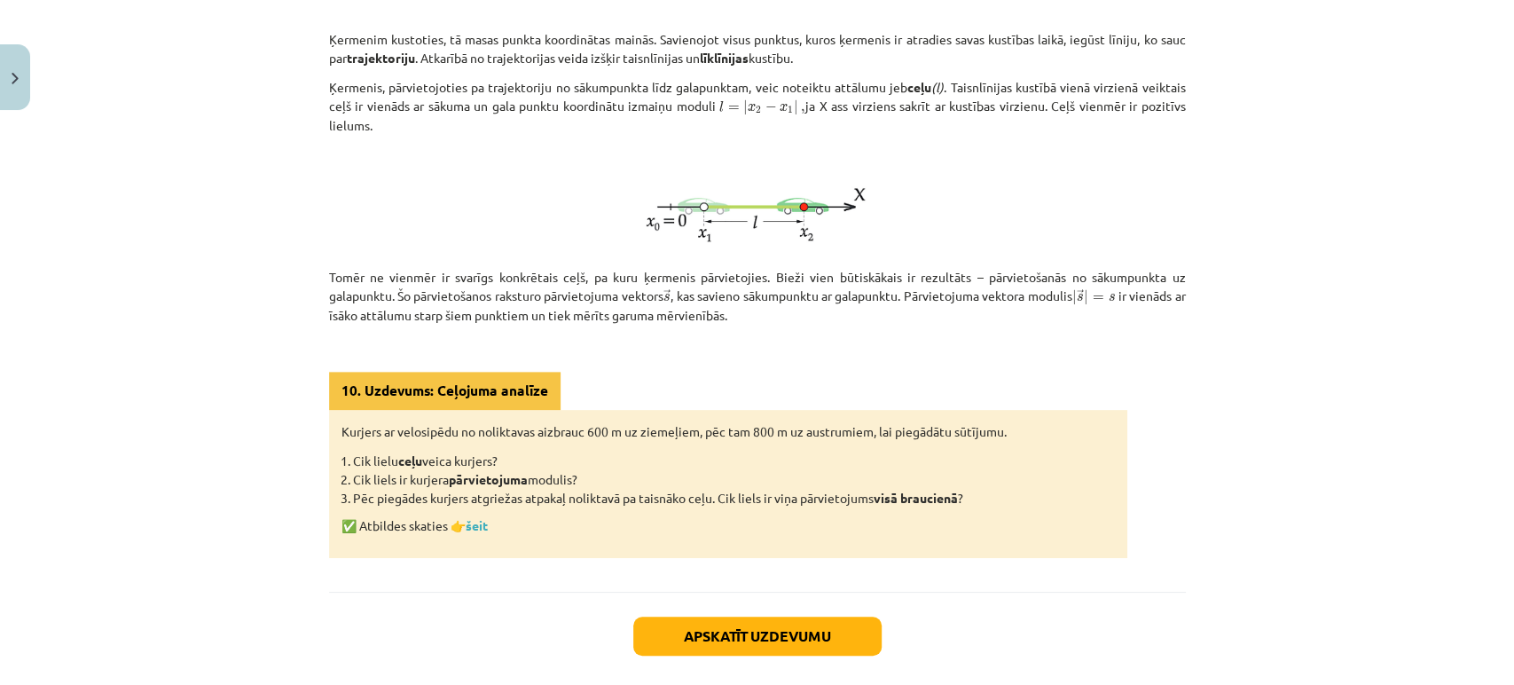
scroll to position [378, 0]
click at [702, 629] on button "Apskatīt uzdevumu" at bounding box center [757, 635] width 248 height 39
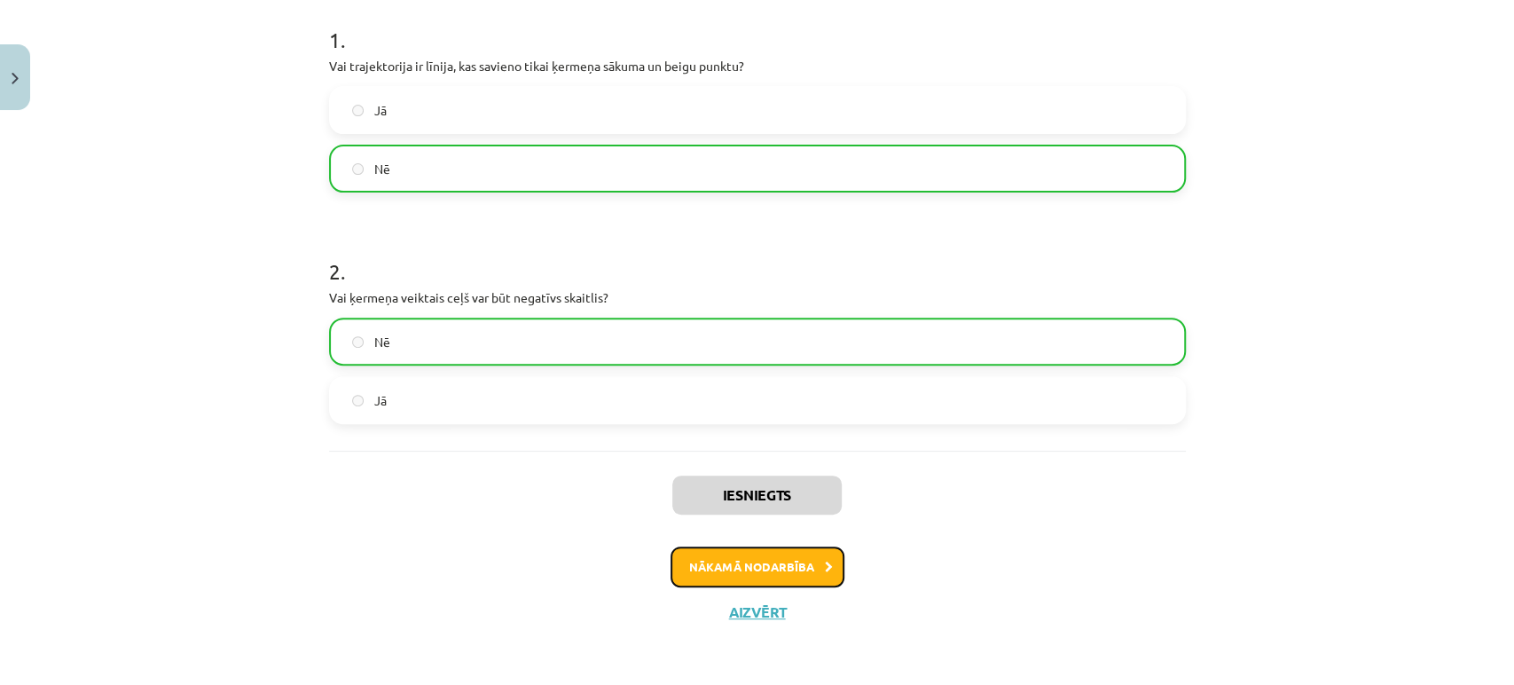
click at [744, 577] on button "Nākamā nodarbība" at bounding box center [758, 566] width 174 height 41
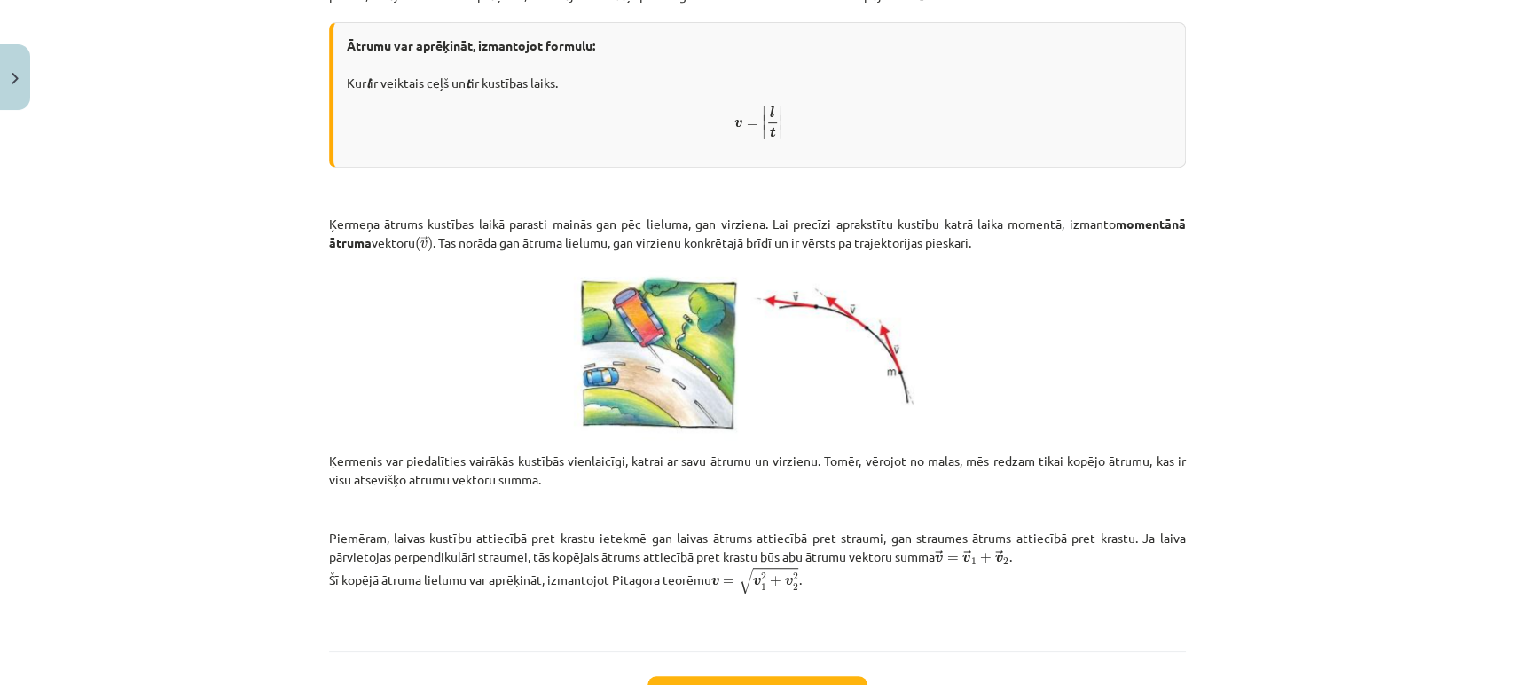
scroll to position [599, 0]
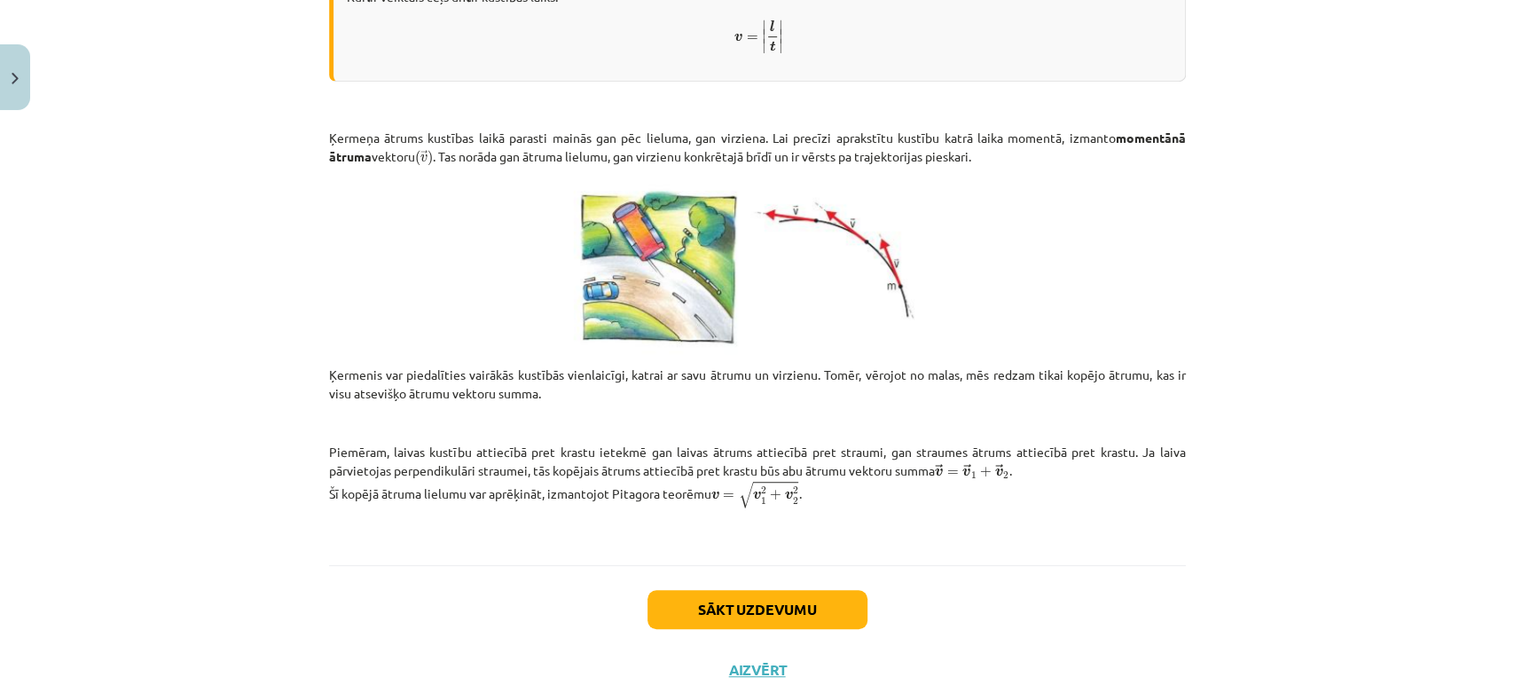
click at [198, 396] on div "Mācību tēma: Fizikas i - 10. klases 1. ieskaites mācību materiāls #10 📝 8. tēma…" at bounding box center [757, 342] width 1514 height 685
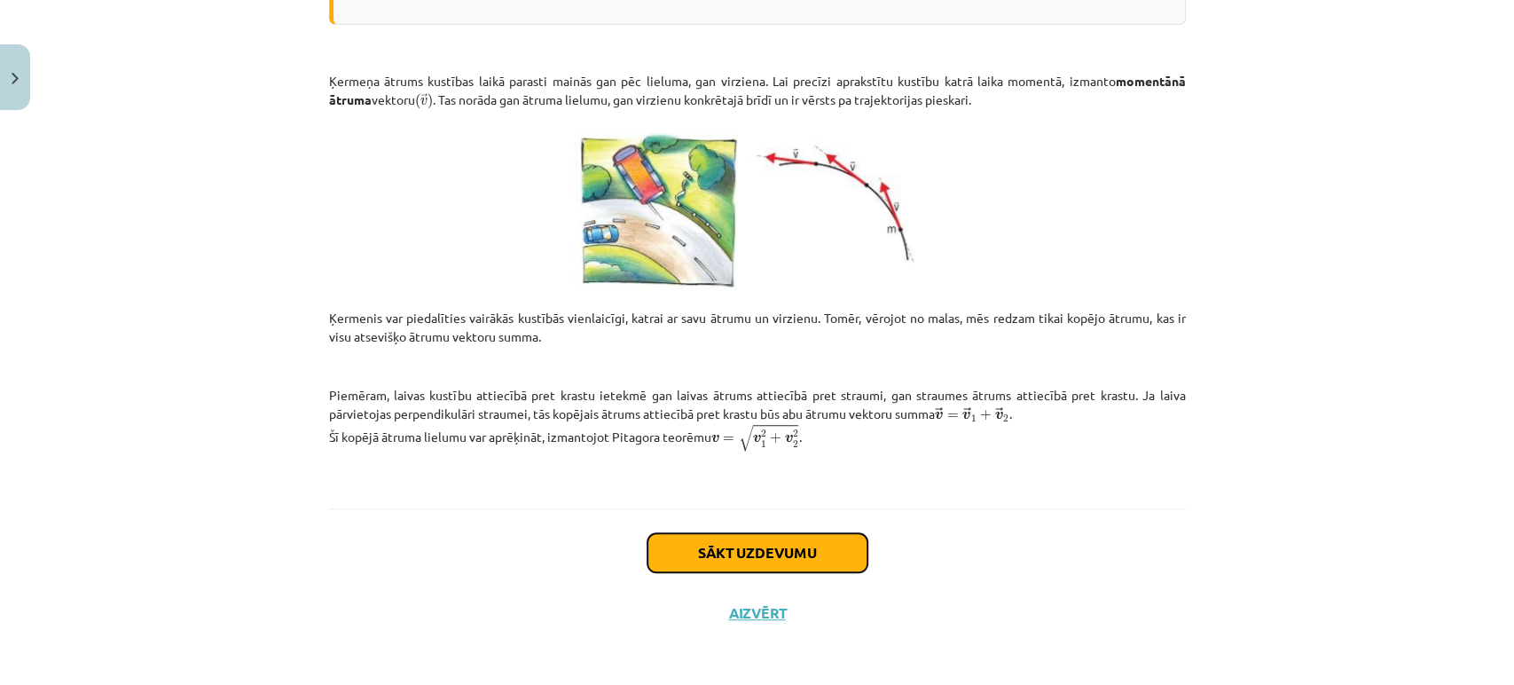
click at [674, 552] on button "Sākt uzdevumu" at bounding box center [757, 552] width 220 height 39
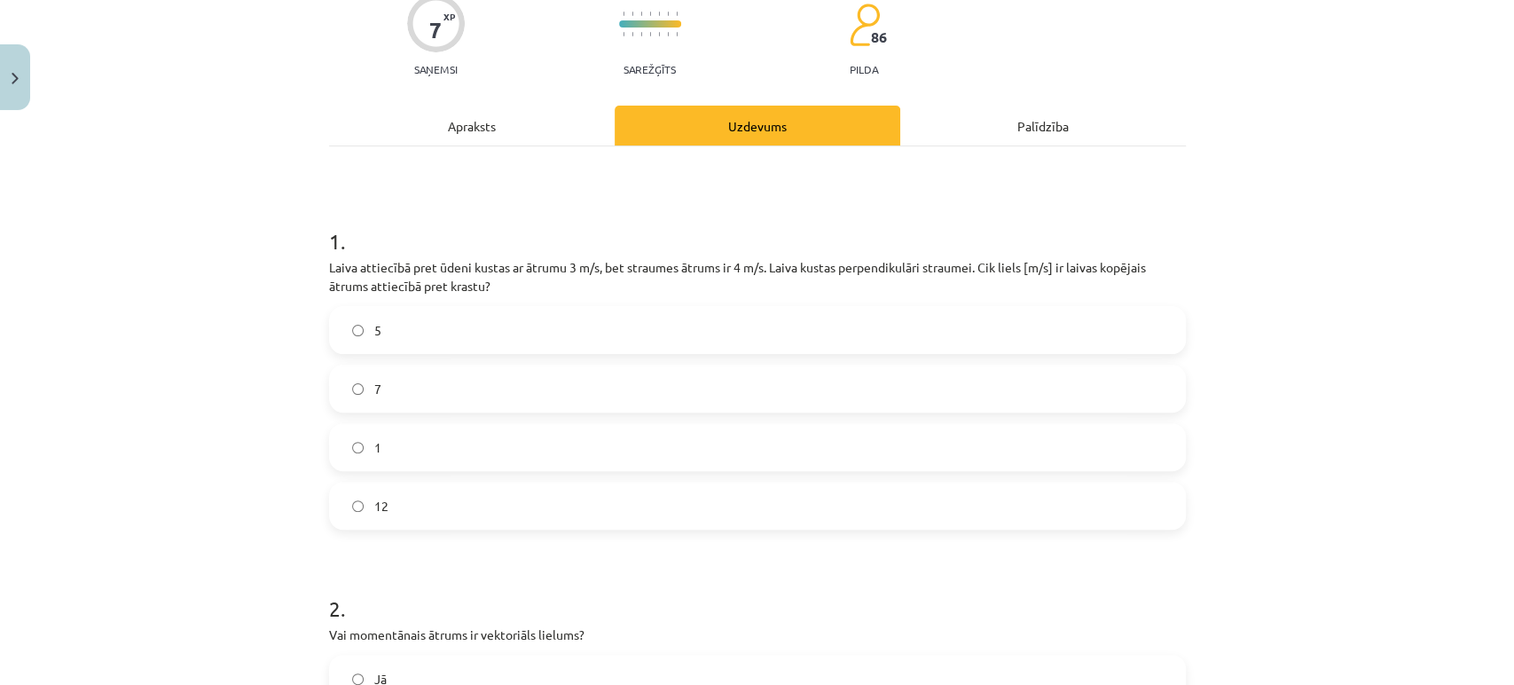
scroll to position [162, 0]
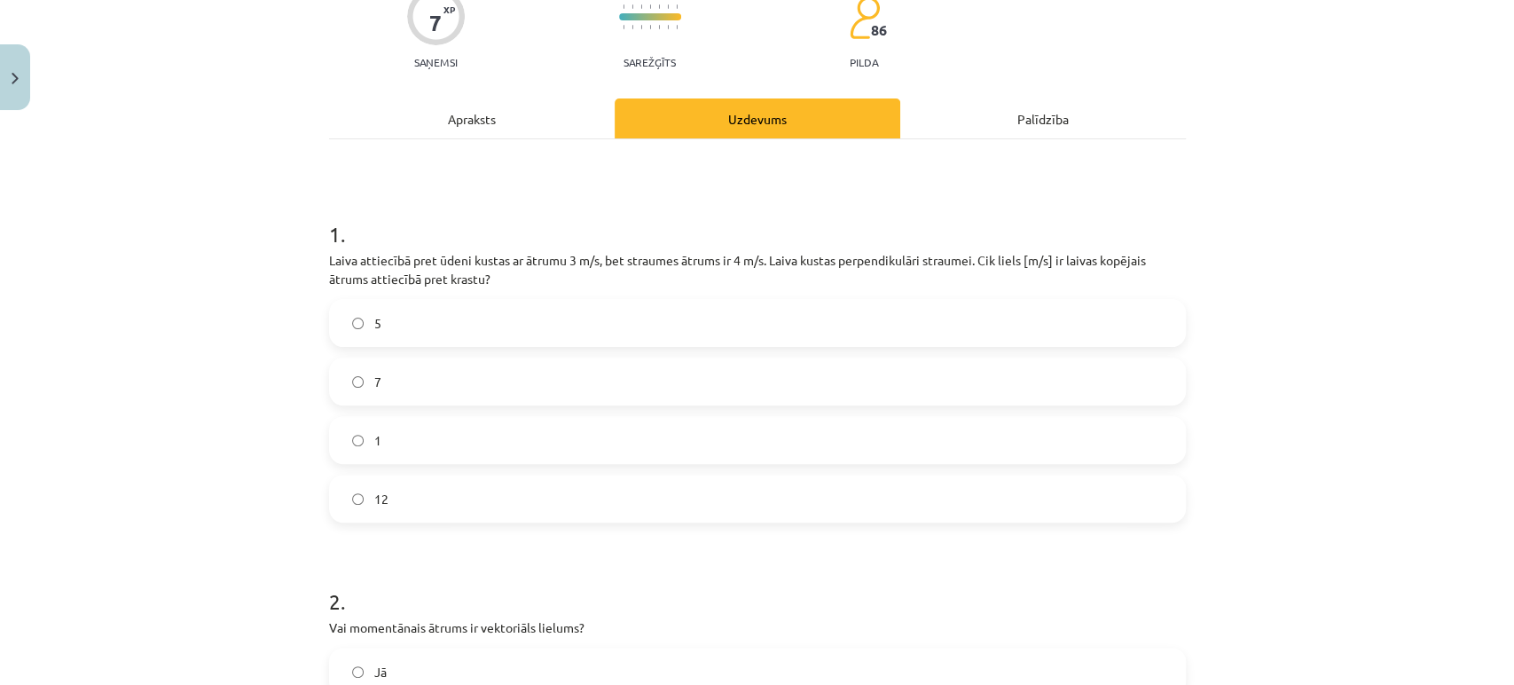
click at [431, 142] on div "1 . Laiva attiecībā pret ūdeni kustas ar ātrumu 3 m/s, bet straumes ātrums ir 4…" at bounding box center [757, 634] width 857 height 990
click at [431, 135] on div "Apraksts" at bounding box center [472, 118] width 286 height 40
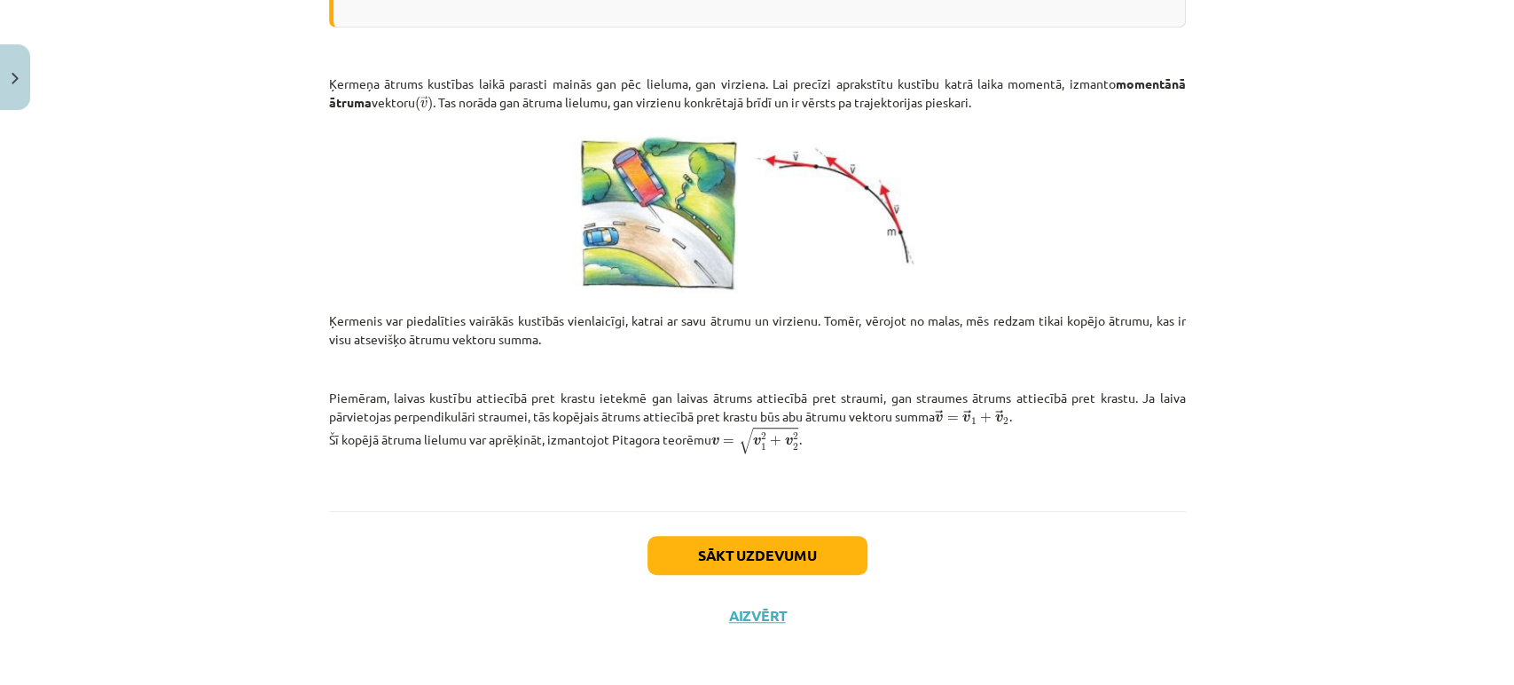
scroll to position [0, 0]
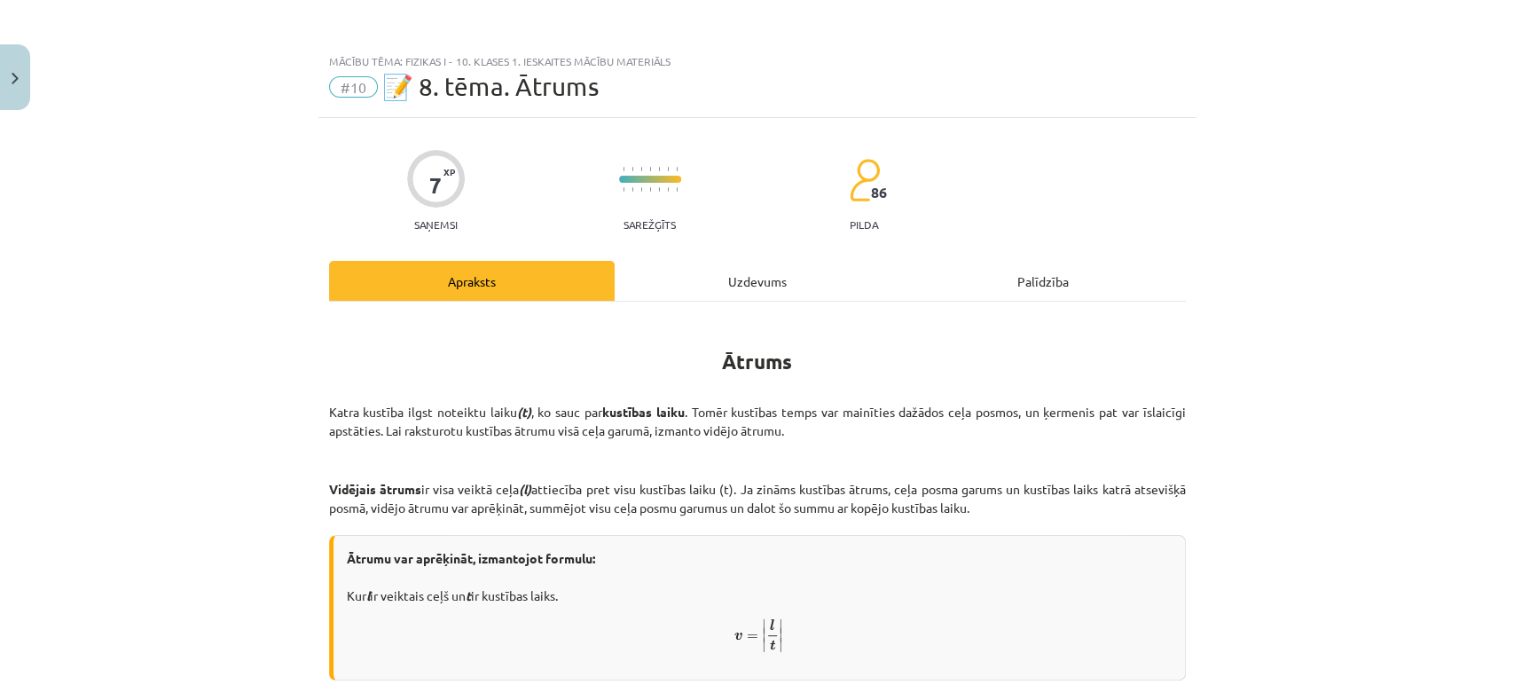
click at [766, 273] on div "Uzdevums" at bounding box center [758, 281] width 286 height 40
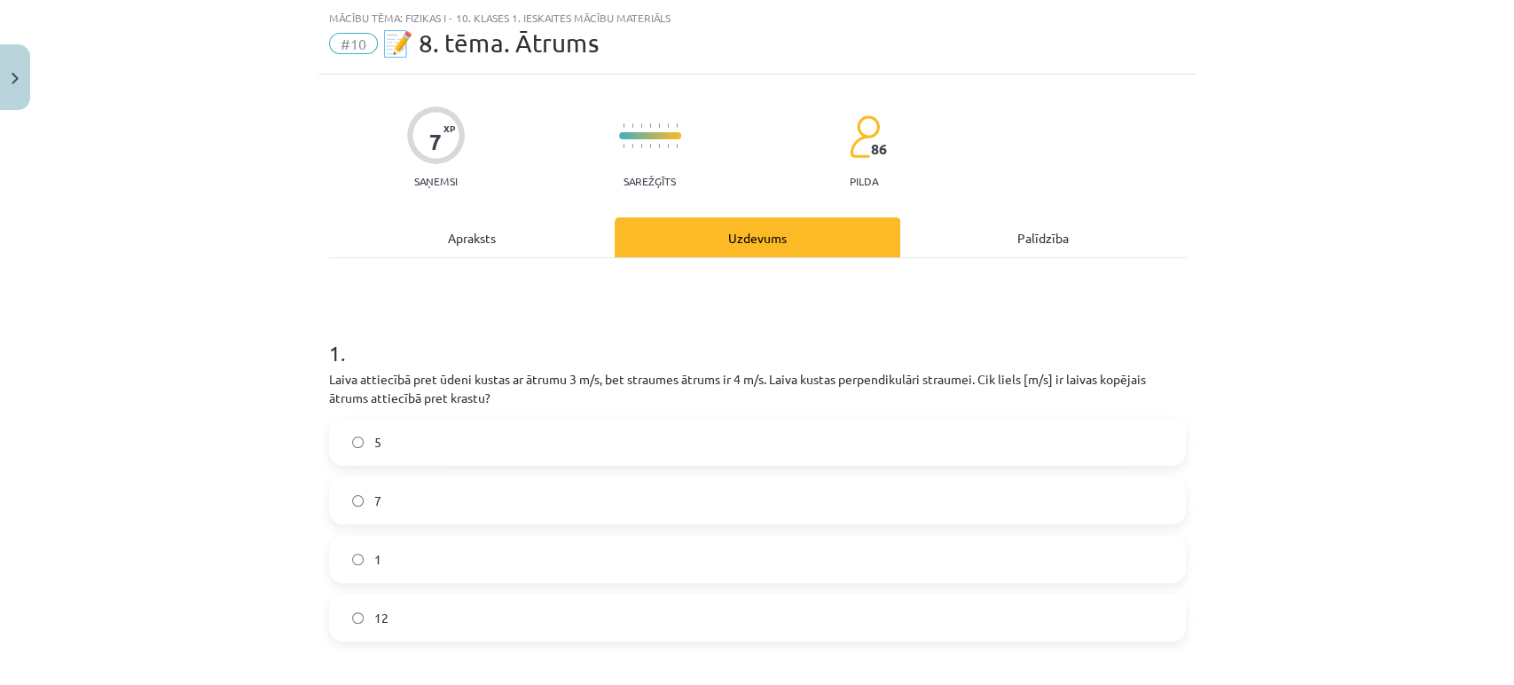
scroll to position [123, 0]
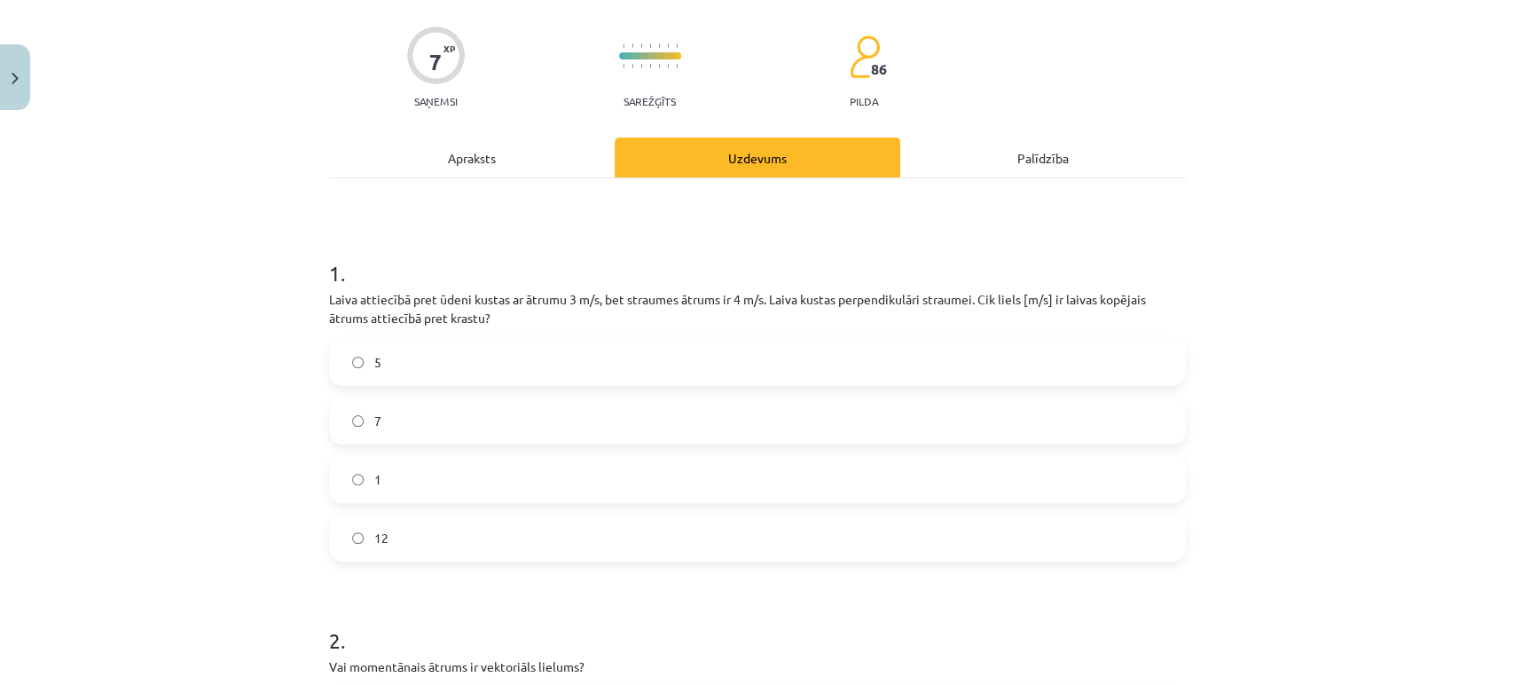
click at [341, 373] on label "5" at bounding box center [757, 362] width 853 height 44
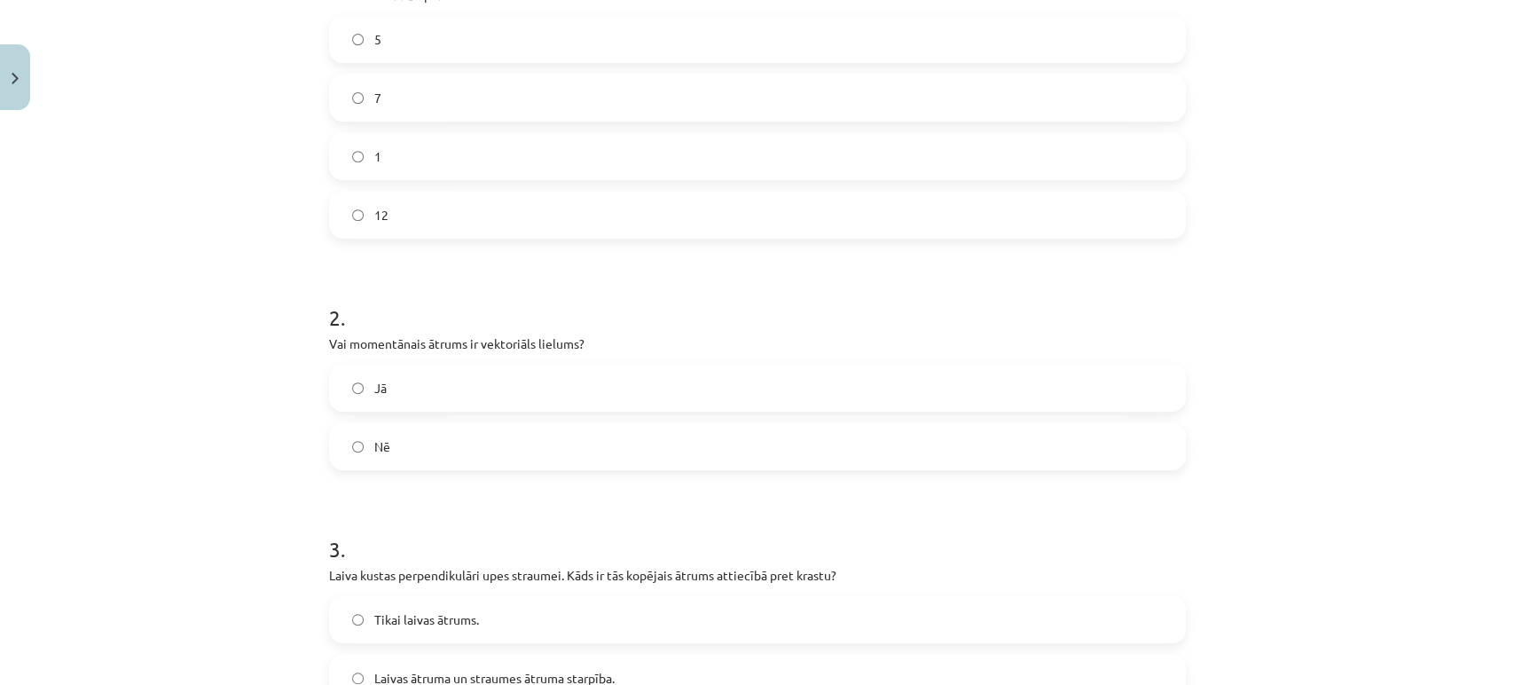
scroll to position [447, 0]
click at [388, 345] on p "Vai momentānais ātrums ir vektoriāls lielums?" at bounding box center [757, 342] width 857 height 19
copy div "Vai momentānais ātrums ir vektoriāls lielums?"
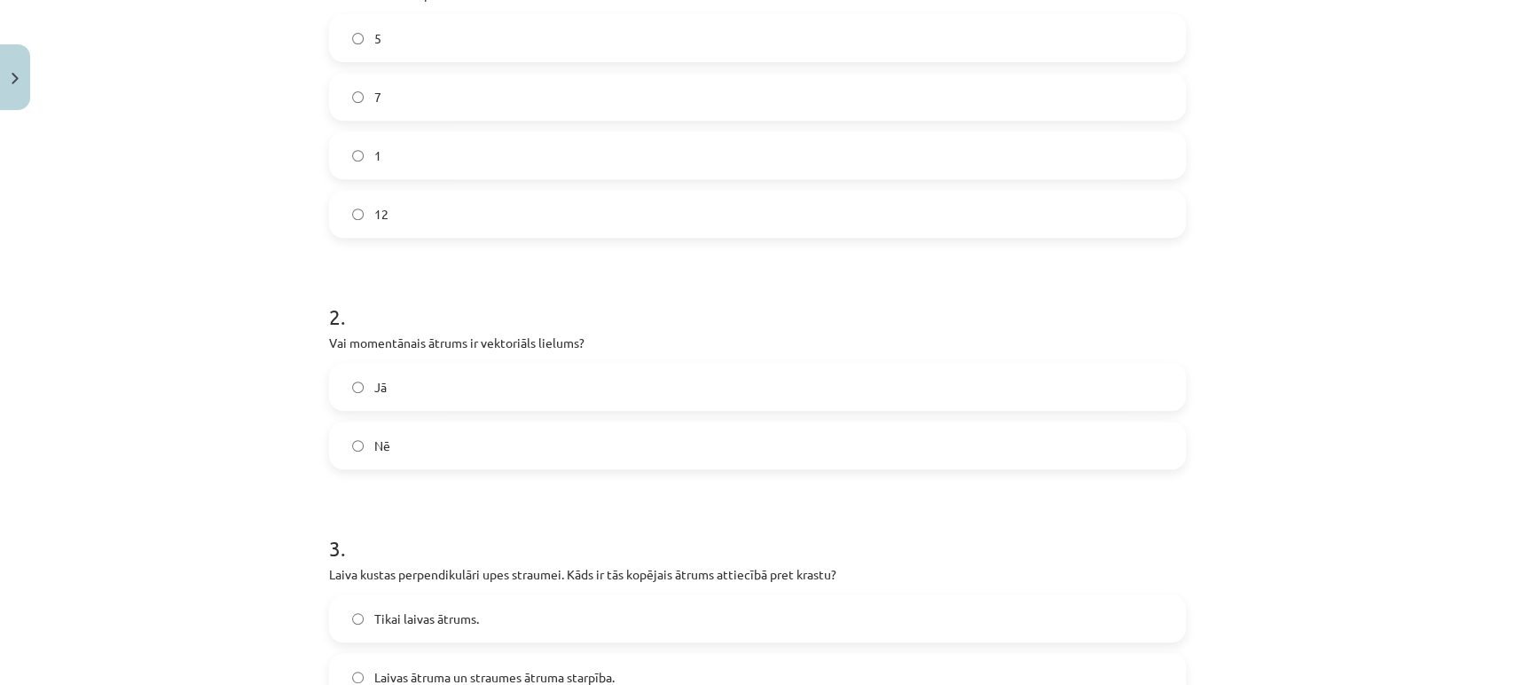
click at [349, 371] on label "Jā" at bounding box center [757, 387] width 853 height 44
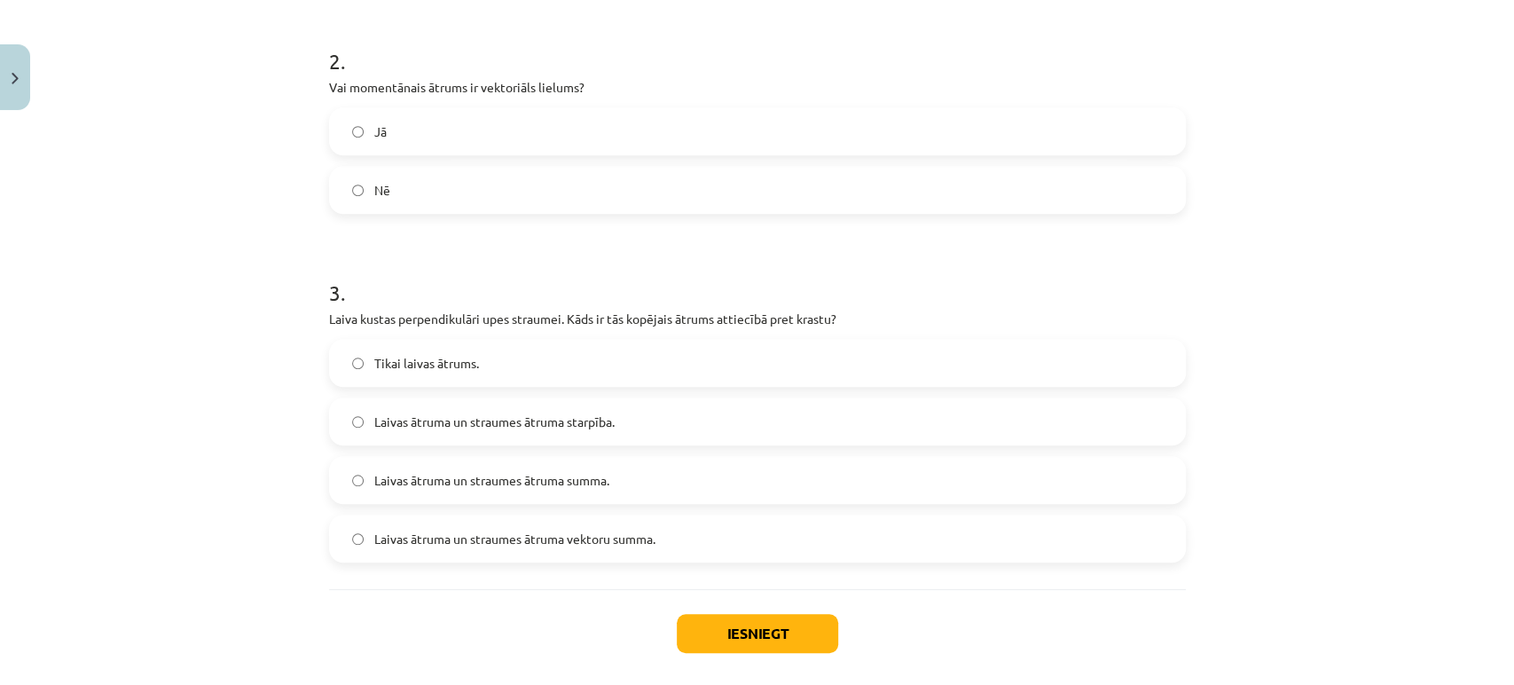
scroll to position [741, 0]
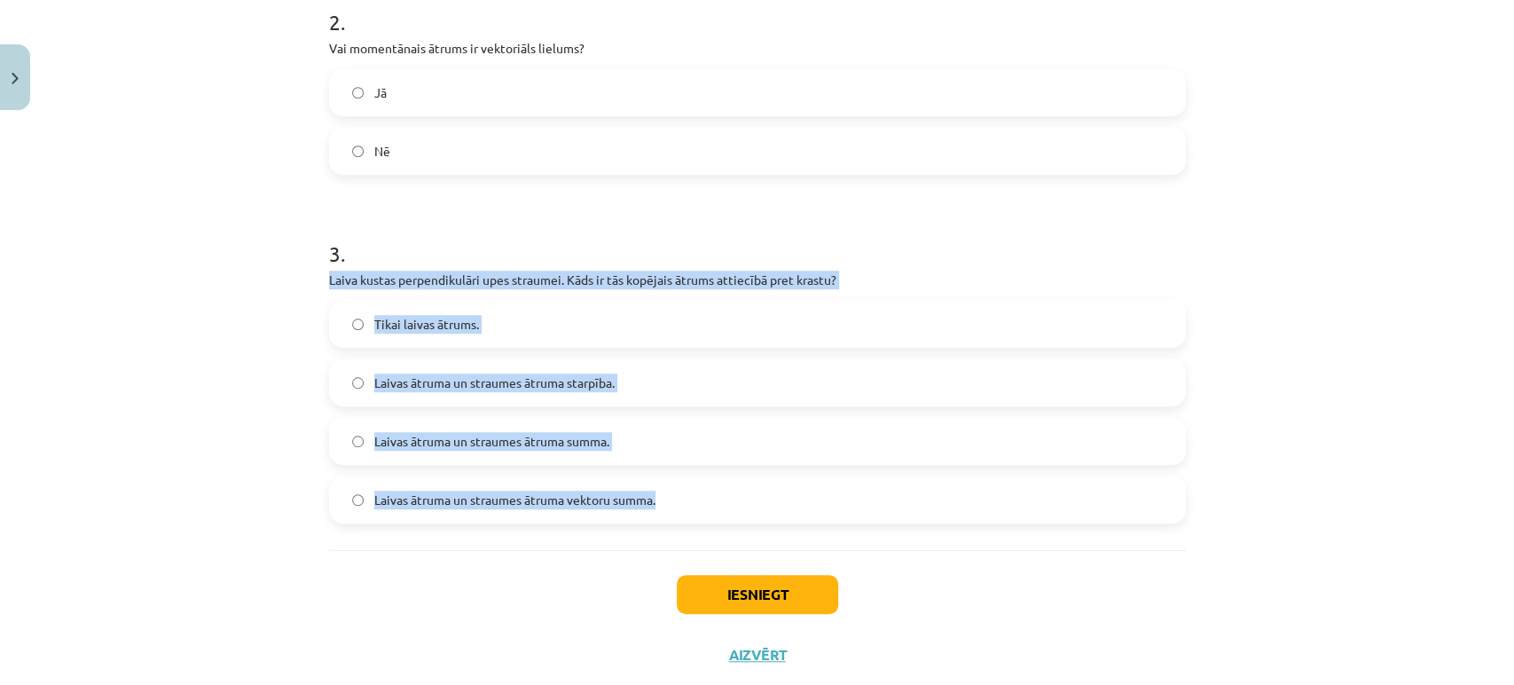
drag, startPoint x: 660, startPoint y: 505, endPoint x: 316, endPoint y: 270, distance: 416.7
click at [318, 270] on div "7 XP Saņemsi Sarežģīts 86 pilda Apraksts Uzdevums Palīdzība 1 . Laiva attiecībā…" at bounding box center [757, 30] width 878 height 1308
copy div "Laiva kustas perpendikulāri upes straumei. Kāds ir tās kopējais ātrums attiecīb…"
click at [680, 592] on button "Iesniegt" at bounding box center [757, 594] width 161 height 39
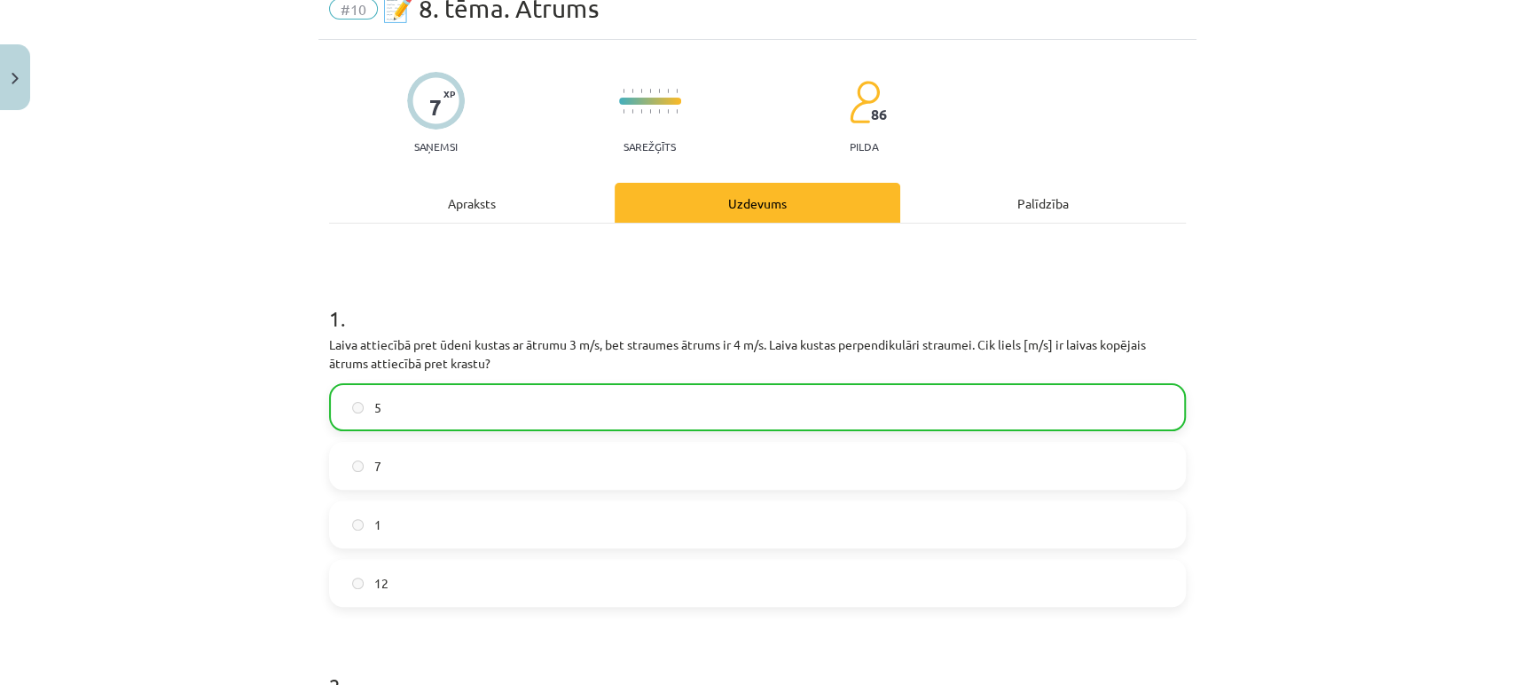
scroll to position [0, 0]
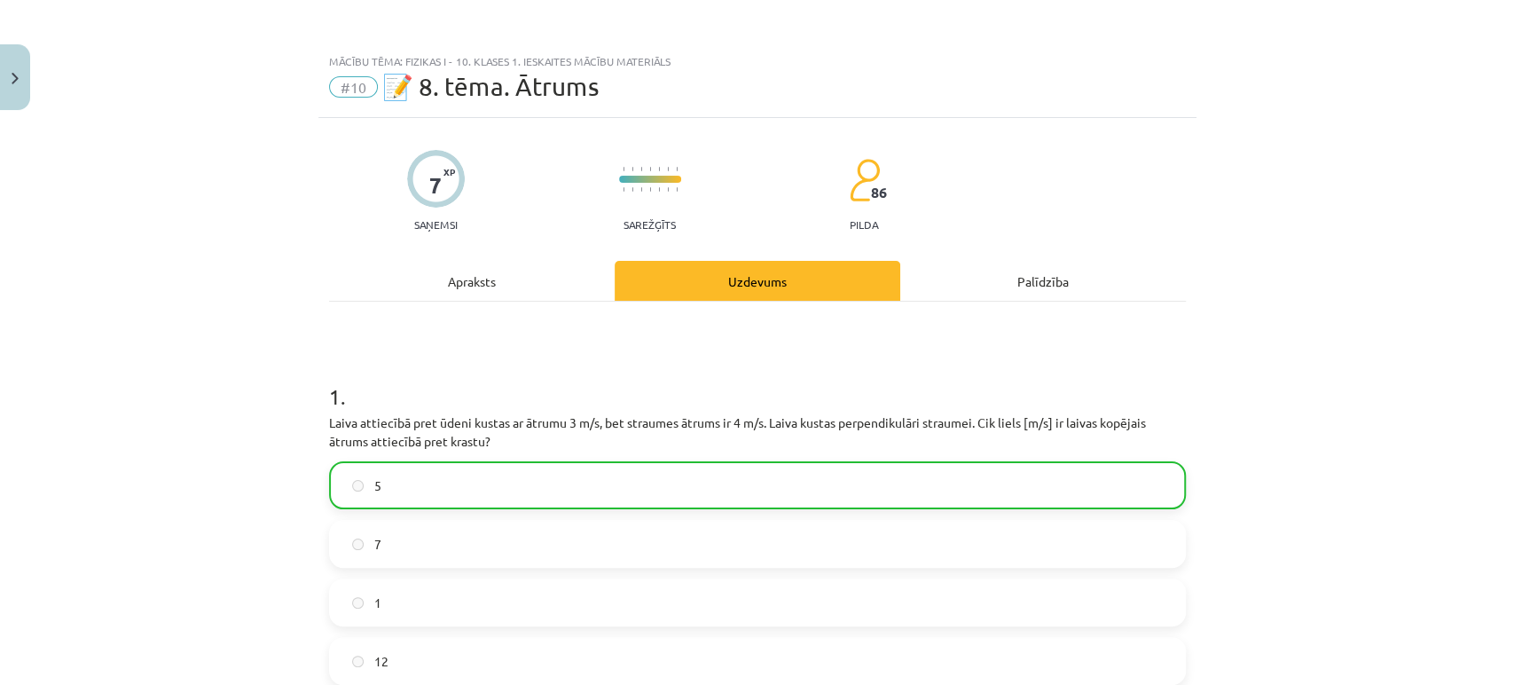
click at [1259, 515] on div "Mācību tēma: Fizikas i - 10. klases 1. ieskaites mācību materiāls #10 📝 8. tēma…" at bounding box center [757, 342] width 1514 height 685
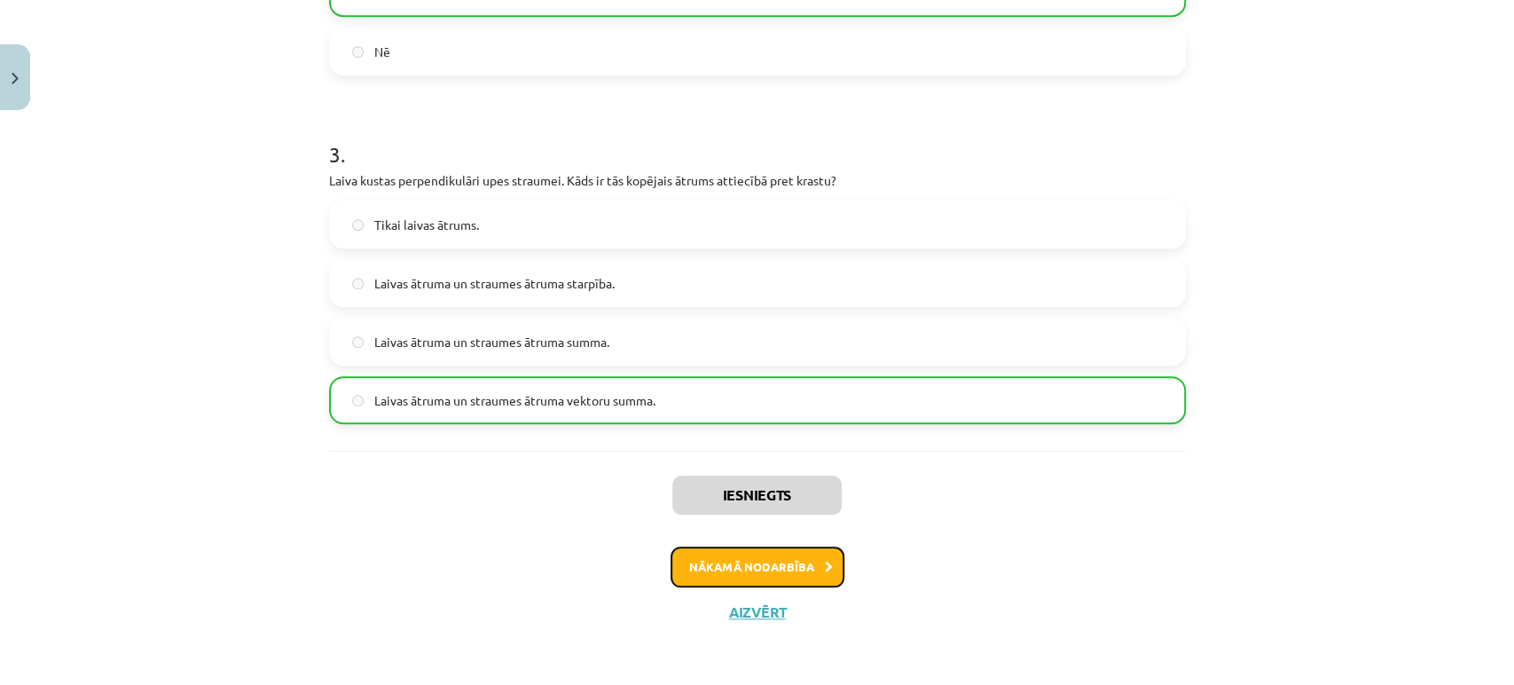
click at [800, 563] on button "Nākamā nodarbība" at bounding box center [758, 566] width 174 height 41
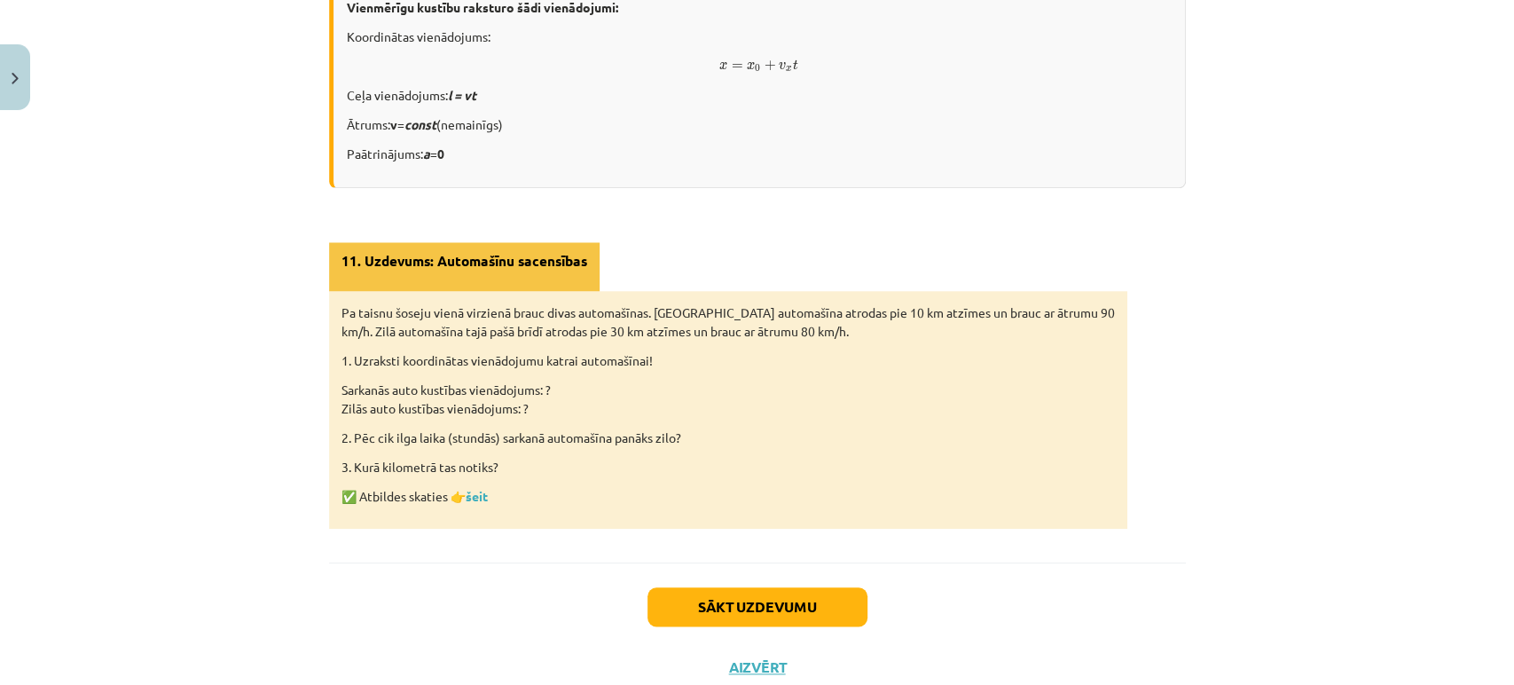
scroll to position [1157, 0]
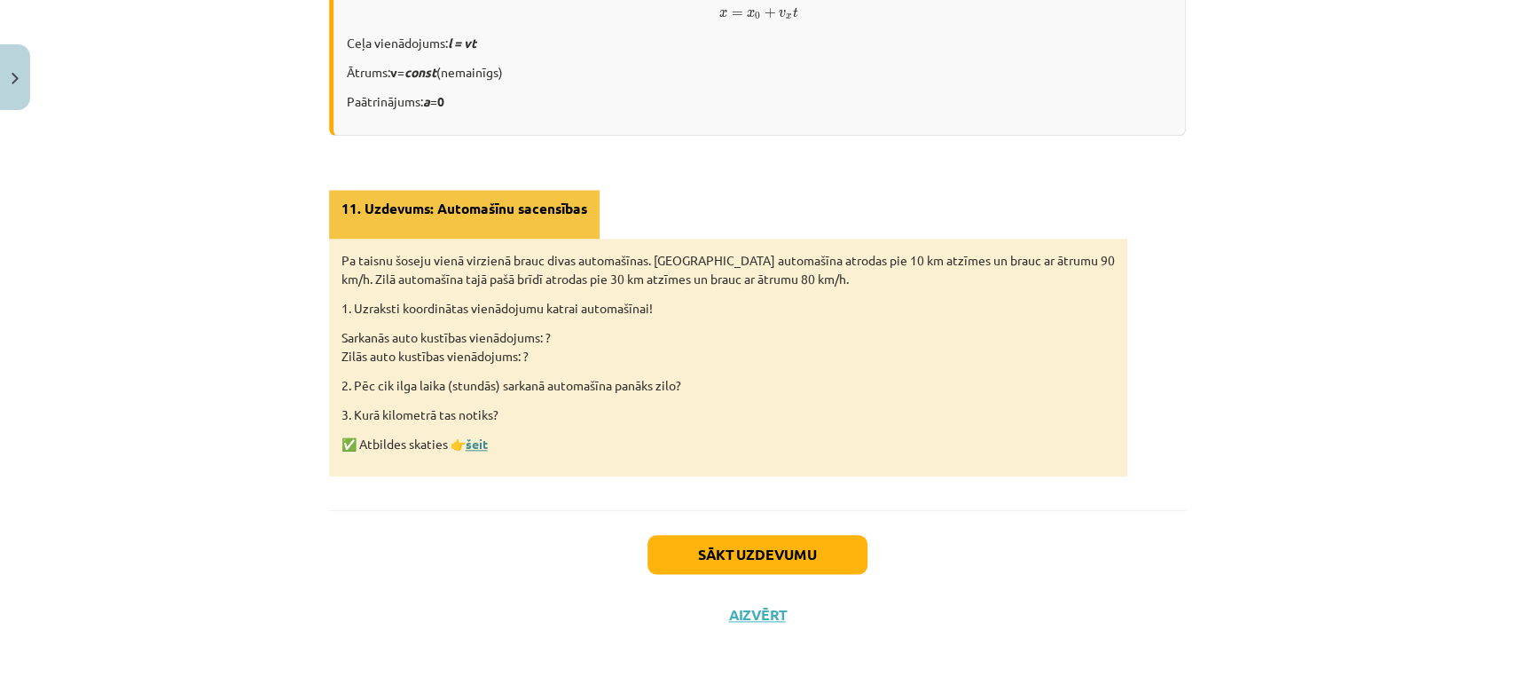
click at [471, 443] on link "šeit" at bounding box center [477, 443] width 22 height 16
click at [734, 547] on button "Sākt uzdevumu" at bounding box center [757, 554] width 220 height 39
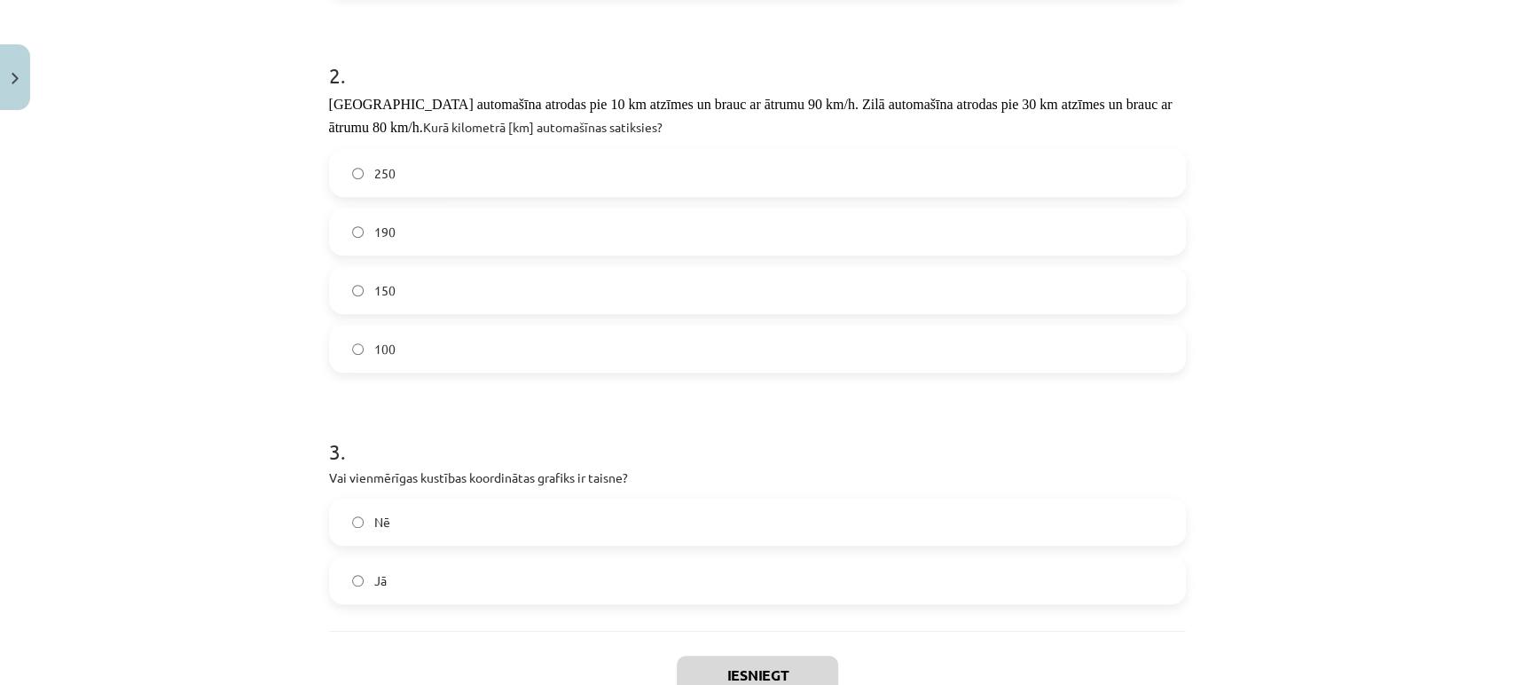
scroll to position [669, 0]
click at [352, 244] on label "190" at bounding box center [757, 232] width 853 height 44
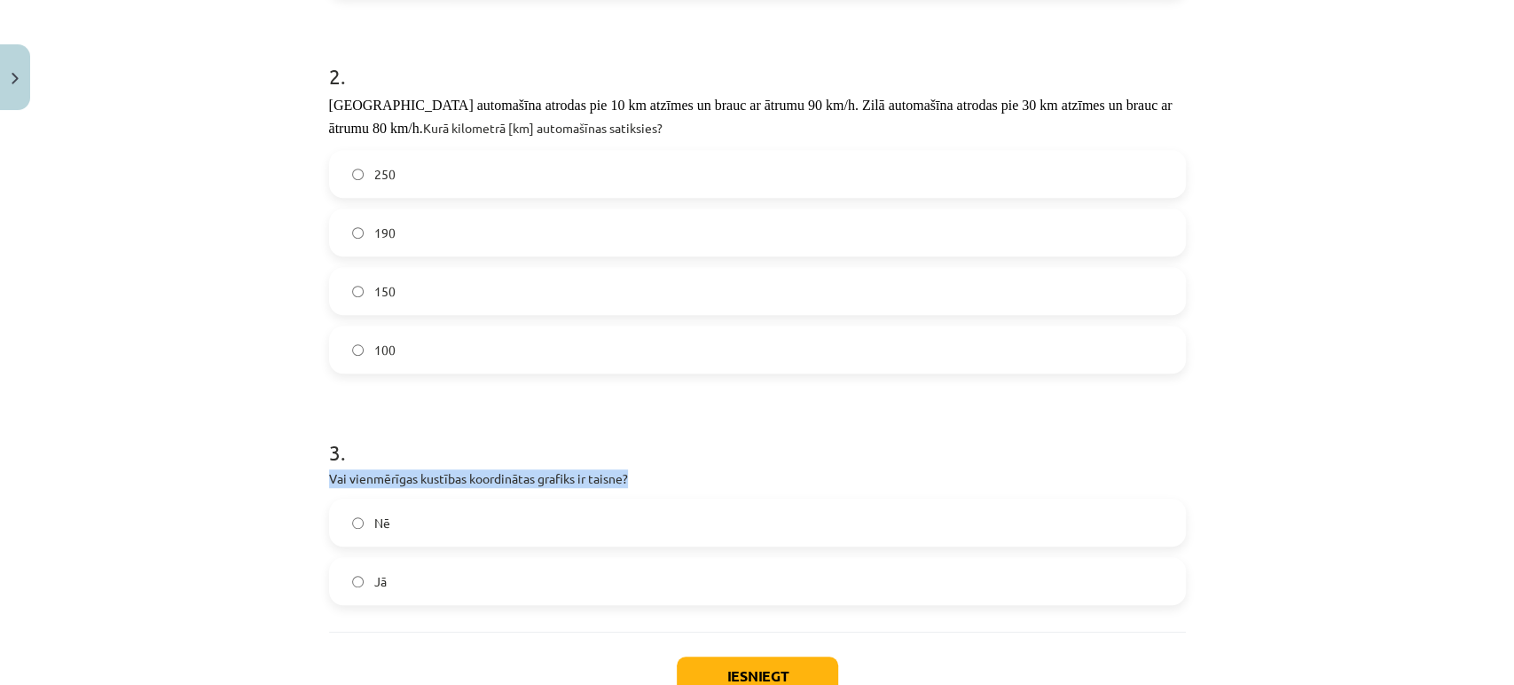
drag, startPoint x: 664, startPoint y: 478, endPoint x: 322, endPoint y: 479, distance: 342.4
click at [329, 479] on p "Vai vienmērīgas kustības koordinātas grafiks ir taisne?" at bounding box center [757, 478] width 857 height 19
copy p "Vai vienmērīgas kustības koordinātas grafiks ir taisne?"
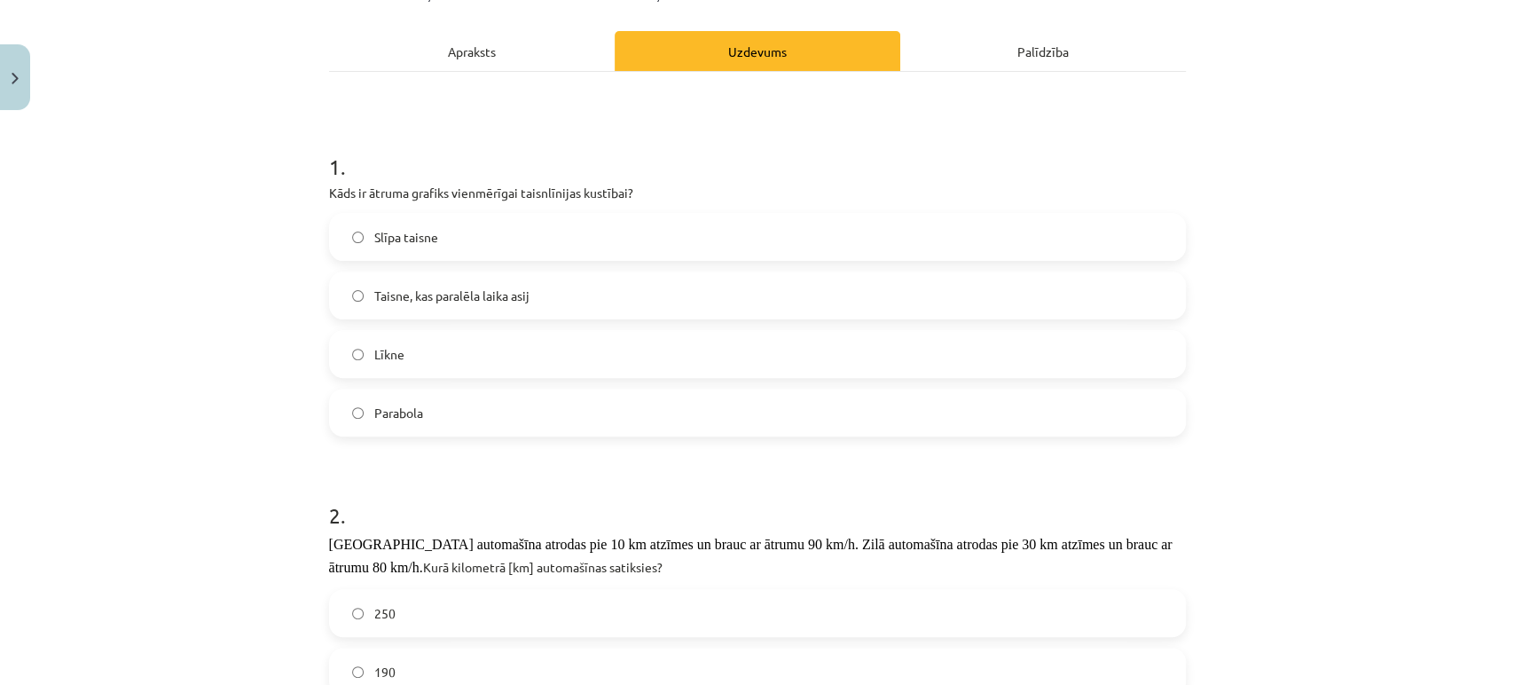
scroll to position [189, 0]
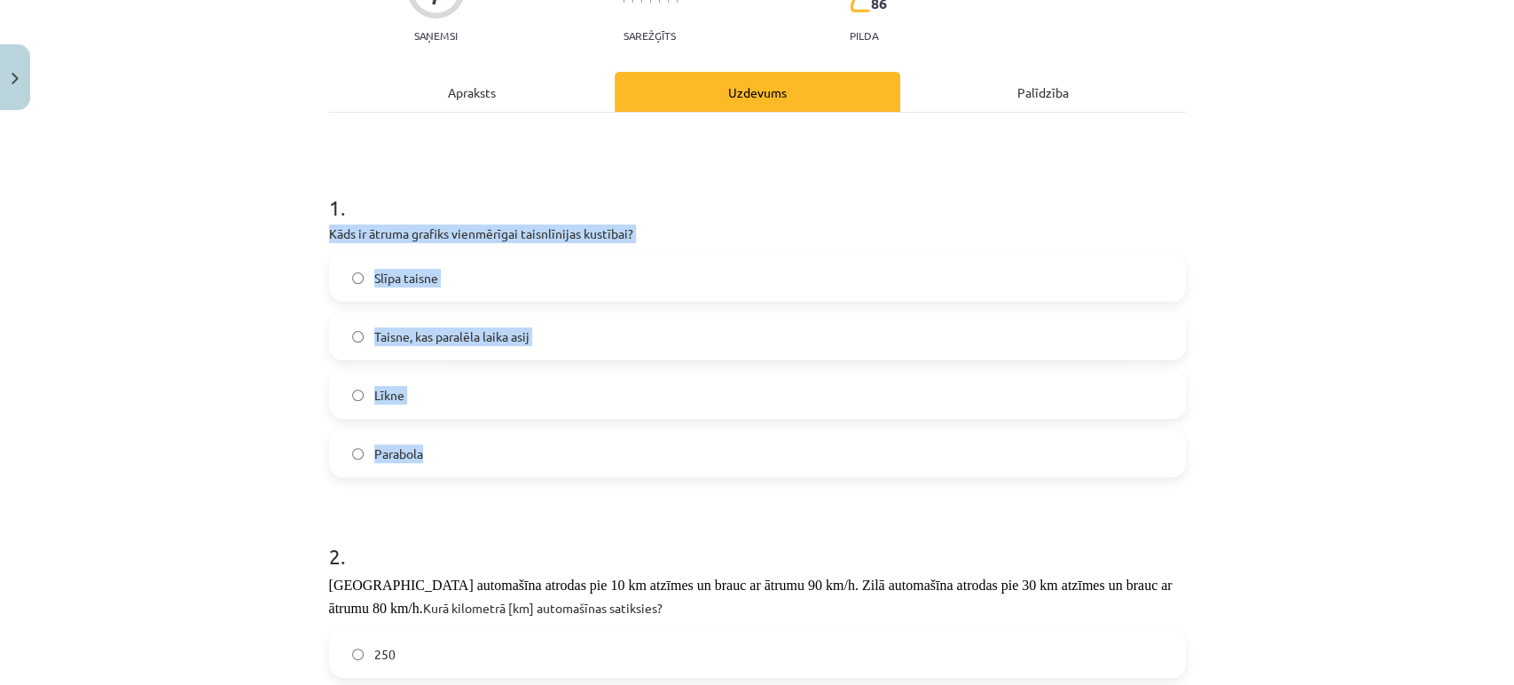
drag, startPoint x: 439, startPoint y: 452, endPoint x: 300, endPoint y: 239, distance: 254.4
click at [300, 239] on div "Mācību tēma: Fizikas i - 10. klases 1. ieskaites mācību materiāls #11 📝 9. tēma…" at bounding box center [757, 342] width 1514 height 685
copy div "Kāds ir ātruma grafiks vienmērīgai taisnlīnijas kustībai? Slīpa taisne Taisne, …"
click at [344, 347] on label "Taisne, kas paralēla laika asij" at bounding box center [757, 336] width 853 height 44
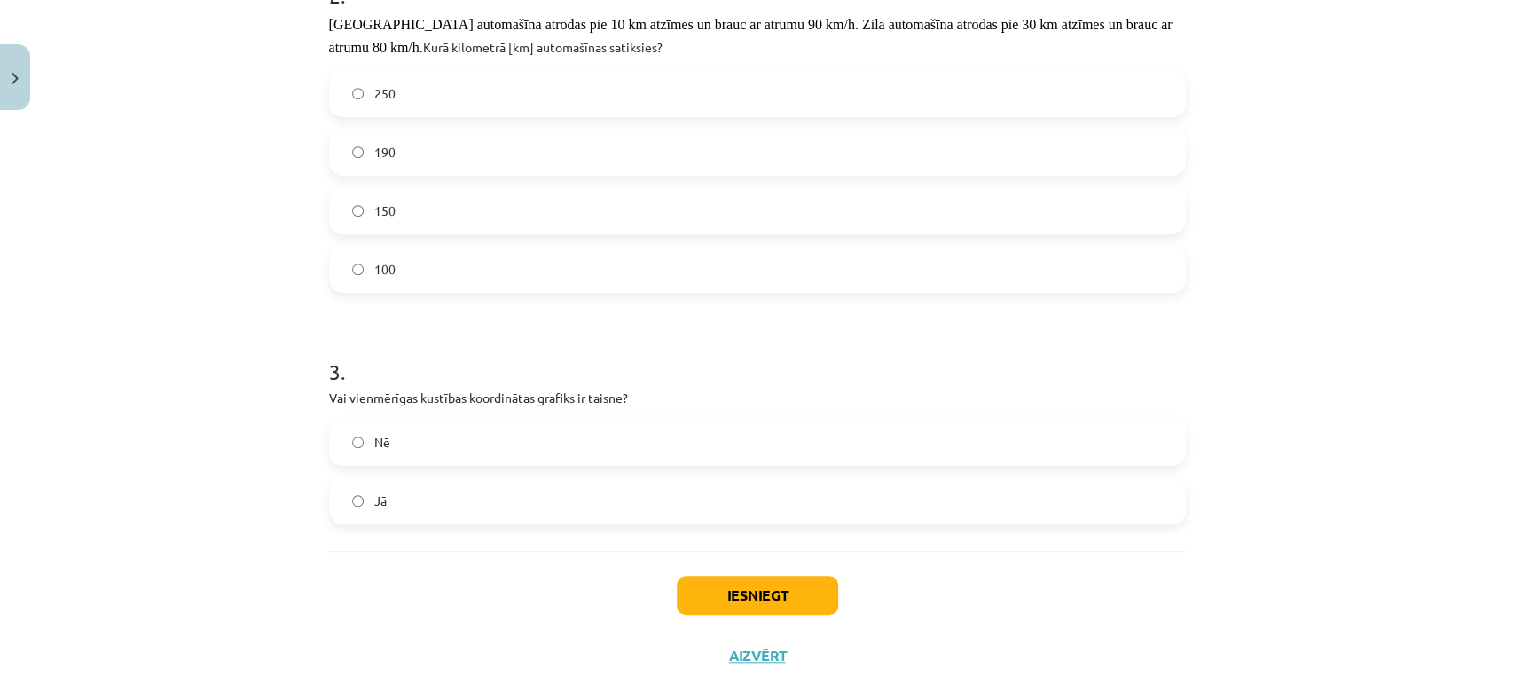
scroll to position [792, 0]
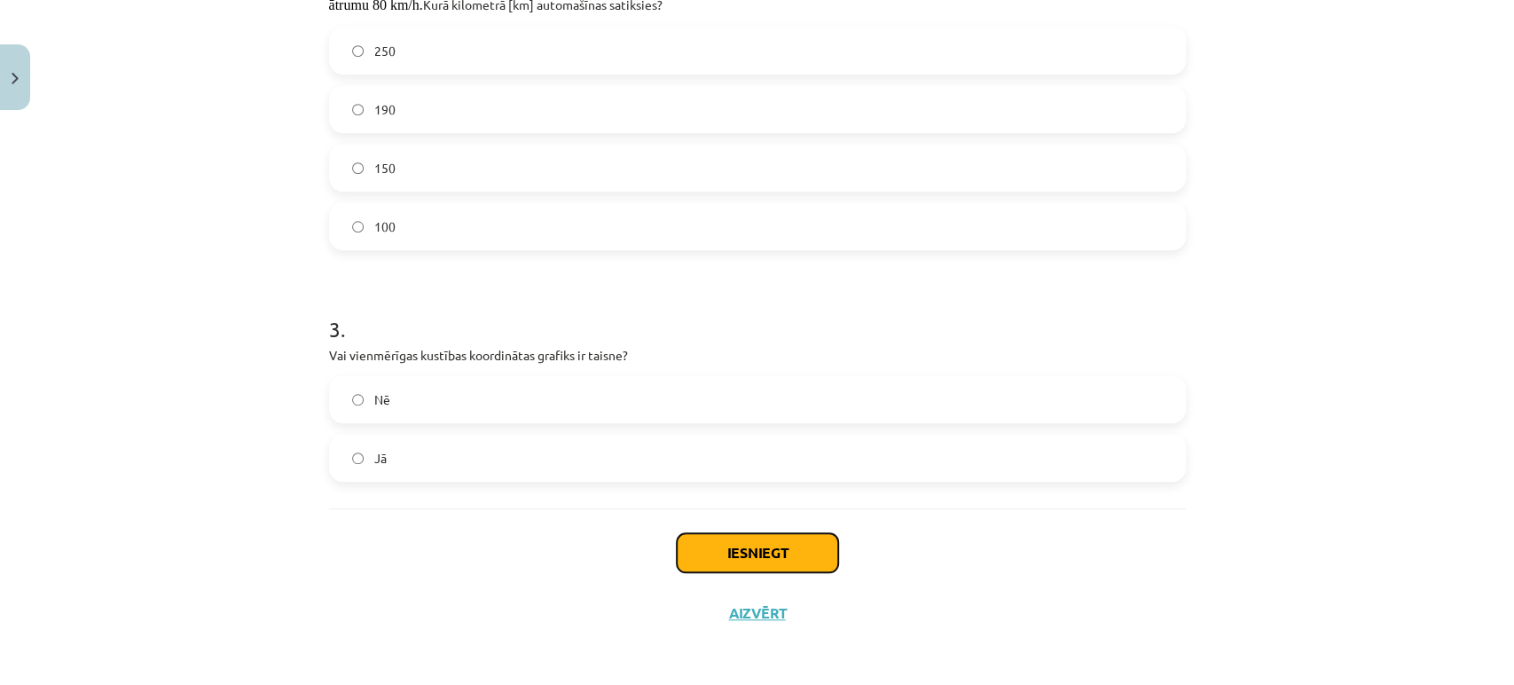
click at [731, 535] on button "Iesniegt" at bounding box center [757, 552] width 161 height 39
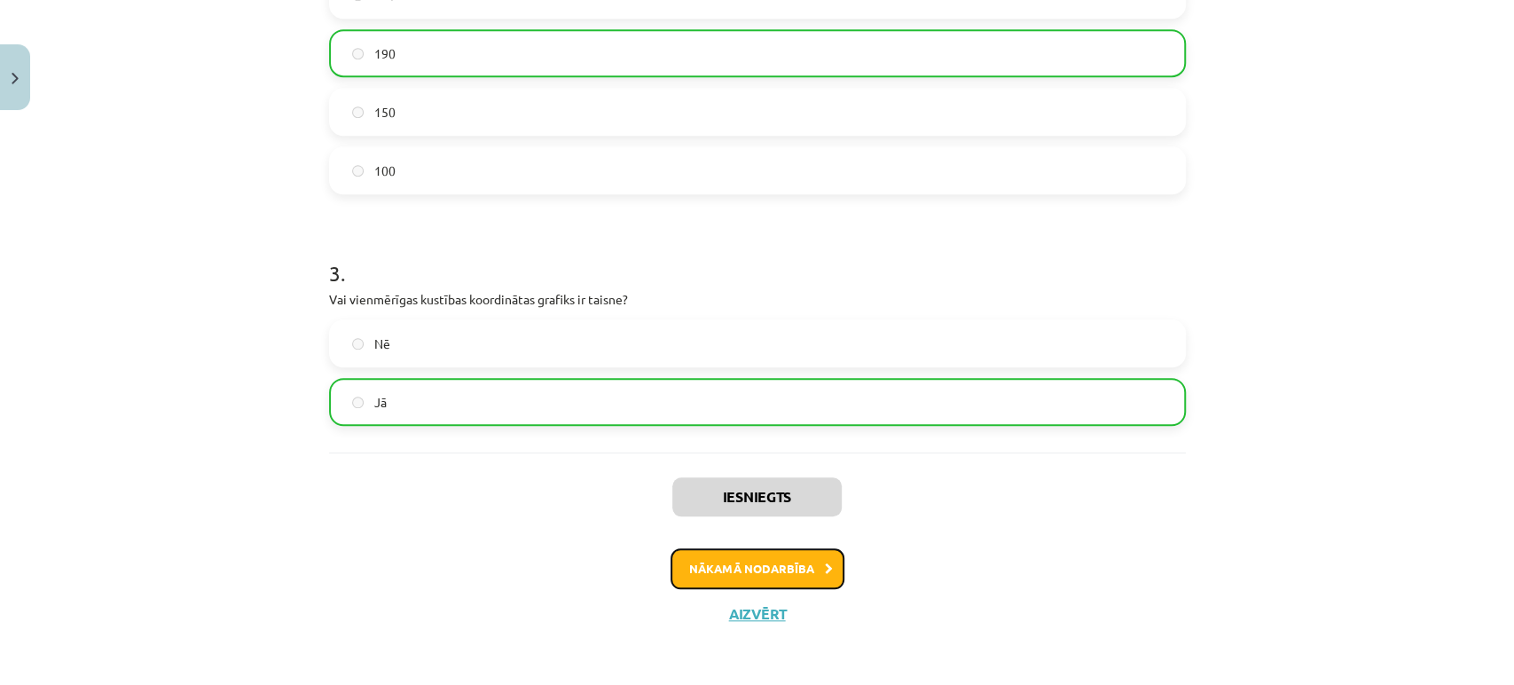
click at [735, 556] on button "Nākamā nodarbība" at bounding box center [758, 568] width 174 height 41
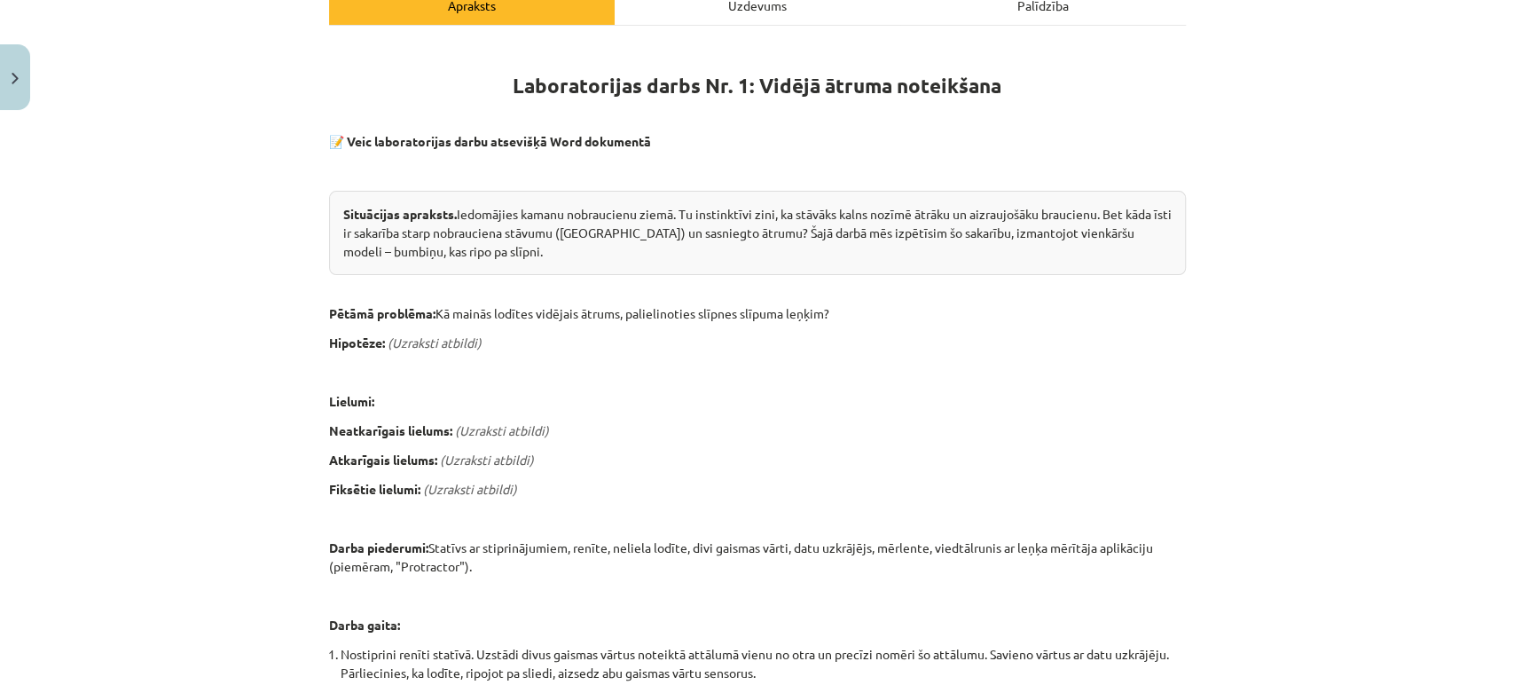
scroll to position [277, 0]
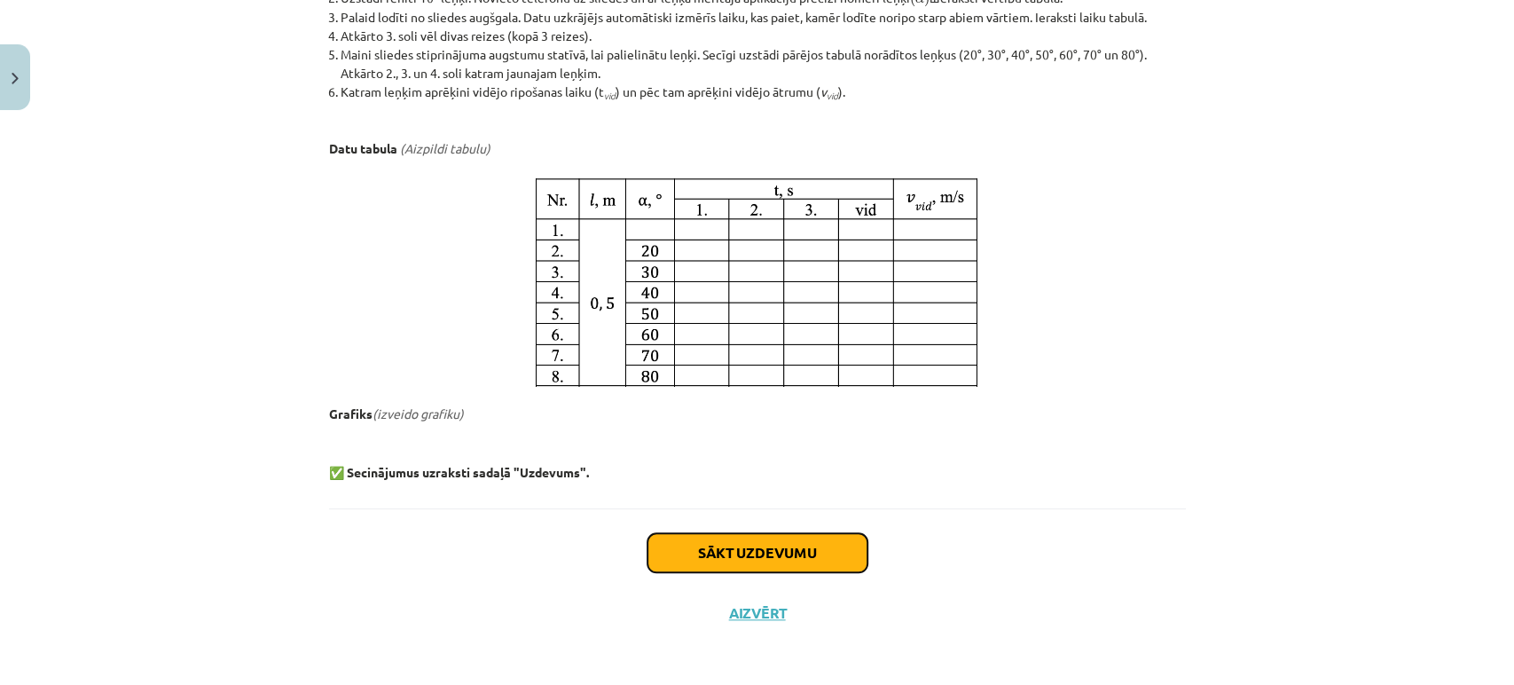
click at [730, 545] on button "Sākt uzdevumu" at bounding box center [757, 552] width 220 height 39
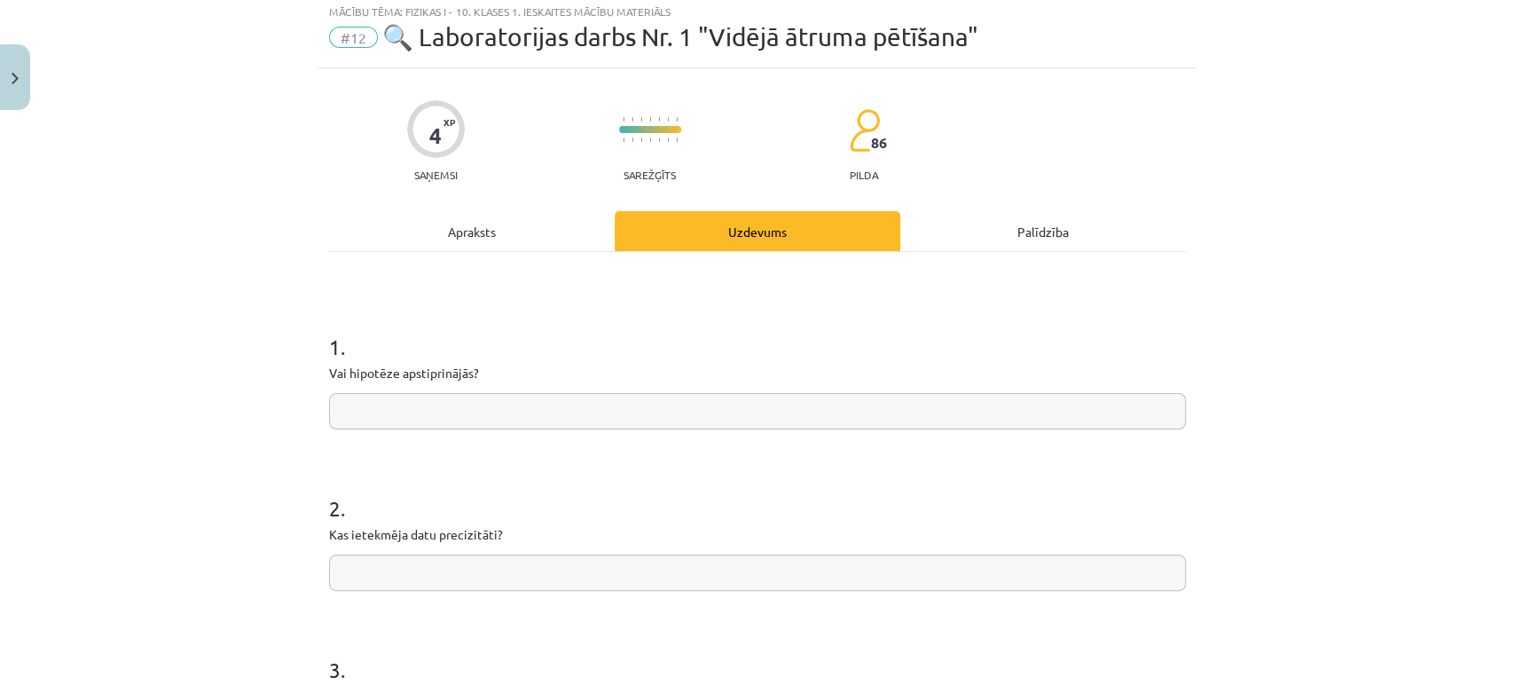
scroll to position [43, 0]
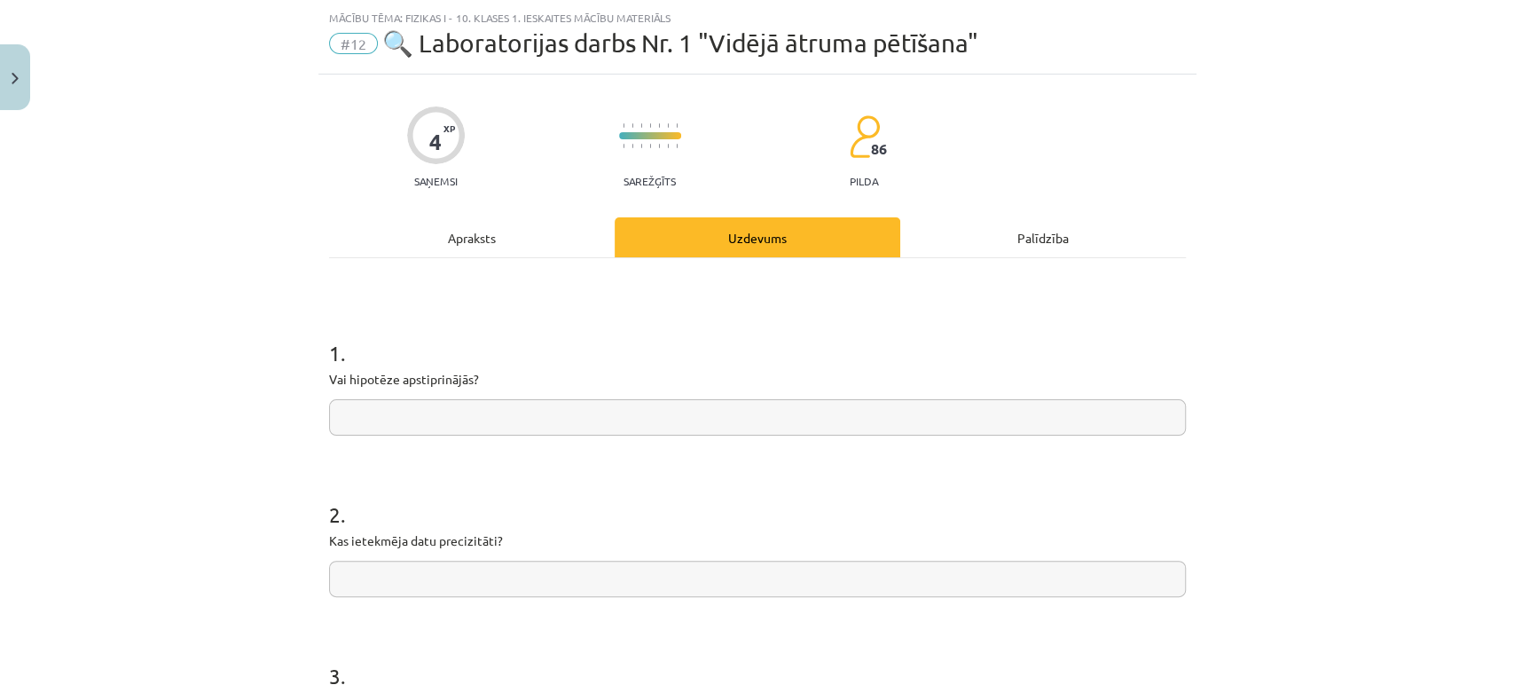
click at [396, 403] on input "text" at bounding box center [757, 417] width 857 height 36
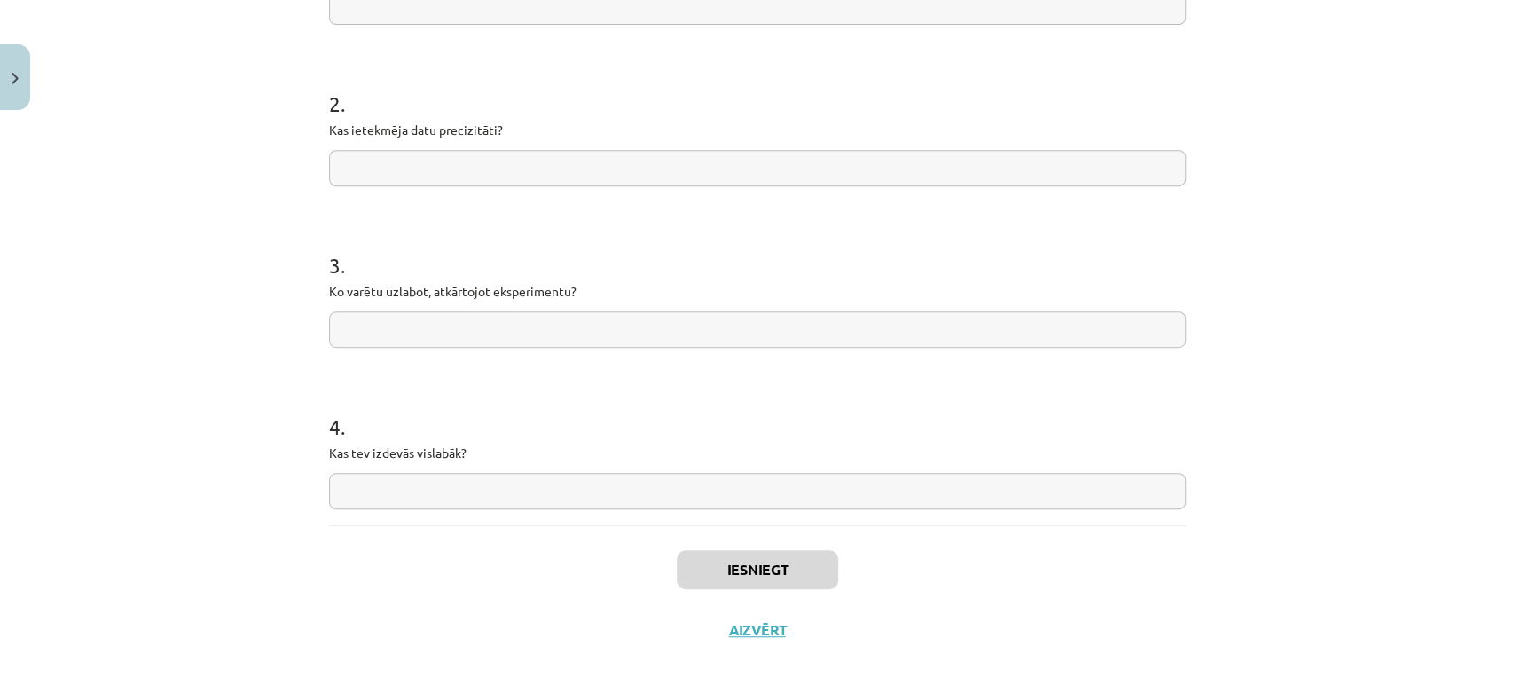
scroll to position [0, 0]
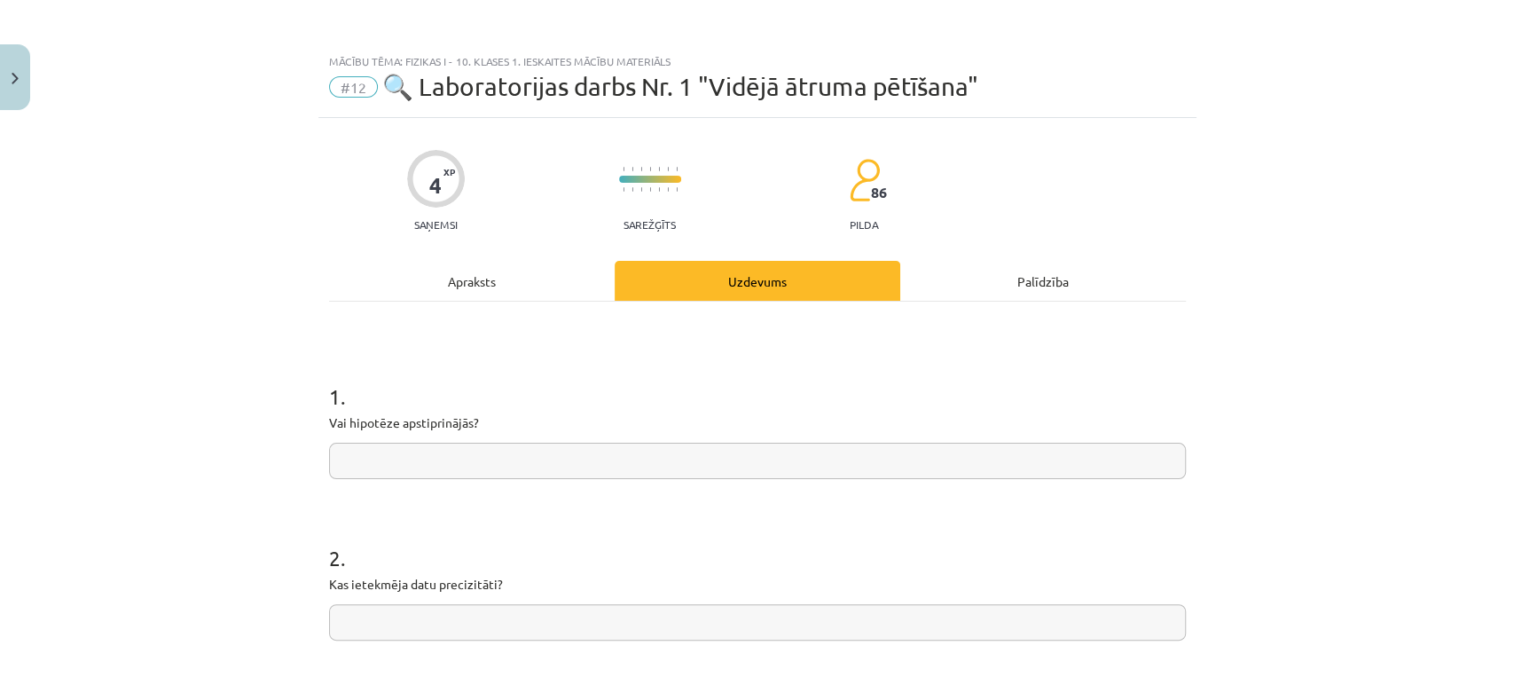
click at [472, 291] on div "Apraksts" at bounding box center [472, 281] width 286 height 40
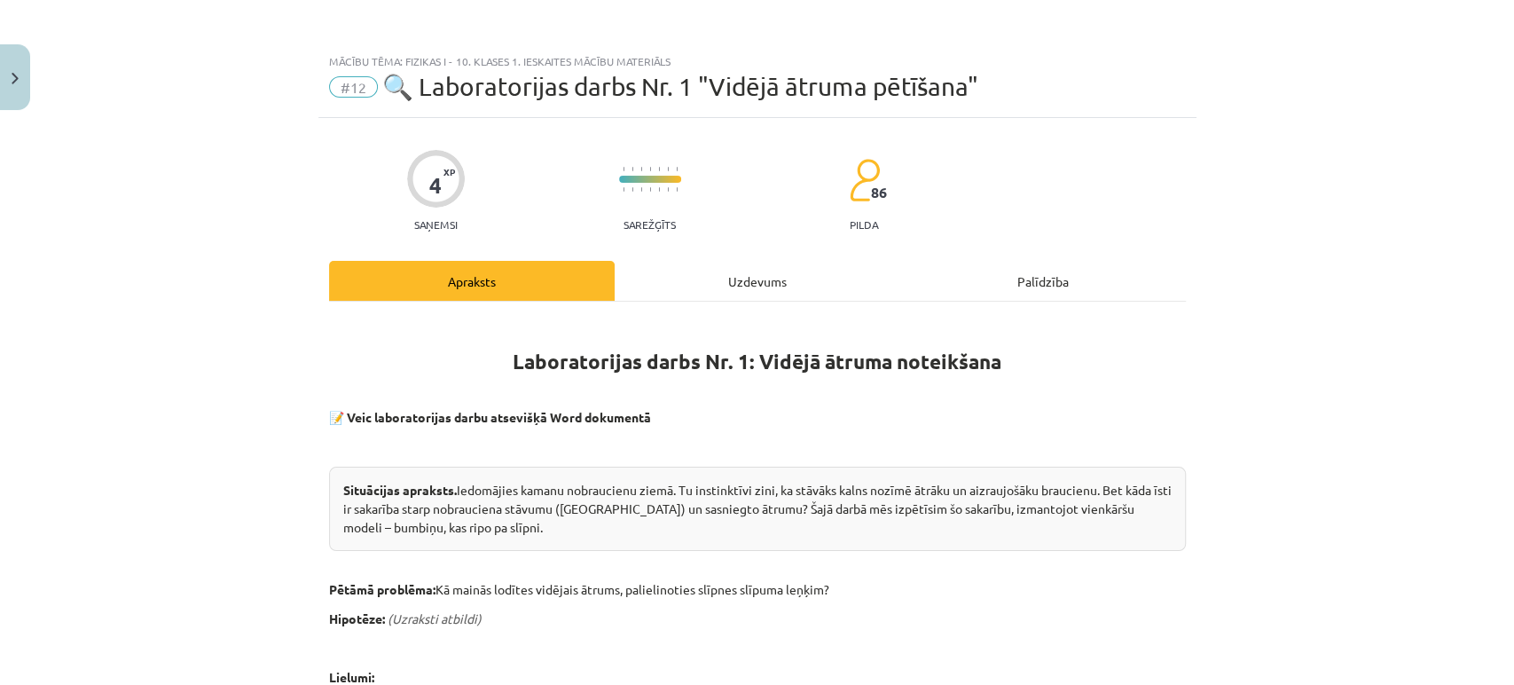
scroll to position [43, 0]
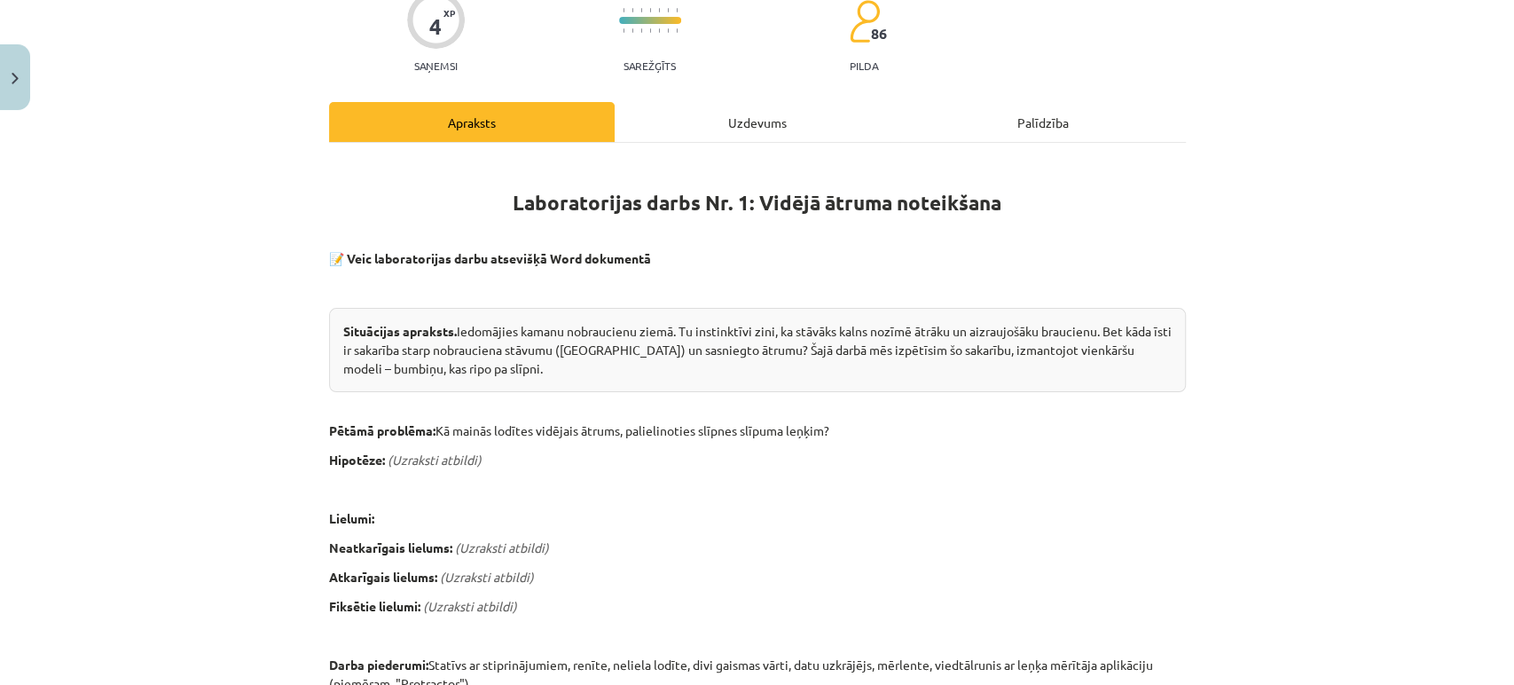
click at [730, 139] on div "Uzdevums" at bounding box center [758, 122] width 286 height 40
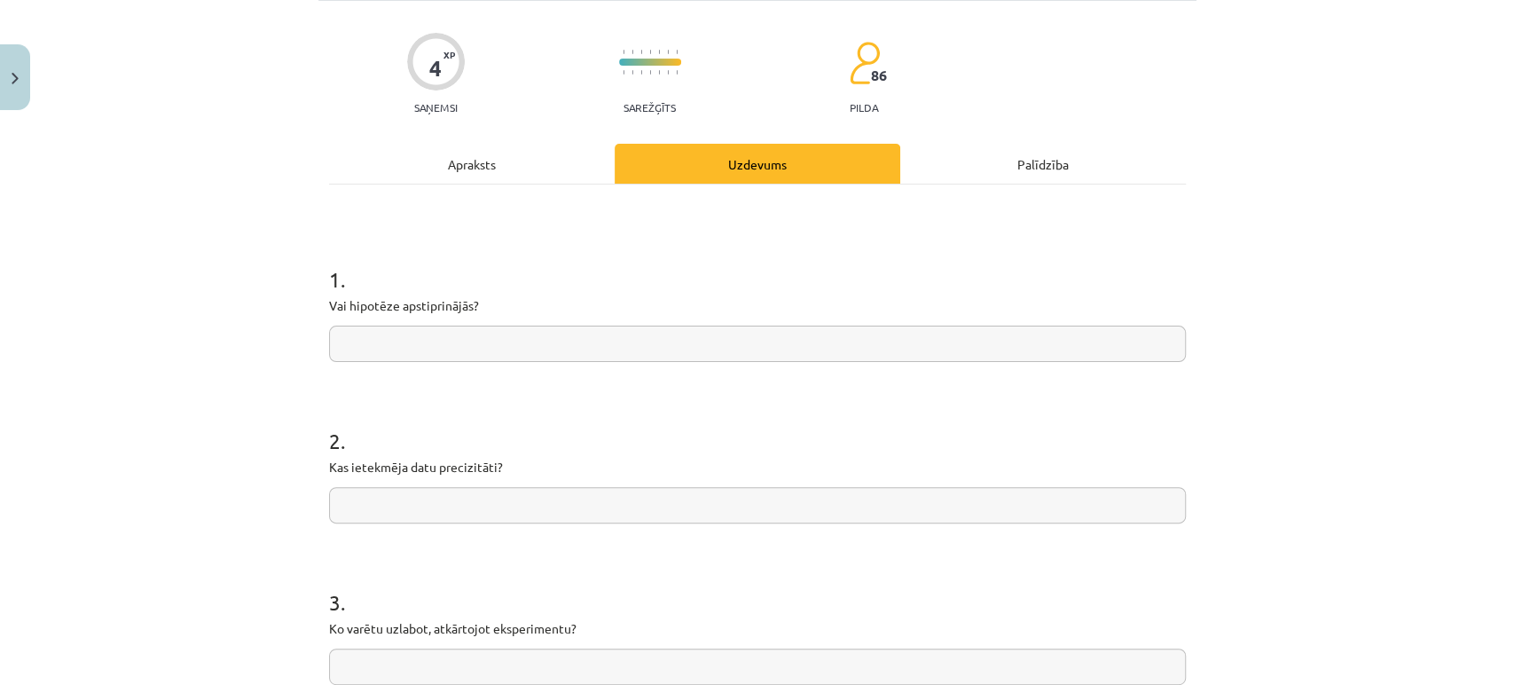
scroll to position [109, 0]
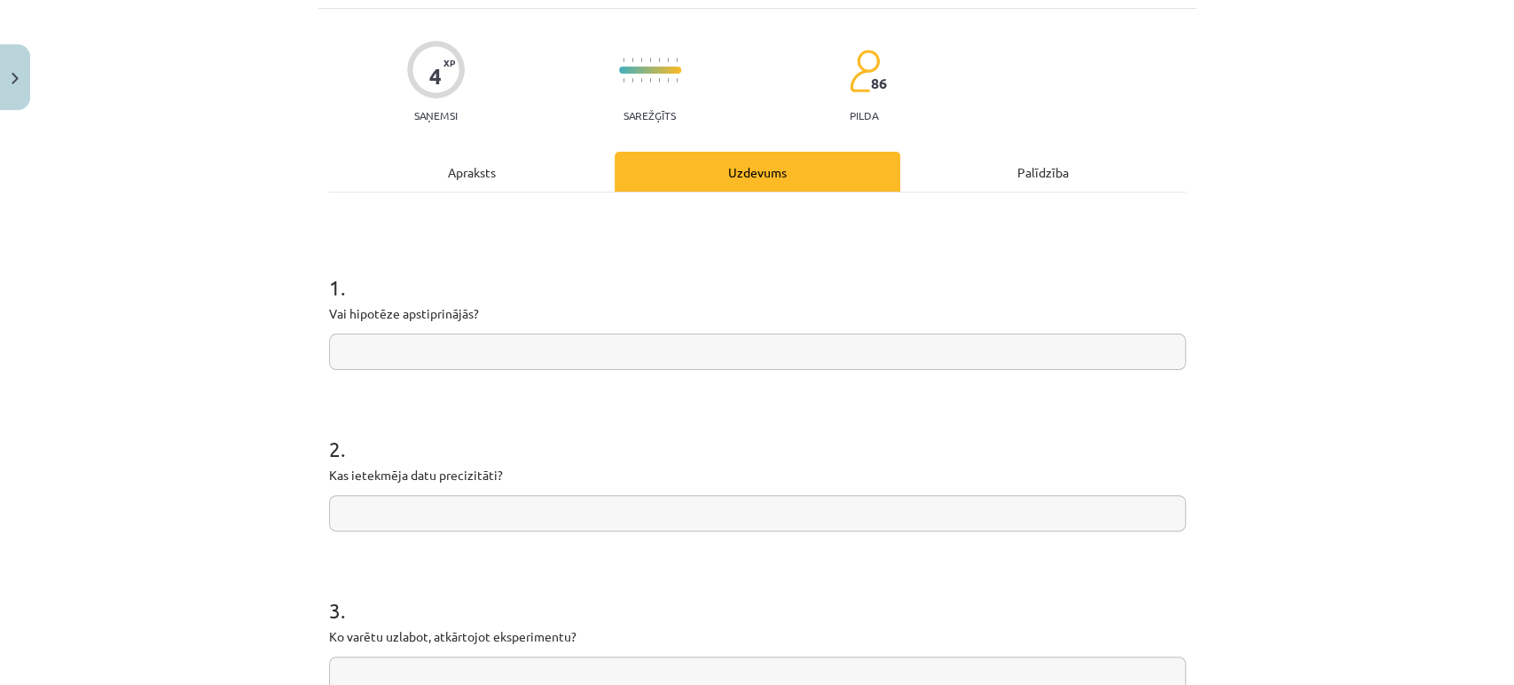
click at [506, 192] on div "1 . Vai hipotēze apstiprinājās? 2 . Kas ietekmēja datu precizitāti? 3 . Ko varē…" at bounding box center [757, 531] width 857 height 678
click at [497, 192] on div "1 . Vai hipotēze apstiprinājās? 2 . Kas ietekmēja datu precizitāti? 3 . Ko varē…" at bounding box center [757, 531] width 857 height 678
click at [481, 184] on div "Apraksts" at bounding box center [472, 172] width 286 height 40
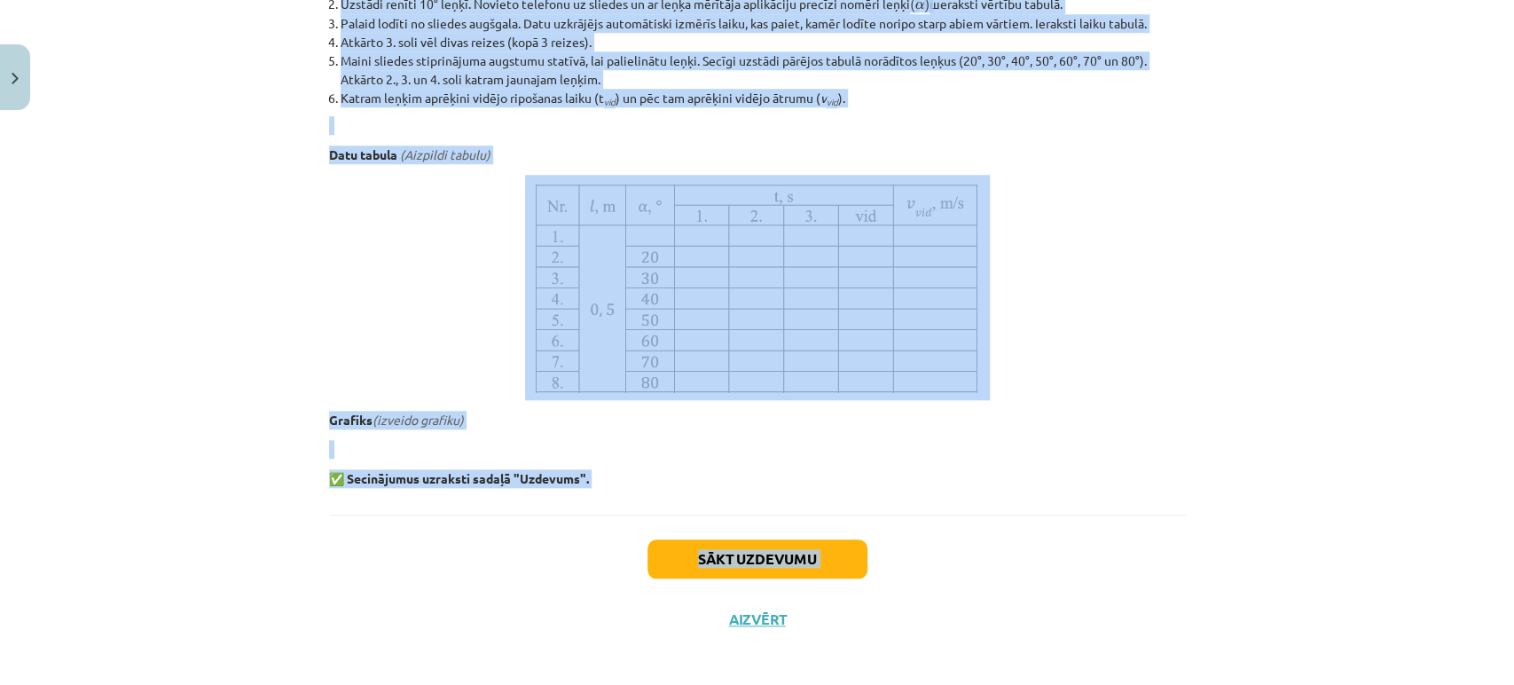
scroll to position [969, 0]
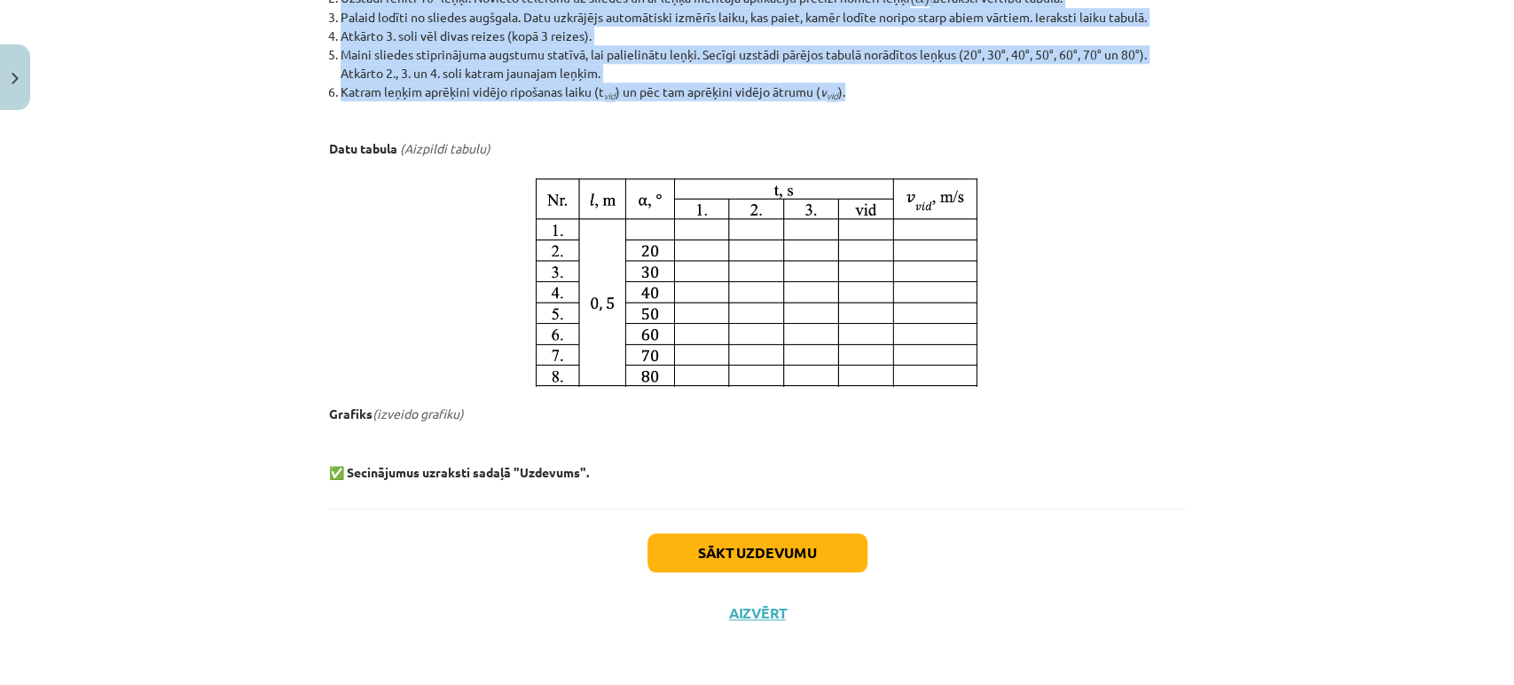
drag, startPoint x: 504, startPoint y: 310, endPoint x: 848, endPoint y: 89, distance: 409.4
copy div "Laboratorijas darbs Nr. 1: Vidējā ātruma noteikšana 📝 Veic laboratorijas darbu …"
click at [849, 568] on button "Sākt uzdevumu" at bounding box center [757, 552] width 220 height 39
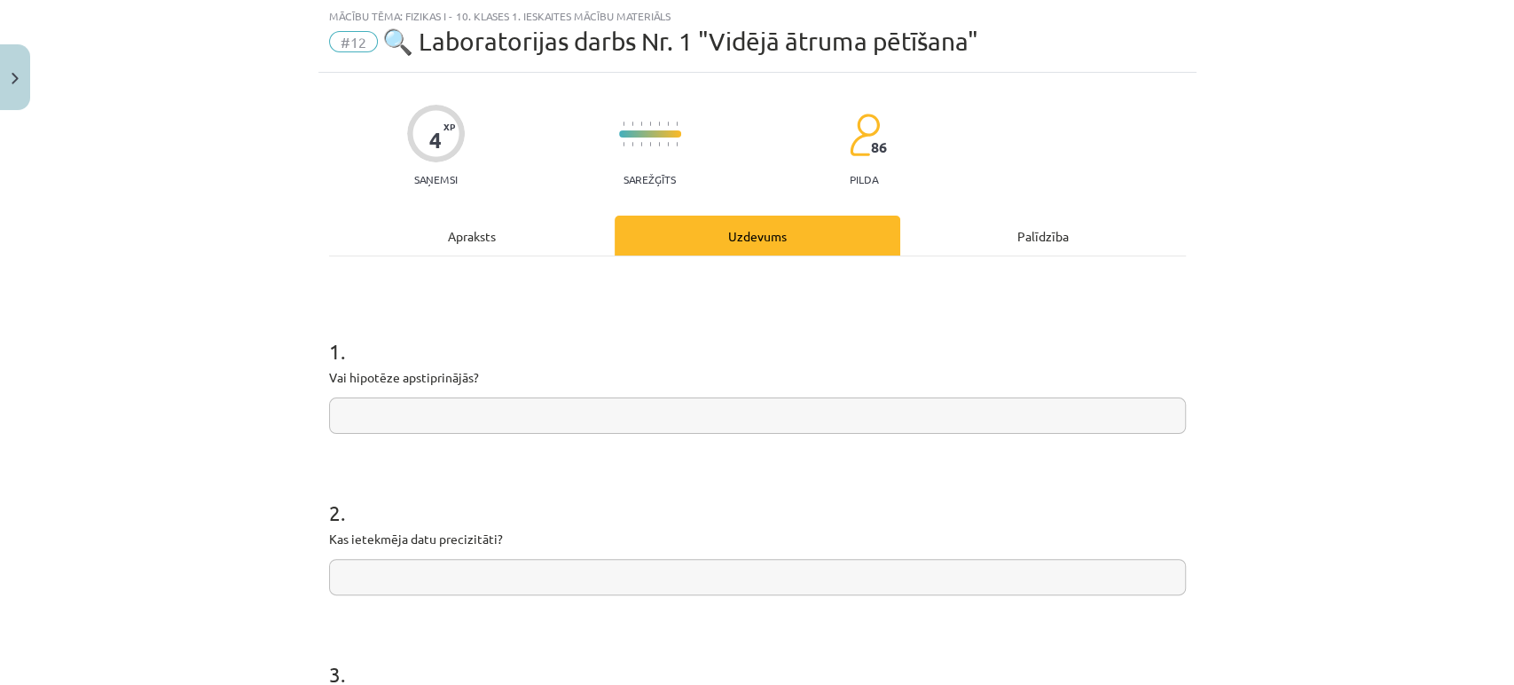
scroll to position [43, 0]
click at [397, 379] on p "Vai hipotēze apstiprinājās?" at bounding box center [757, 379] width 857 height 19
copy p
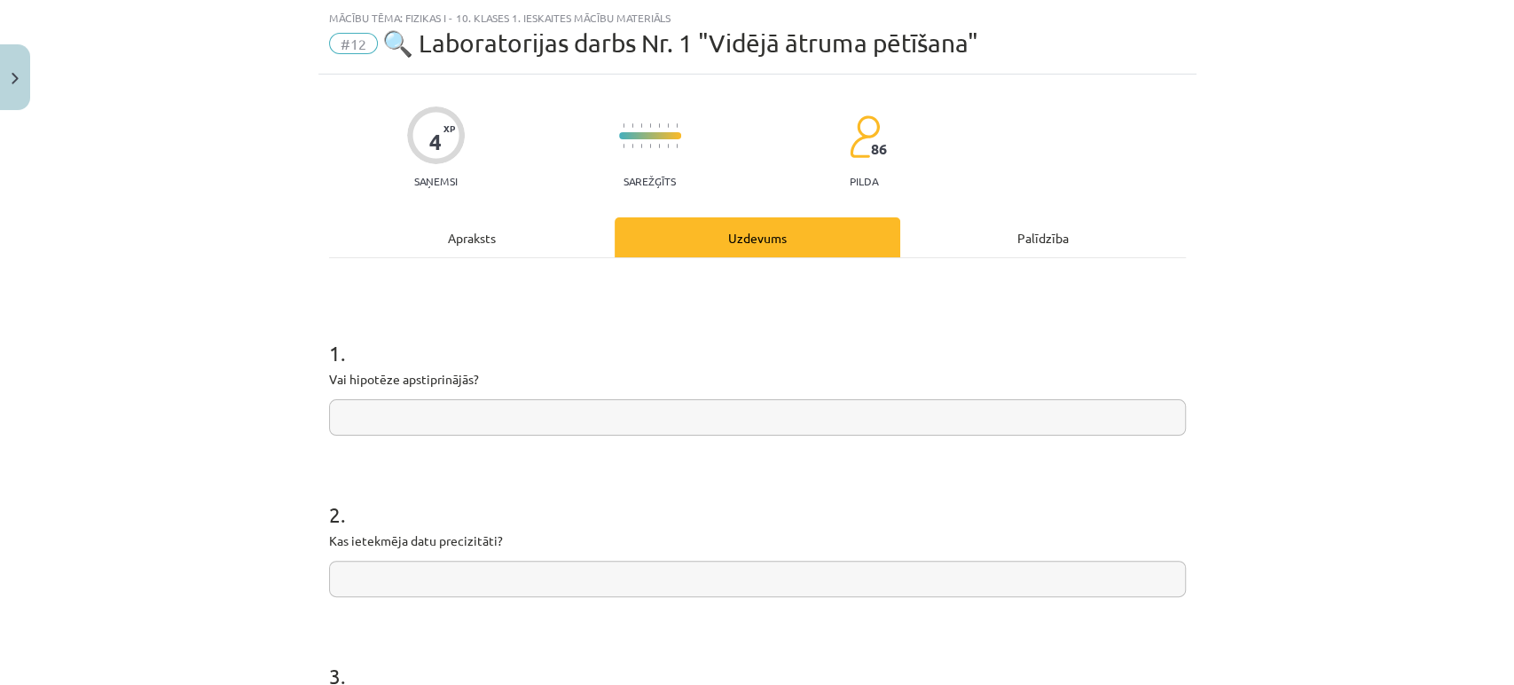
click at [551, 425] on input "text" at bounding box center [757, 417] width 857 height 36
paste input "**********"
type input "**********"
click at [422, 537] on p "Kas ietekmēja datu precizitāti?" at bounding box center [757, 540] width 857 height 19
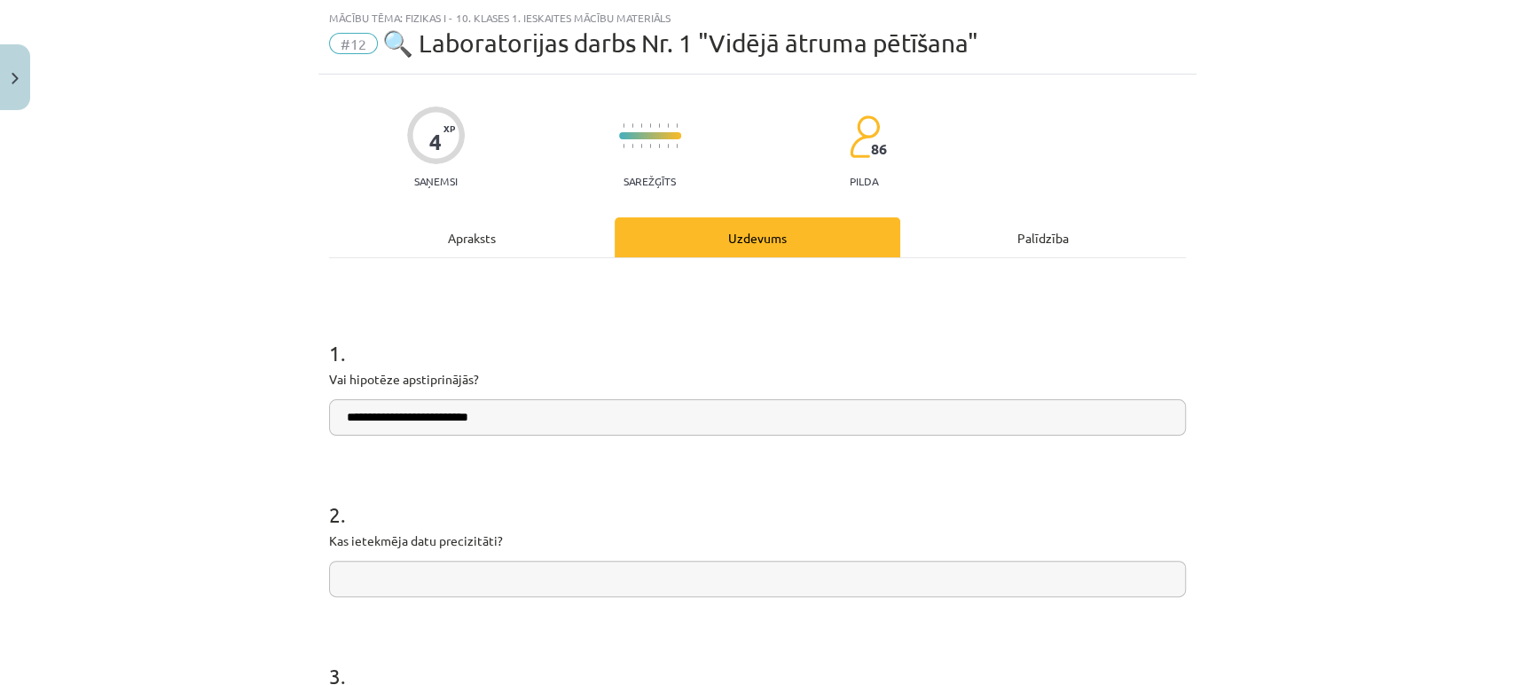
click at [422, 537] on p "Kas ietekmēja datu precizitāti?" at bounding box center [757, 540] width 857 height 19
copy p
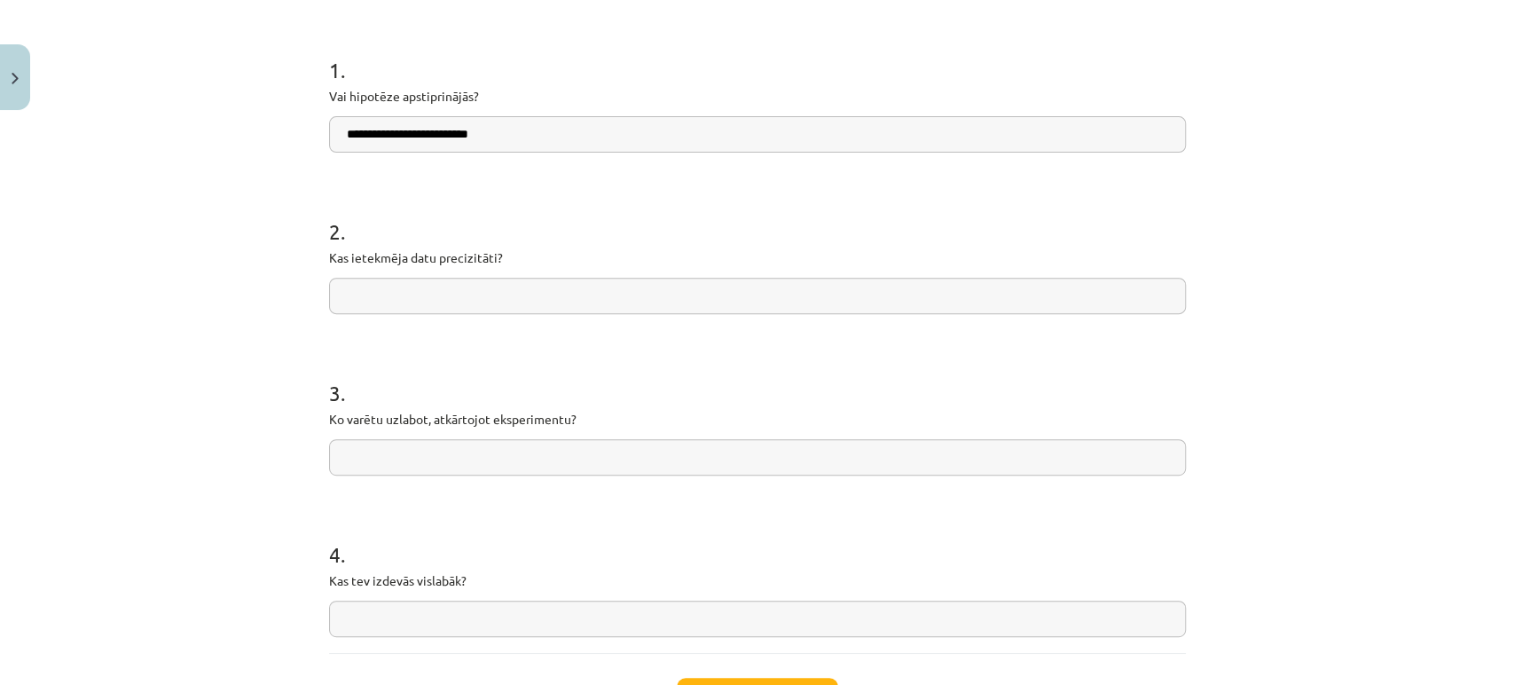
scroll to position [327, 0]
click at [443, 424] on p "Ko varētu uzlabot, atkārtojot eksperimentu?" at bounding box center [757, 418] width 857 height 19
copy p
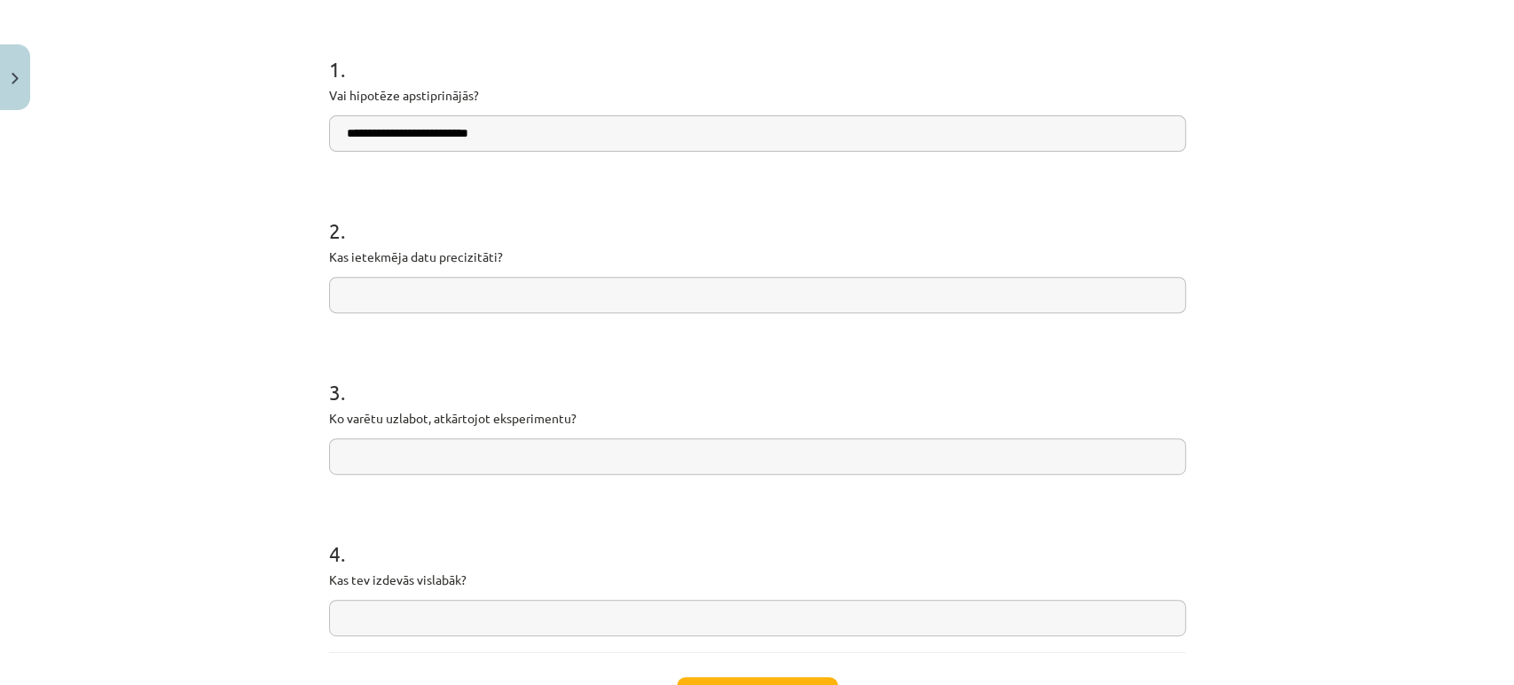
click at [530, 286] on input "text" at bounding box center [757, 295] width 857 height 36
paste input "**********"
drag, startPoint x: 901, startPoint y: 294, endPoint x: 1004, endPoint y: 286, distance: 103.3
click at [1004, 286] on input "**********" at bounding box center [757, 295] width 857 height 36
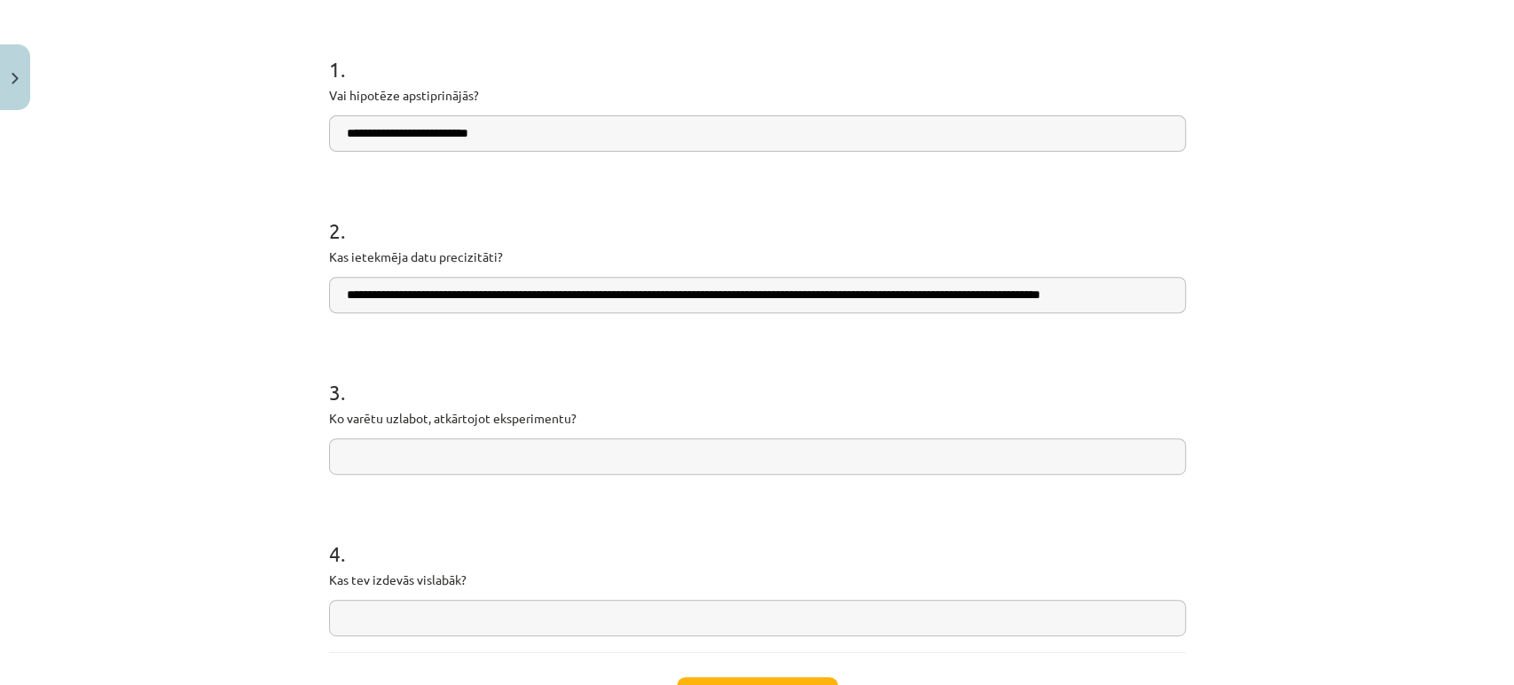
scroll to position [0, 0]
click at [1167, 297] on input "**********" at bounding box center [757, 295] width 857 height 36
type input "**********"
click at [412, 424] on p "Ko varētu uzlabot, atkārtojot eksperimentu?" at bounding box center [757, 418] width 857 height 19
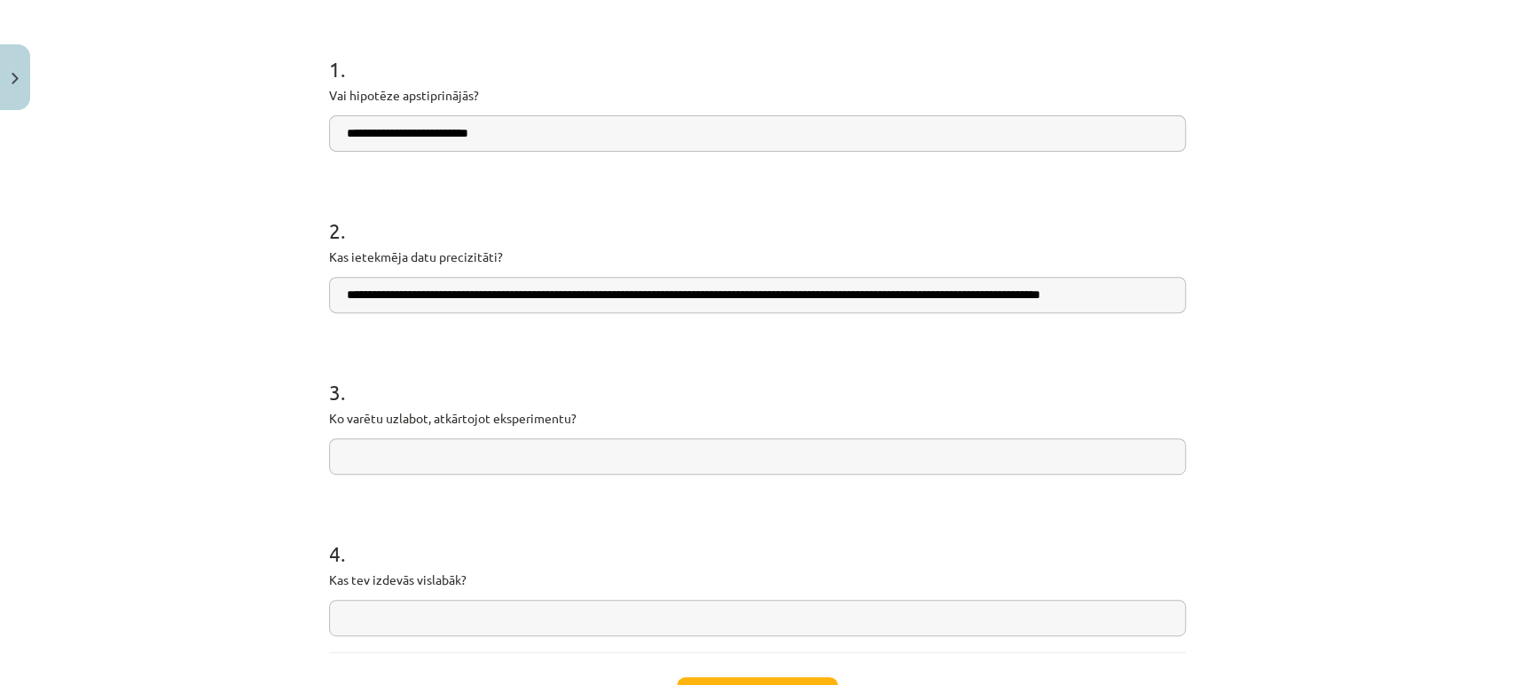
click at [412, 424] on p "Ko varētu uzlabot, atkārtojot eksperimentu?" at bounding box center [757, 418] width 857 height 19
copy p
click at [484, 466] on input "text" at bounding box center [757, 456] width 857 height 36
paste input "**********"
click at [341, 457] on input "**********" at bounding box center [757, 456] width 857 height 36
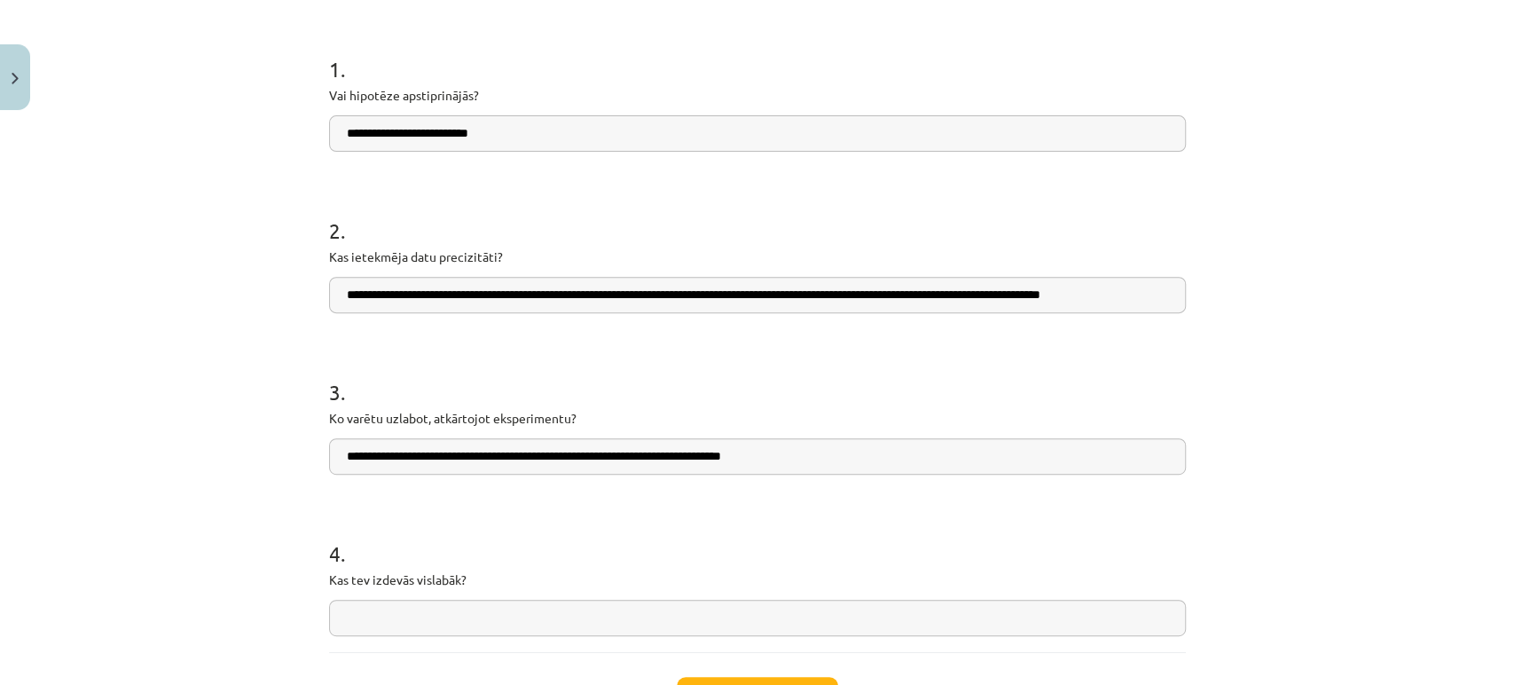
click at [793, 456] on input "**********" at bounding box center [757, 456] width 857 height 36
click at [634, 467] on input "**********" at bounding box center [757, 456] width 857 height 36
type input "**********"
click at [411, 577] on p "Kas tev izdevās vislabāk?" at bounding box center [757, 579] width 857 height 19
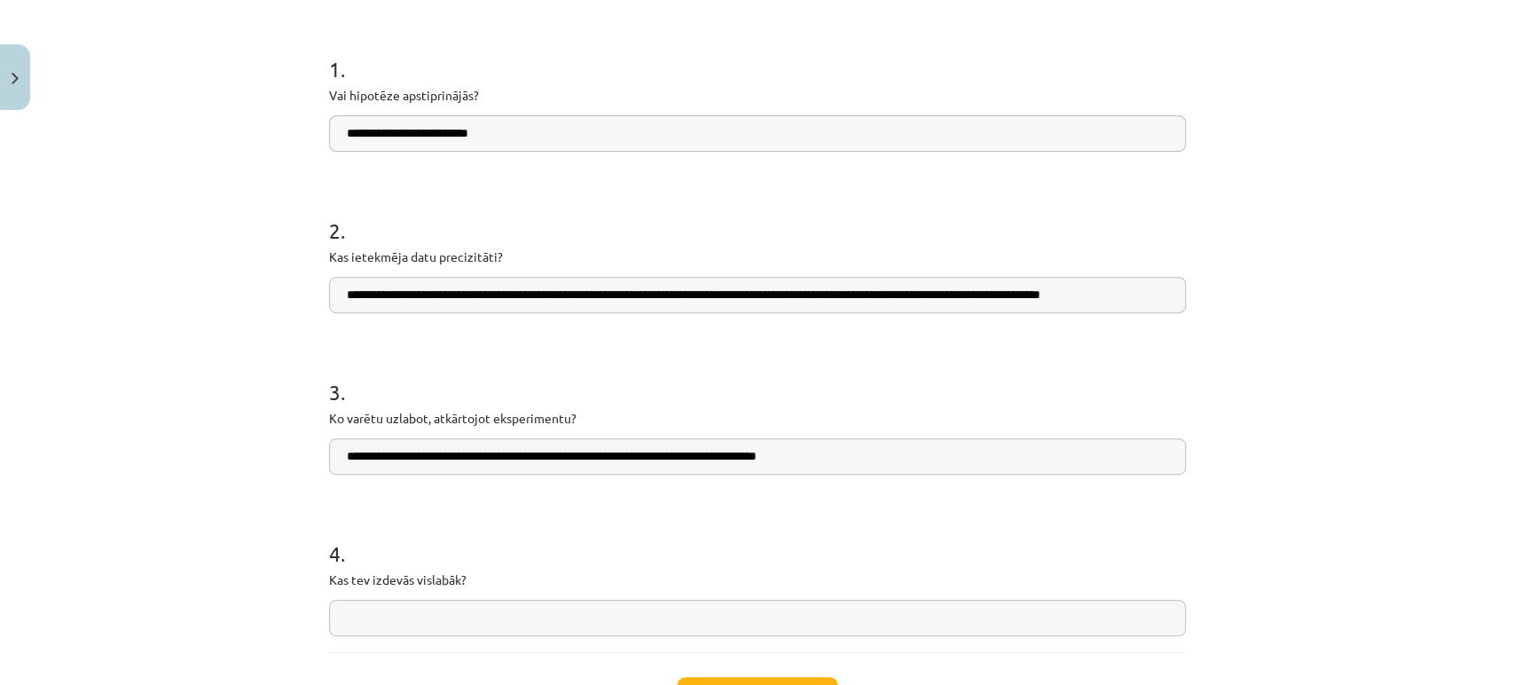
click at [411, 577] on p "Kas tev izdevās vislabāk?" at bounding box center [757, 579] width 857 height 19
copy p
click at [572, 559] on h1 "4 ." at bounding box center [757, 537] width 857 height 55
click at [521, 617] on input "text" at bounding box center [757, 618] width 857 height 36
paste input "**********"
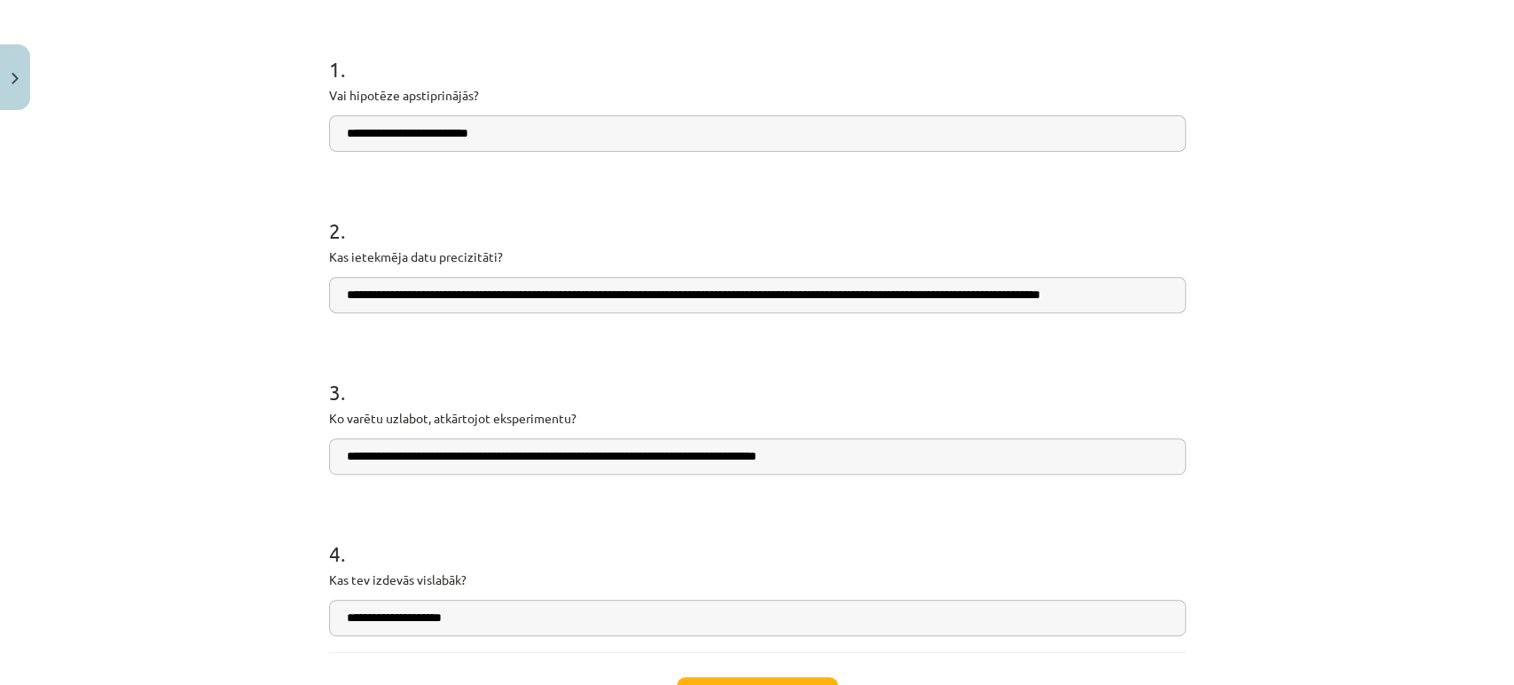
paste input "**********"
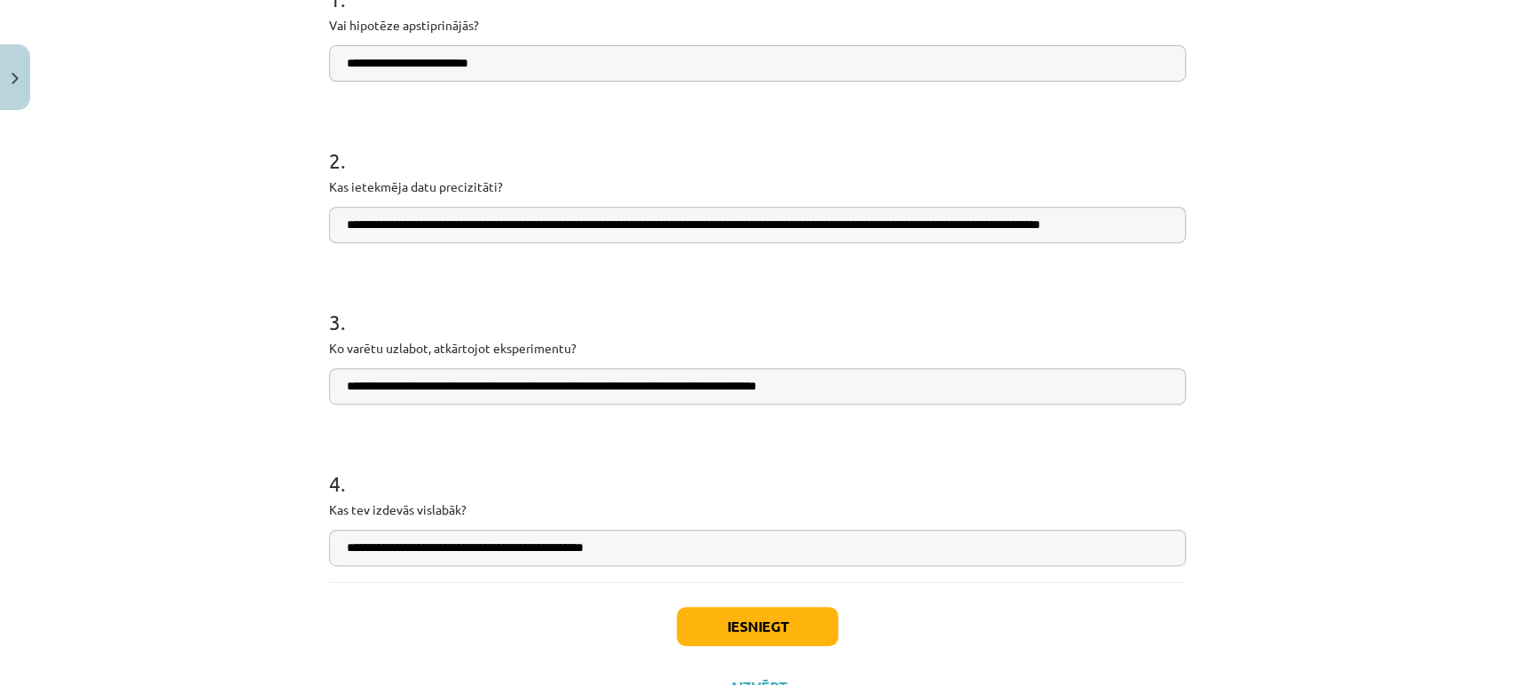
scroll to position [398, 0]
type input "**********"
click at [707, 623] on button "Iesniegt" at bounding box center [757, 625] width 161 height 39
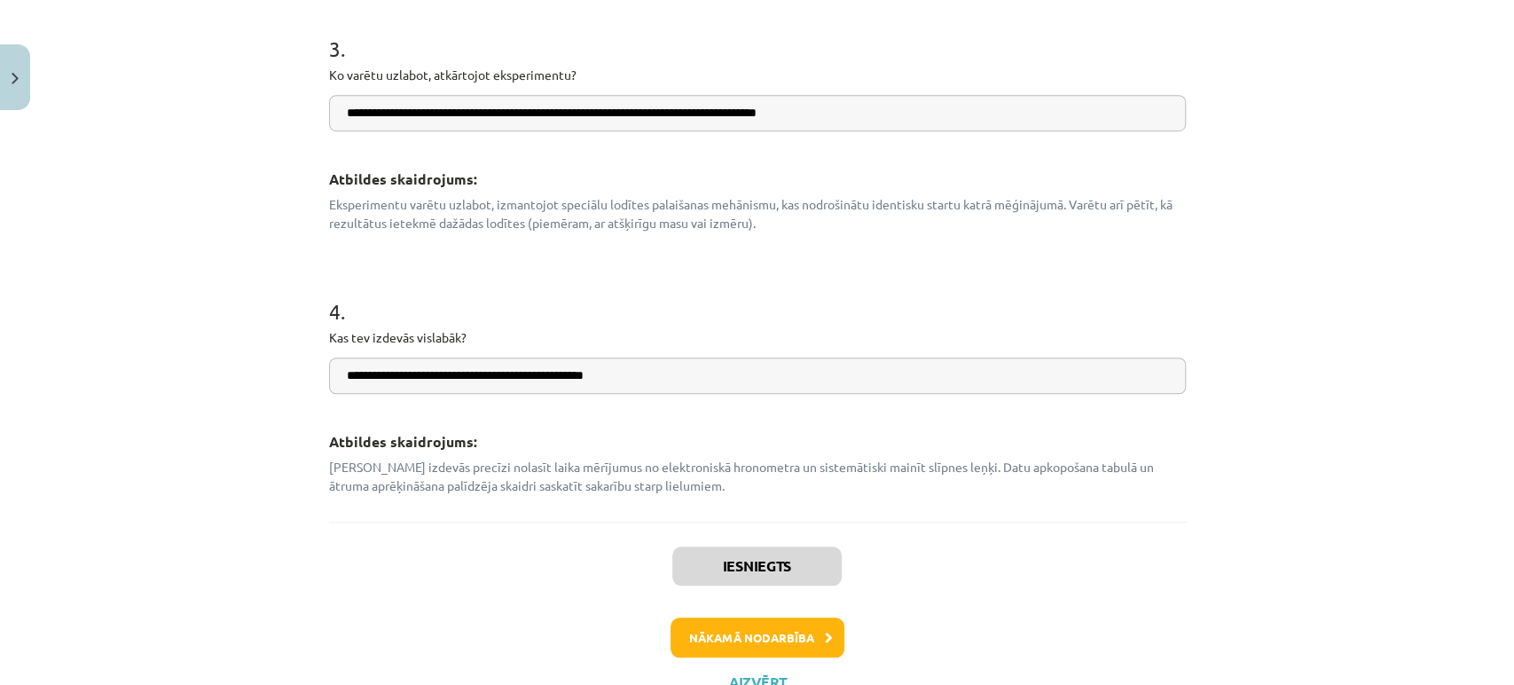
scroll to position [924, 0]
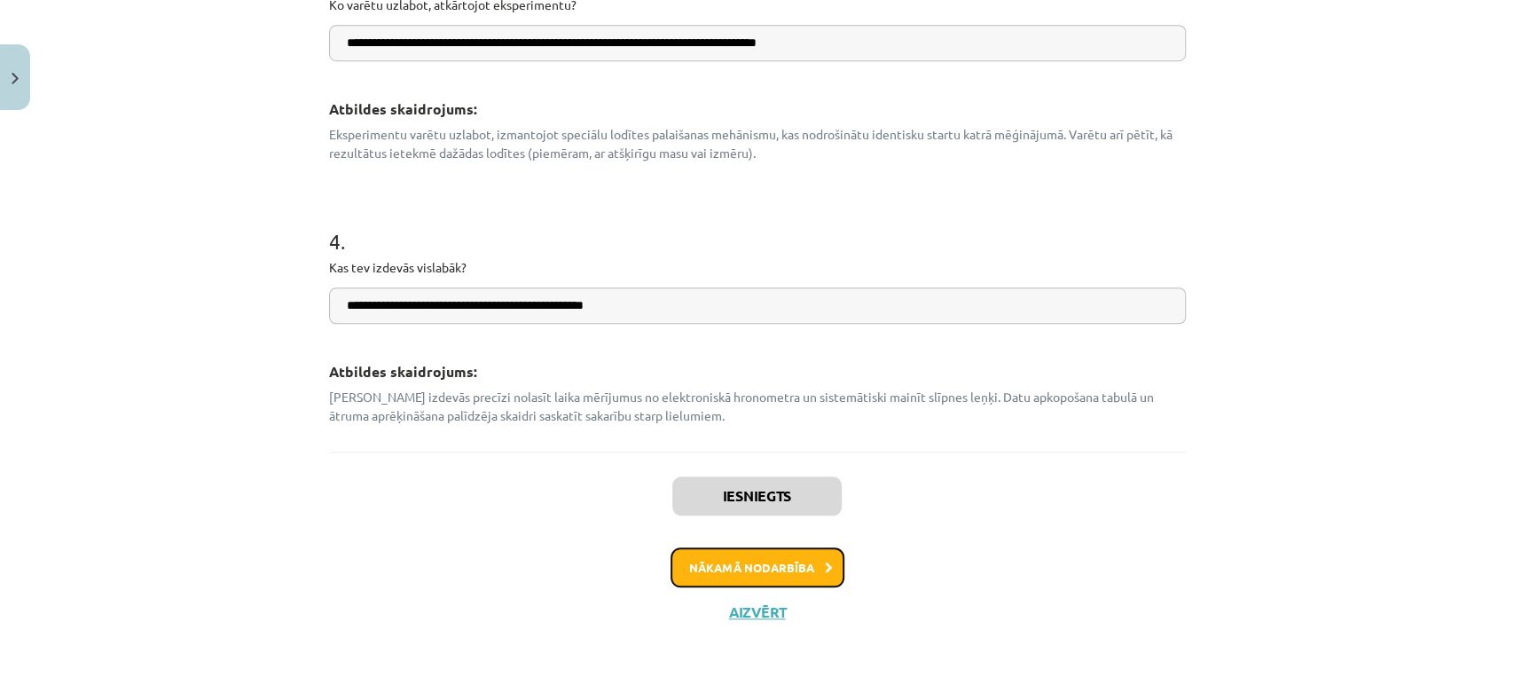
click at [780, 568] on button "Nākamā nodarbība" at bounding box center [758, 567] width 174 height 41
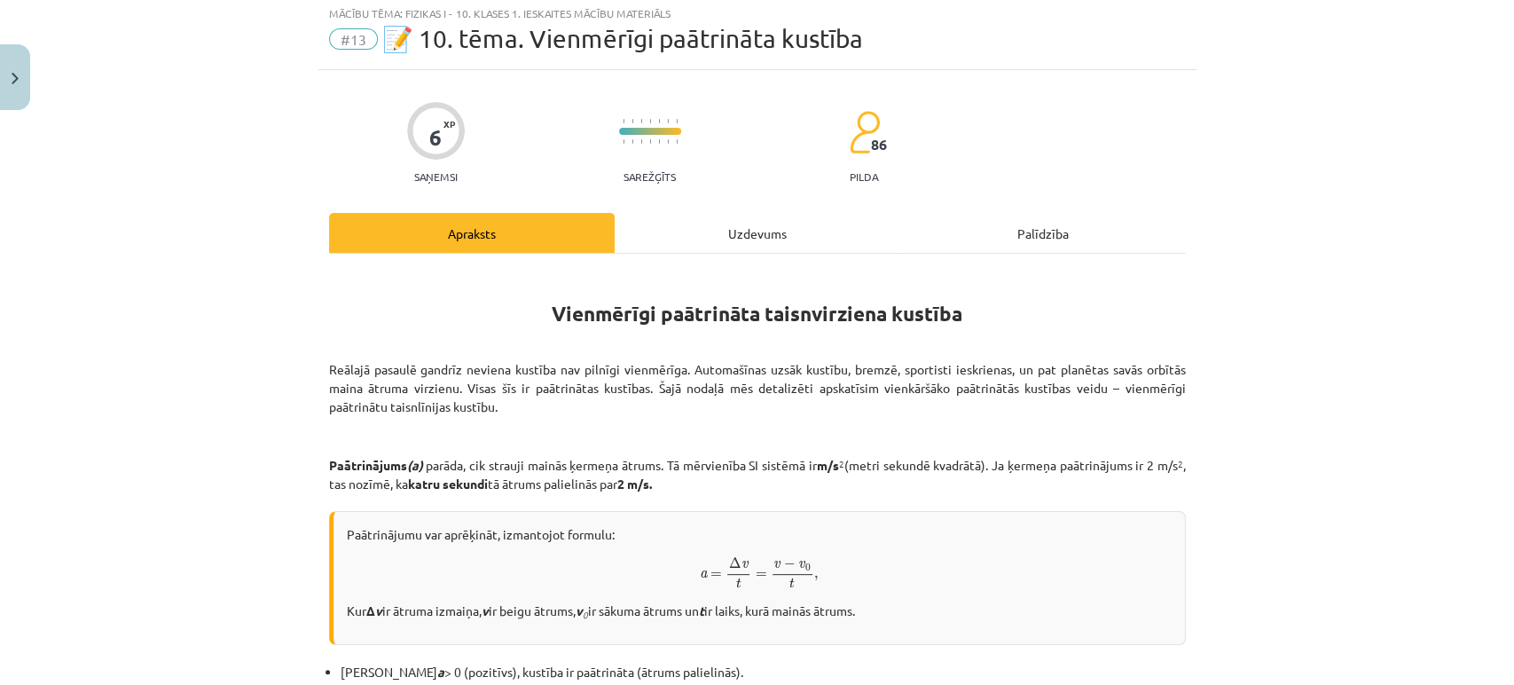
scroll to position [0, 0]
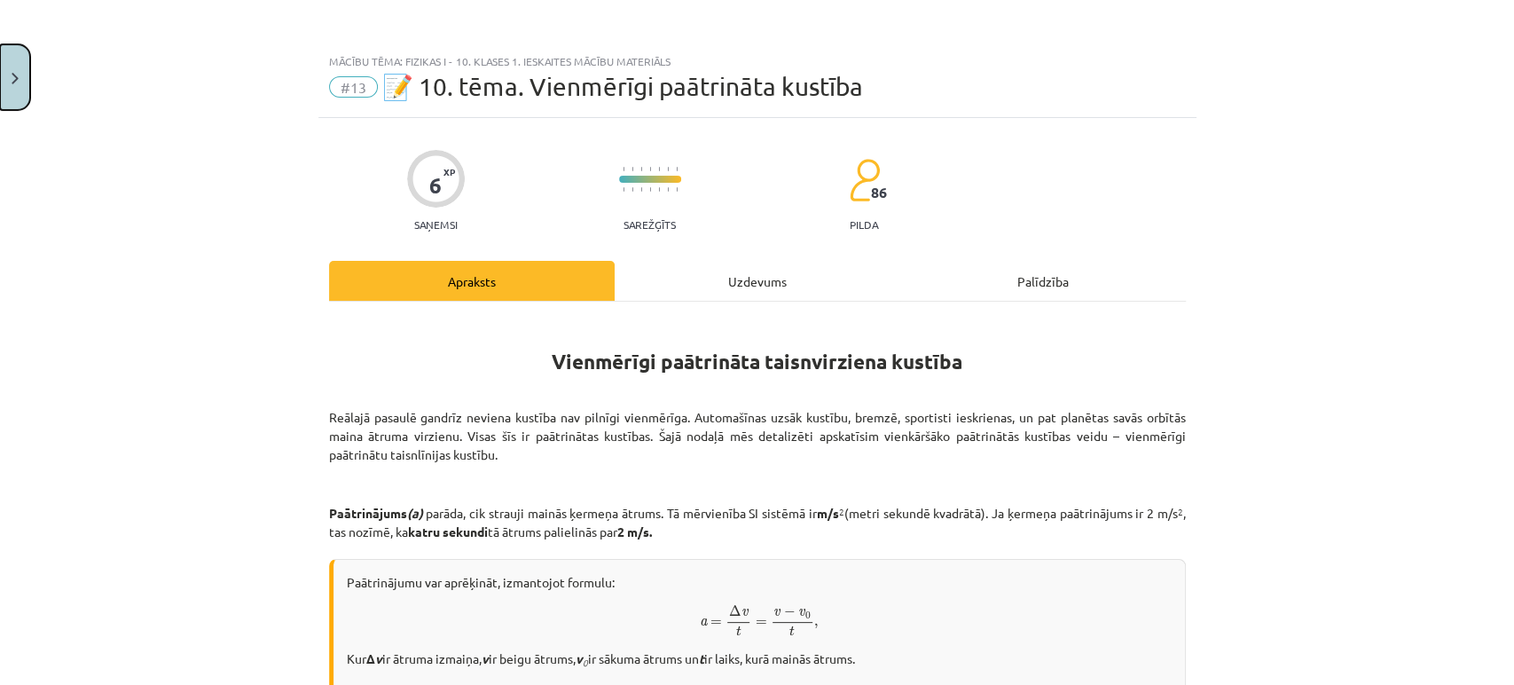
click at [2, 77] on button "Close" at bounding box center [15, 77] width 30 height 66
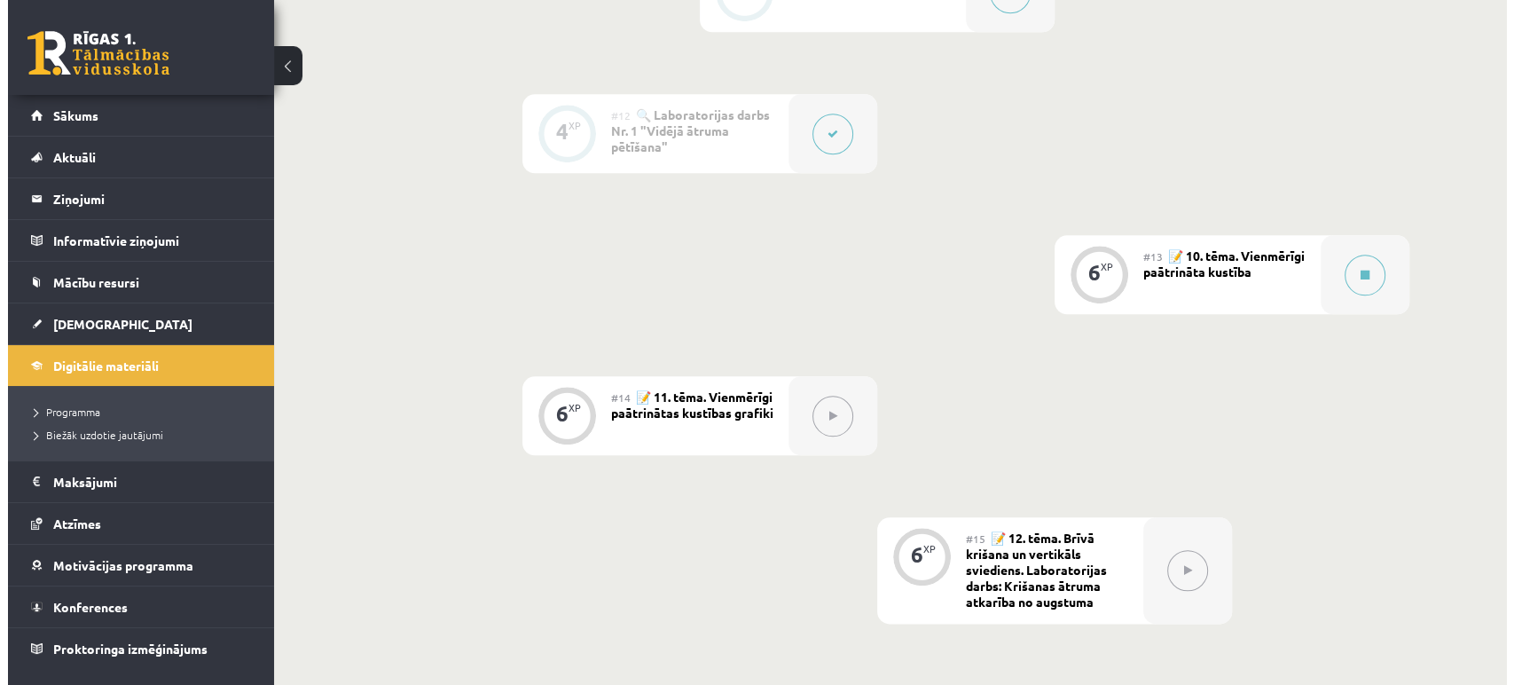
scroll to position [1934, 0]
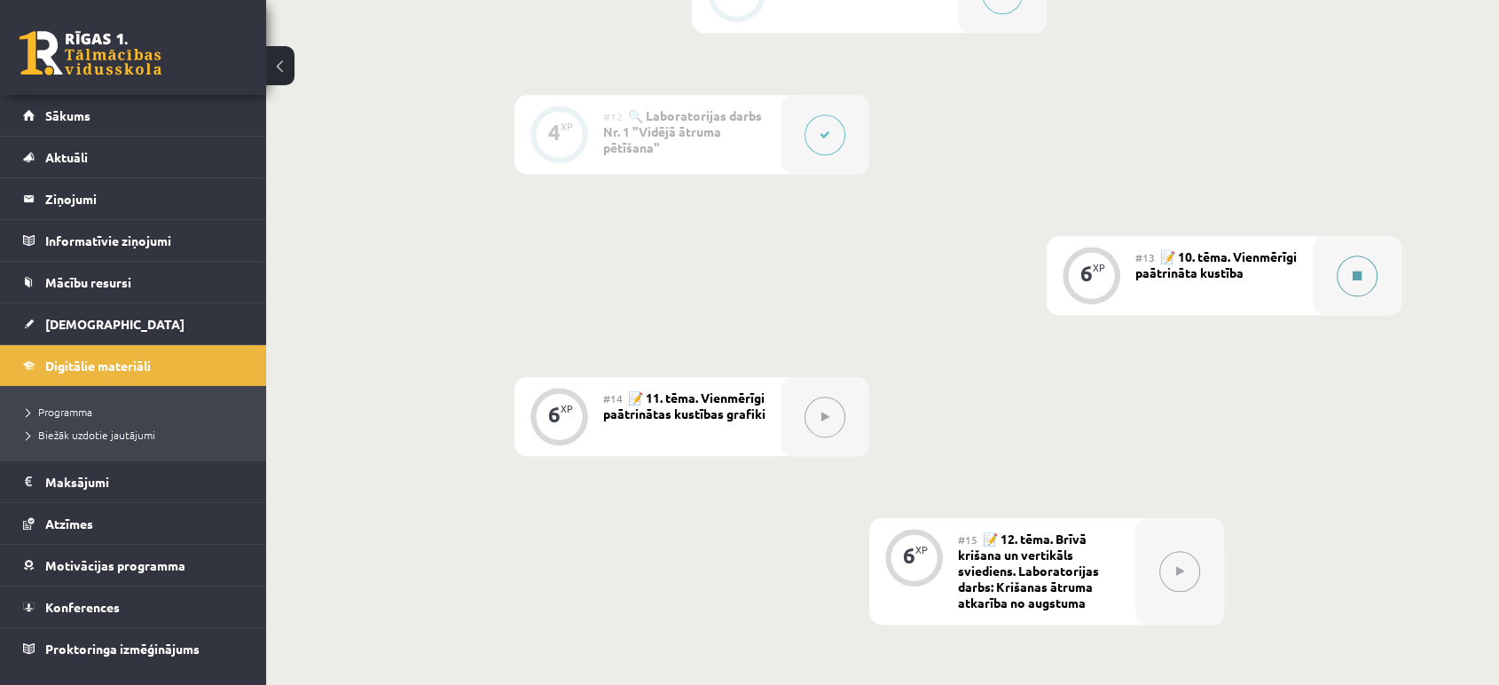
click at [1362, 263] on button at bounding box center [1357, 275] width 41 height 41
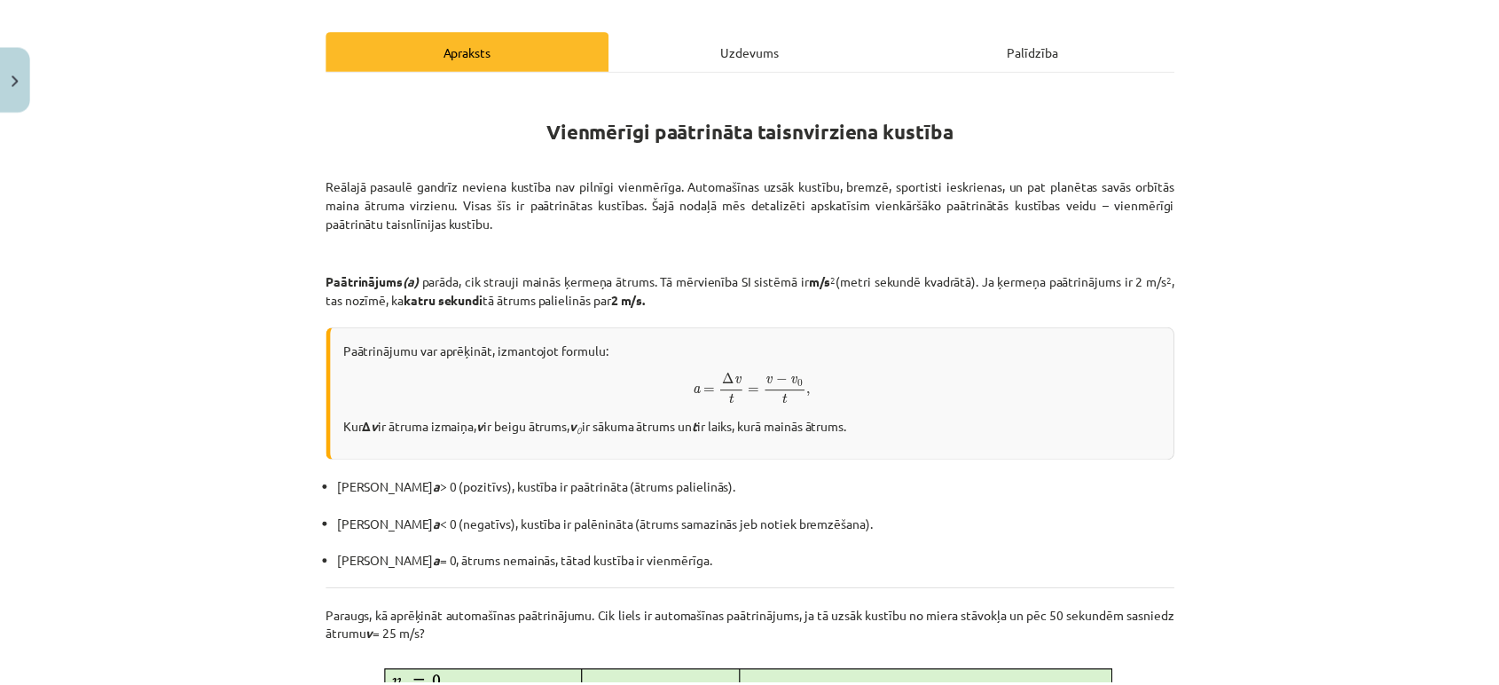
scroll to position [233, 0]
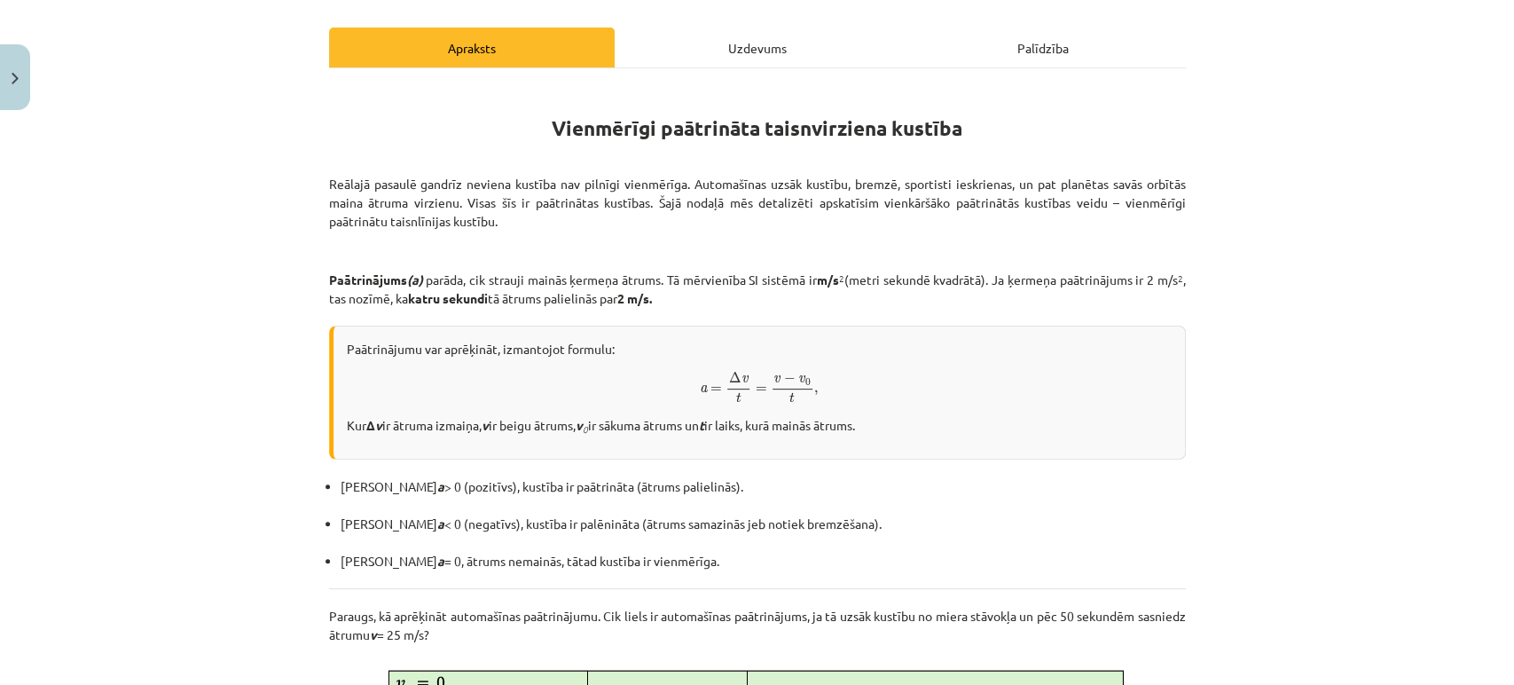
click at [0, 33] on div "Mācību tēma: Fizikas i - 10. klases 1. ieskaites mācību materiāls #13 📝 10. tēm…" at bounding box center [757, 342] width 1514 height 685
click at [2, 63] on button "Close" at bounding box center [15, 77] width 30 height 66
click at [43, 47] on div "Mācību tēma: Fizikas i - 10. klases 1. ieskaites mācību materiāls #13 📝 10. tēm…" at bounding box center [757, 342] width 1514 height 685
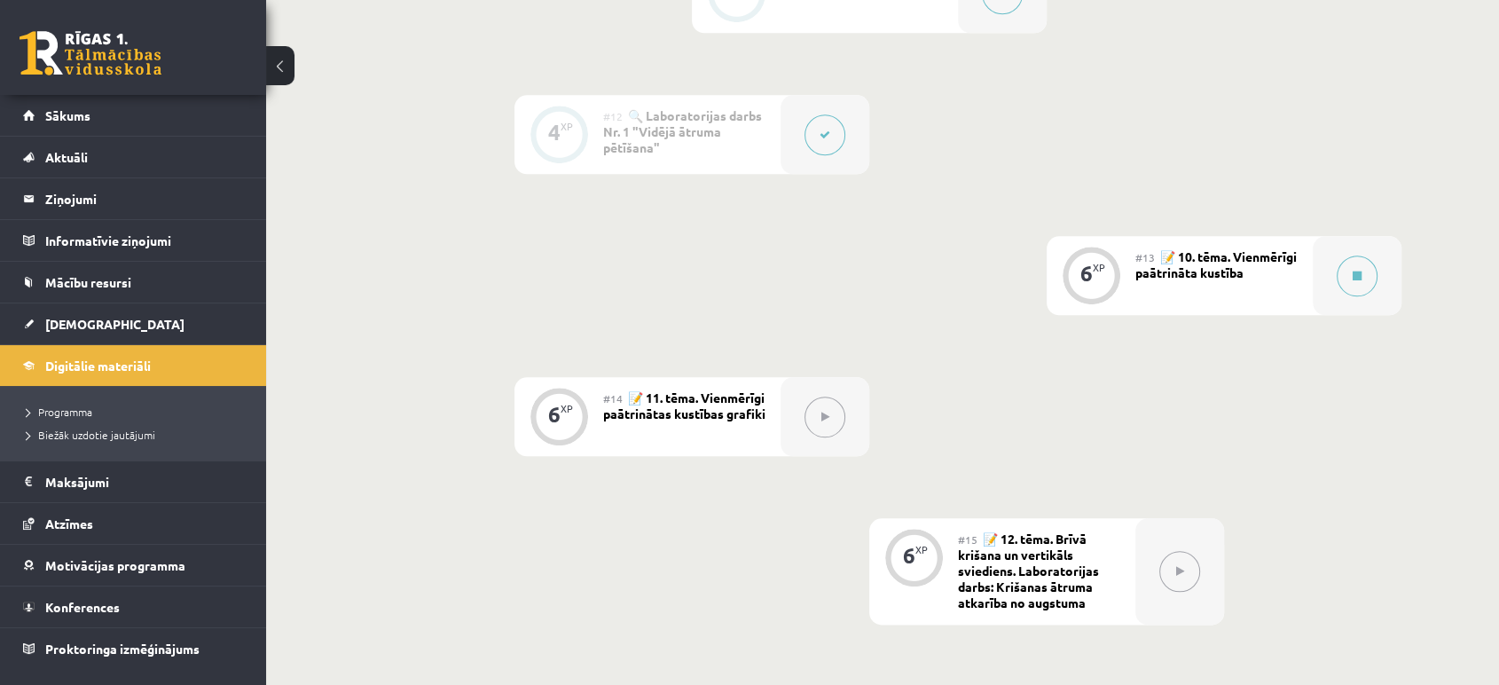
click at [70, 46] on link at bounding box center [91, 53] width 142 height 44
